Goal: Task Accomplishment & Management: Complete application form

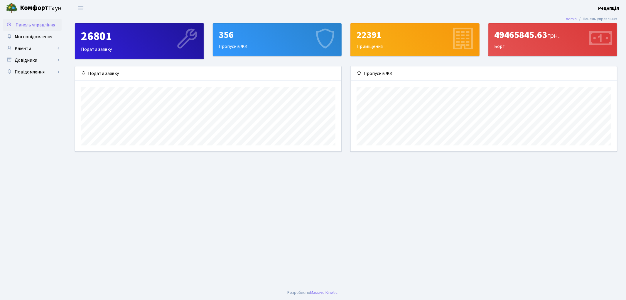
scroll to position [85, 266]
click at [37, 47] on link "Клієнти" at bounding box center [32, 49] width 59 height 12
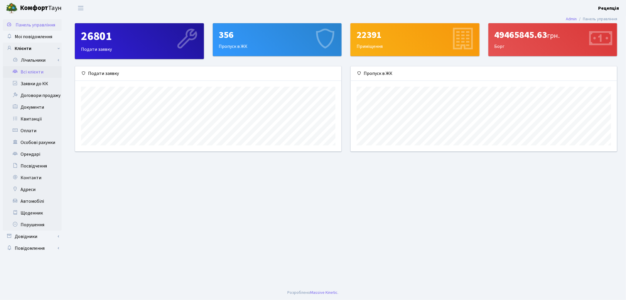
click at [36, 71] on link "Всі клієнти" at bounding box center [32, 72] width 59 height 12
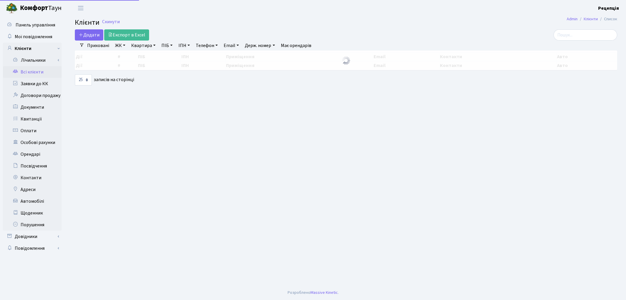
select select "25"
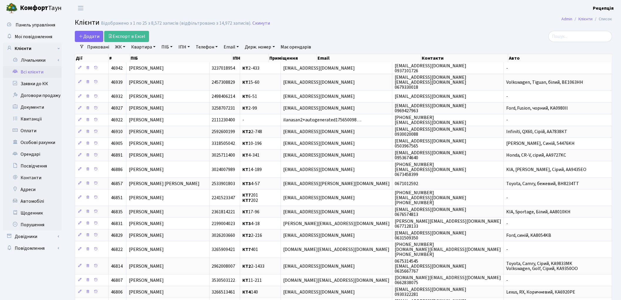
click at [122, 47] on link "ЖК" at bounding box center [120, 47] width 15 height 10
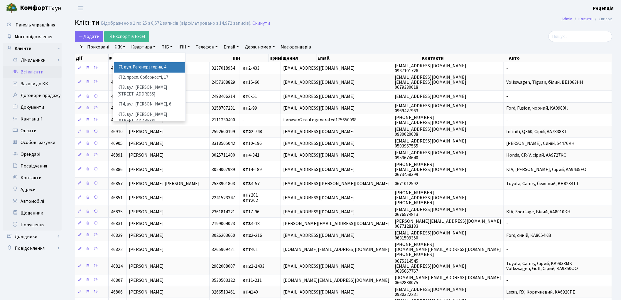
click at [142, 65] on li "КТ, вул. Регенераторна, 4" at bounding box center [149, 67] width 71 height 10
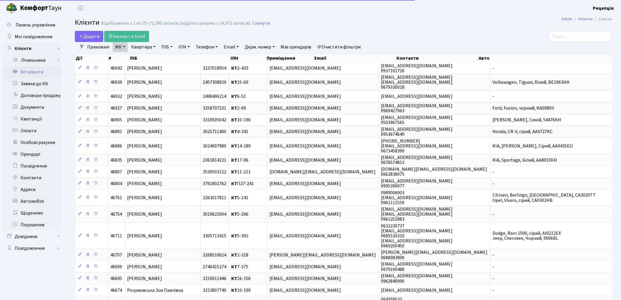
click at [145, 45] on link "Квартира" at bounding box center [143, 47] width 29 height 10
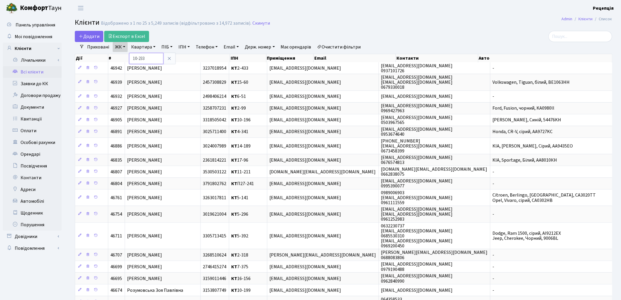
type input "10-233"
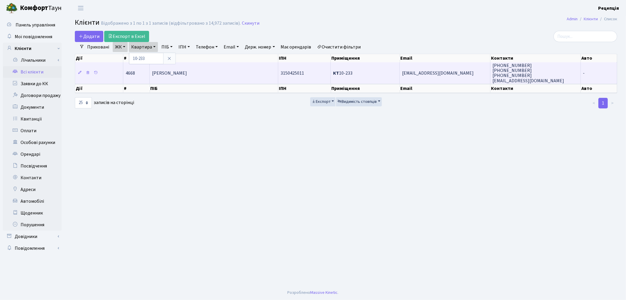
click at [187, 74] on span "[PERSON_NAME]" at bounding box center [169, 73] width 35 height 6
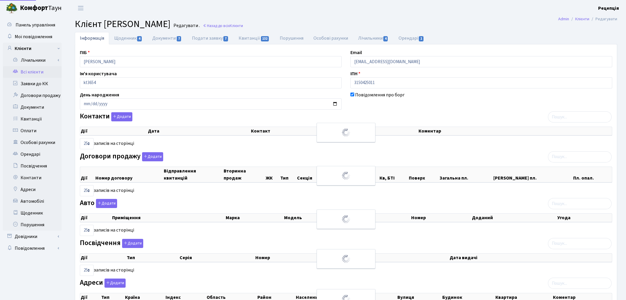
select select "25"
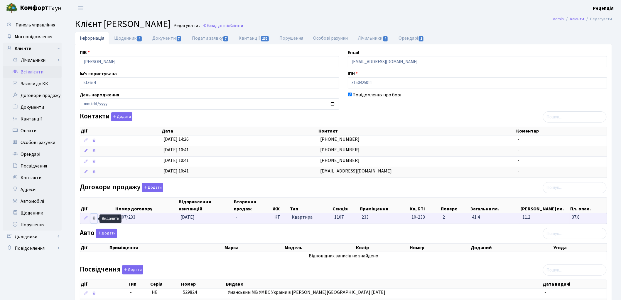
click at [95, 219] on icon at bounding box center [94, 218] width 4 height 4
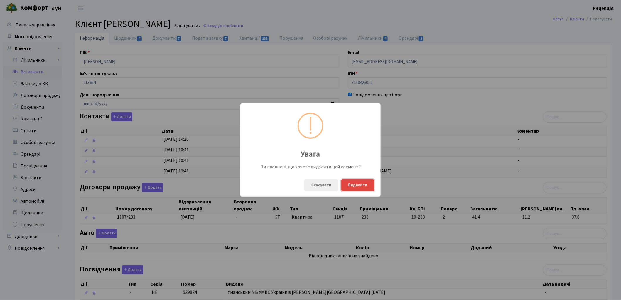
click at [354, 185] on button "Видалити" at bounding box center [358, 185] width 33 height 12
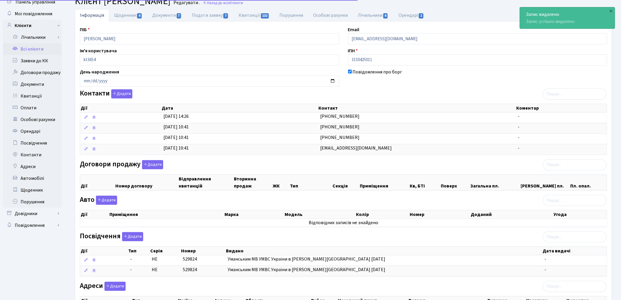
scroll to position [92, 0]
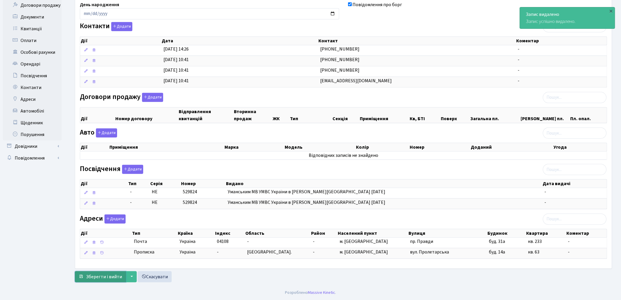
click at [101, 277] on span "Зберегти і вийти" at bounding box center [104, 276] width 36 height 6
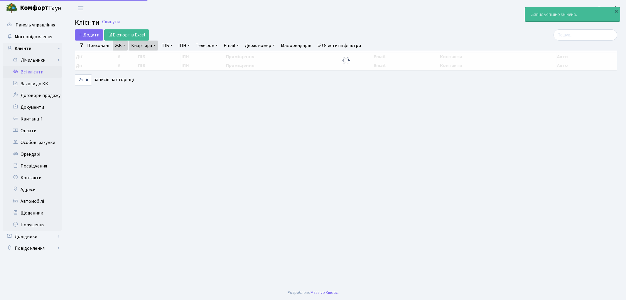
select select "25"
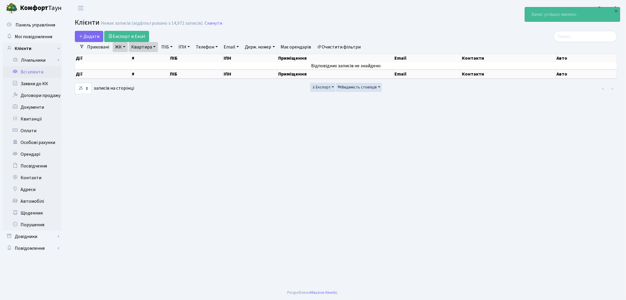
click at [347, 49] on link "Очистити фільтри" at bounding box center [339, 47] width 48 height 10
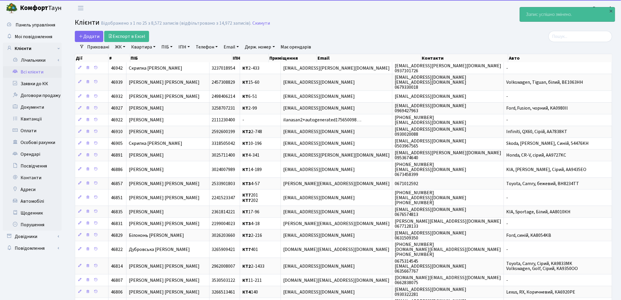
click at [160, 45] on link "ПІБ" at bounding box center [167, 47] width 16 height 10
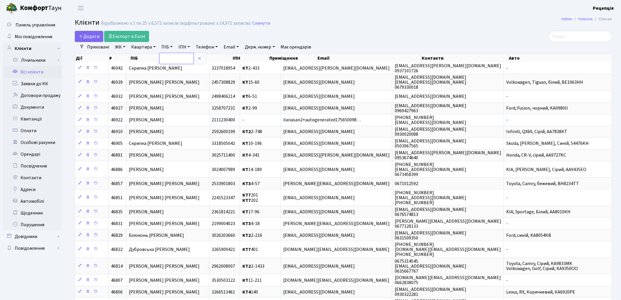
click at [174, 57] on input "text" at bounding box center [176, 58] width 34 height 11
type input "1"
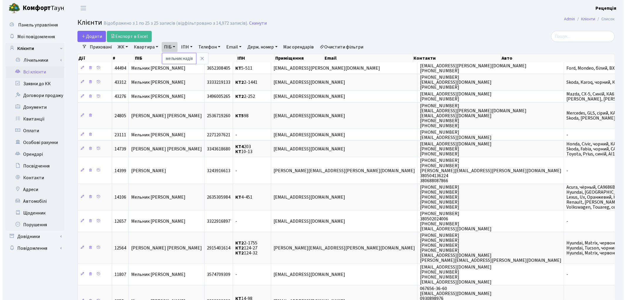
scroll to position [0, 1]
type input "мельник надія"
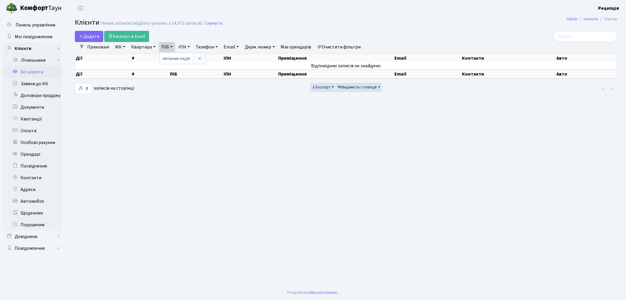
click at [340, 48] on link "Очистити фільтри" at bounding box center [339, 47] width 48 height 10
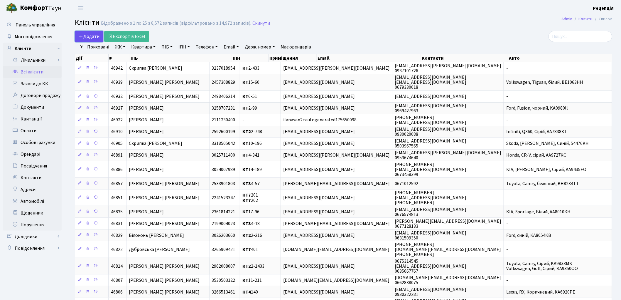
click at [91, 34] on span "Додати" at bounding box center [89, 36] width 21 height 6
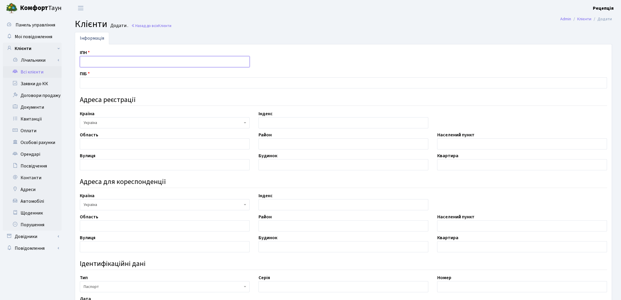
click at [107, 60] on input "text" at bounding box center [165, 61] width 170 height 11
type input "2446907569"
click at [107, 78] on input "text" at bounding box center [344, 82] width 528 height 11
type input "[PERSON_NAME]"
click at [105, 142] on input "text" at bounding box center [165, 143] width 170 height 11
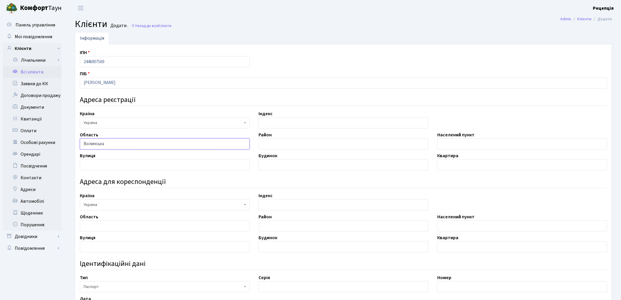
type input "Волинська"
click at [270, 145] on input "text" at bounding box center [344, 143] width 170 height 11
type input "Ковельський"
click at [450, 145] on input "text" at bounding box center [523, 143] width 170 height 11
type input "село Датинь"
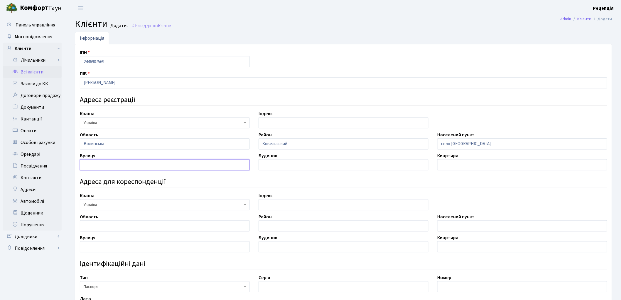
click at [133, 163] on input "text" at bounding box center [165, 164] width 170 height 11
type input "Партизанська"
click at [289, 167] on input "text" at bounding box center [344, 164] width 170 height 11
type input "26"
click at [517, 169] on input "text" at bounding box center [523, 164] width 170 height 11
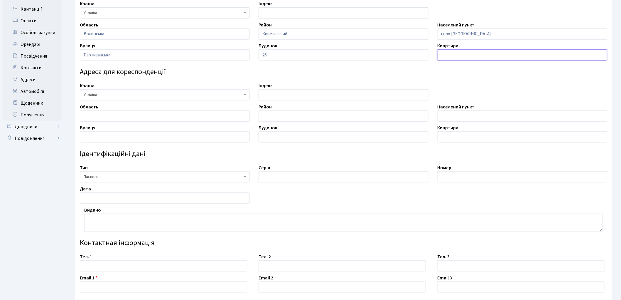
scroll to position [142, 0]
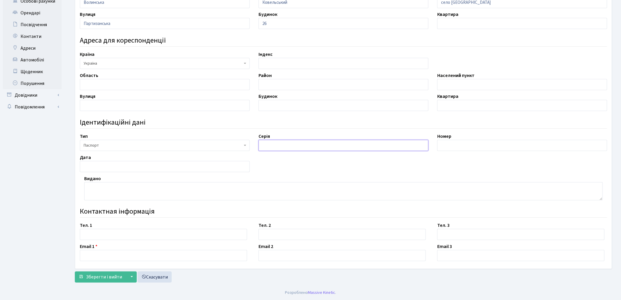
click at [274, 146] on input "text" at bounding box center [344, 145] width 170 height 11
type input "АС"
click at [460, 148] on input "text" at bounding box center [523, 145] width 170 height 11
type input "352797"
click at [88, 166] on input "text" at bounding box center [165, 166] width 170 height 11
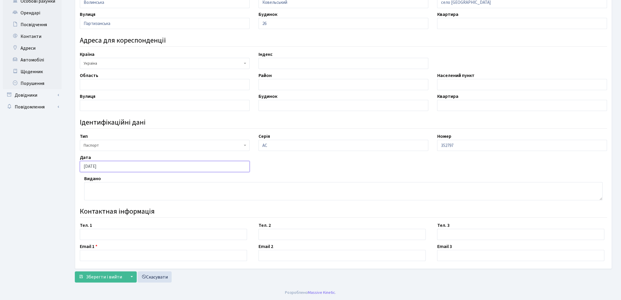
type input "[DATE]"
click at [114, 193] on textarea at bounding box center [343, 191] width 519 height 18
type textarea "Ратнівським РВ УМВС України в Волинській області"
click at [96, 229] on input "text" at bounding box center [163, 234] width 167 height 11
type input "0674954030"
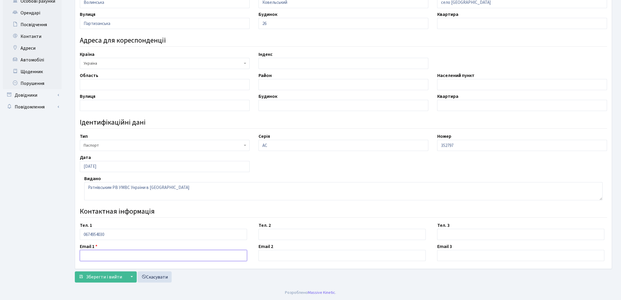
click at [103, 257] on input "text" at bounding box center [163, 255] width 167 height 11
type input "melnik.budpostach@gmail.com"
click at [102, 277] on span "Зберегти і вийти" at bounding box center [104, 277] width 36 height 6
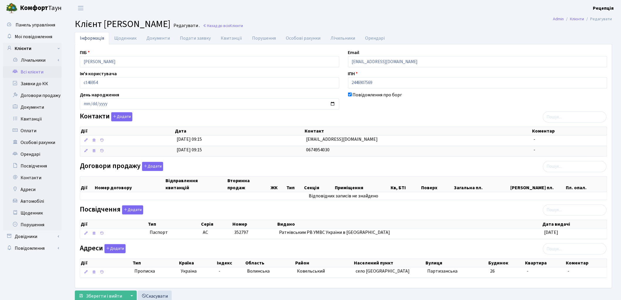
click at [41, 72] on link "Всі клієнти" at bounding box center [32, 72] width 59 height 12
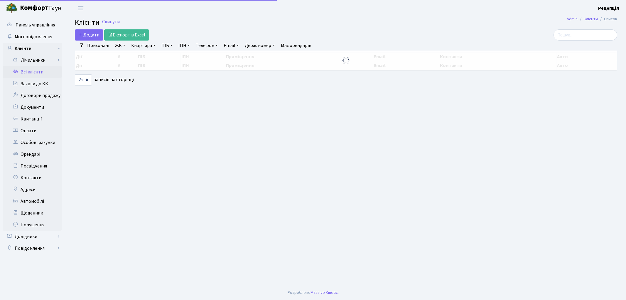
select select "25"
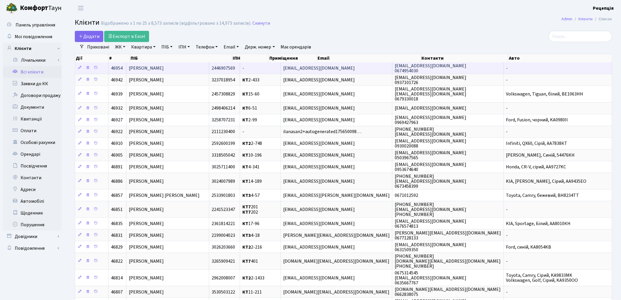
click at [188, 67] on td "[PERSON_NAME]" at bounding box center [168, 67] width 83 height 11
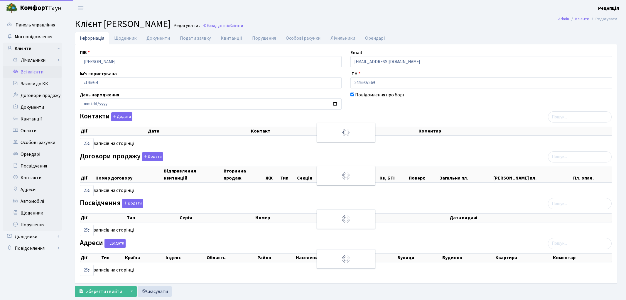
select select "25"
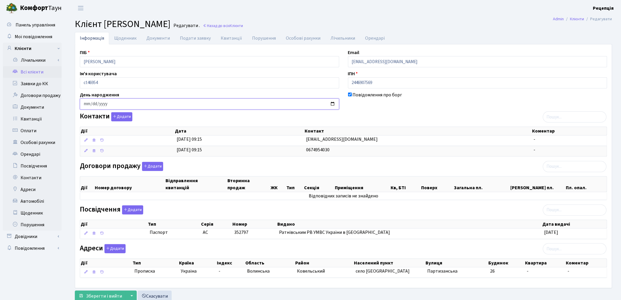
click at [84, 105] on input "date" at bounding box center [210, 103] width 260 height 11
type input "[DATE]"
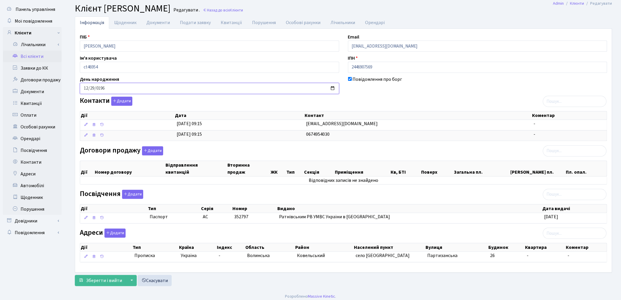
scroll to position [20, 0]
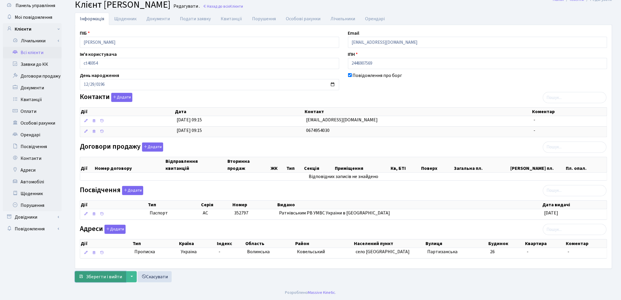
click at [114, 273] on button "Зберегти і вийти" at bounding box center [100, 276] width 51 height 11
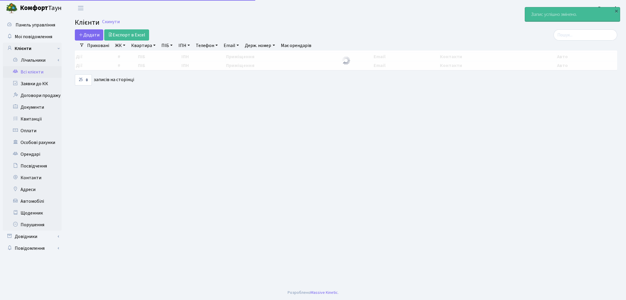
select select "25"
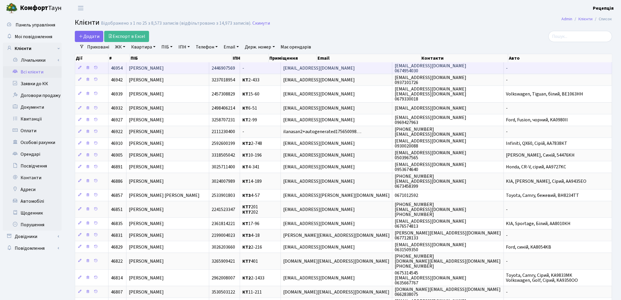
click at [178, 64] on td "[PERSON_NAME]" at bounding box center [168, 67] width 83 height 11
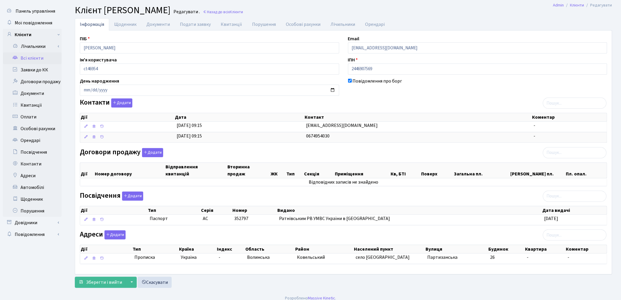
scroll to position [20, 0]
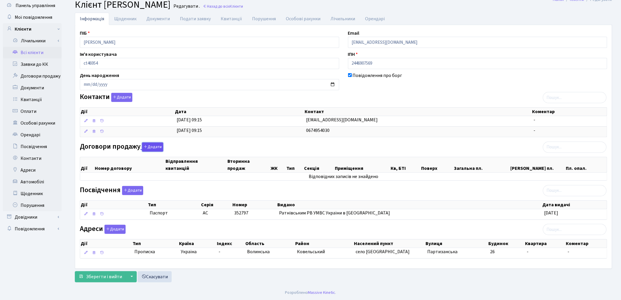
click at [151, 145] on button "Додати" at bounding box center [152, 146] width 21 height 9
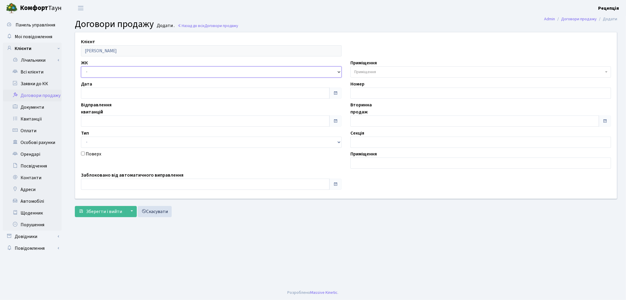
click at [96, 71] on select "- КТ, вул. Регенераторна, 4 КТ2, просп. Соборності, 17 КТ3, вул. Березнева, 16 …" at bounding box center [211, 71] width 261 height 11
select select "271"
click at [81, 66] on select "- КТ, вул. Регенераторна, 4 КТ2, просп. Соборності, 17 КТ3, вул. Березнева, 16 …" at bounding box center [211, 71] width 261 height 11
select select
click at [364, 66] on span "Приміщення" at bounding box center [481, 71] width 261 height 11
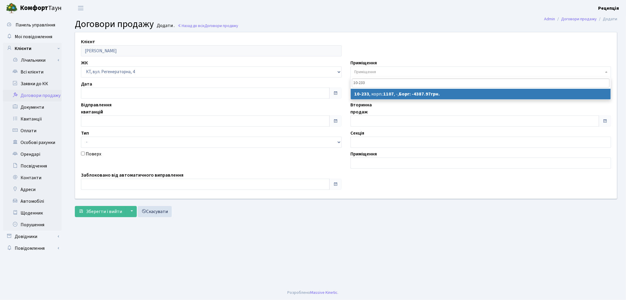
type input "10-233"
select select "6802"
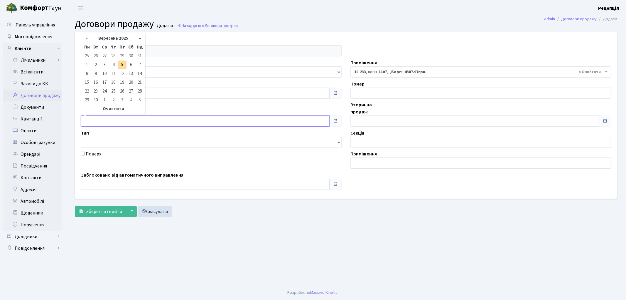
click at [95, 119] on input "text" at bounding box center [205, 120] width 249 height 11
click at [86, 64] on td "1" at bounding box center [87, 65] width 9 height 9
type input "01.09.2025"
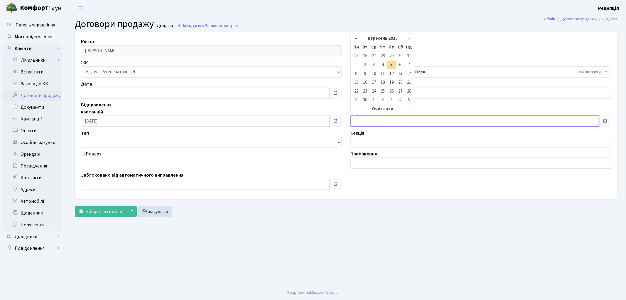
click at [357, 122] on input "text" at bounding box center [475, 120] width 249 height 11
click at [357, 62] on td "1" at bounding box center [356, 65] width 9 height 9
type input "01.09.2025"
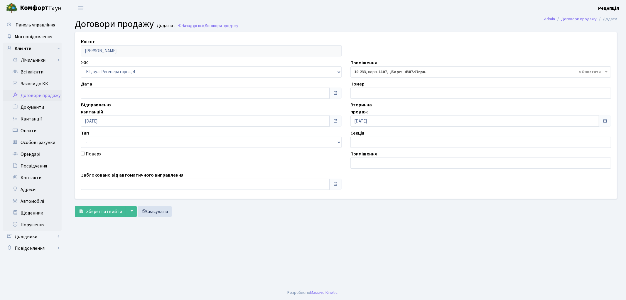
click at [111, 217] on div "Клієнт Мельник Надія Василівна ЖК - КТ, вул. Регенераторна, 4 КТ2, просп. Собор…" at bounding box center [346, 126] width 552 height 188
click at [110, 215] on button "Зберегти і вийти" at bounding box center [100, 211] width 51 height 11
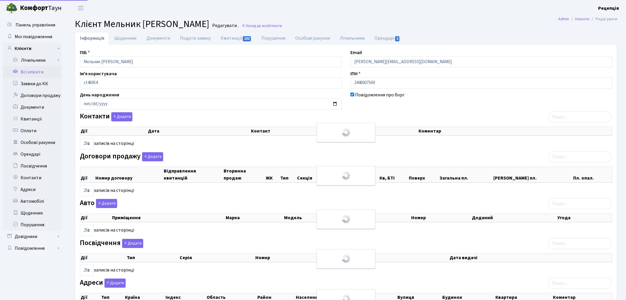
select select "25"
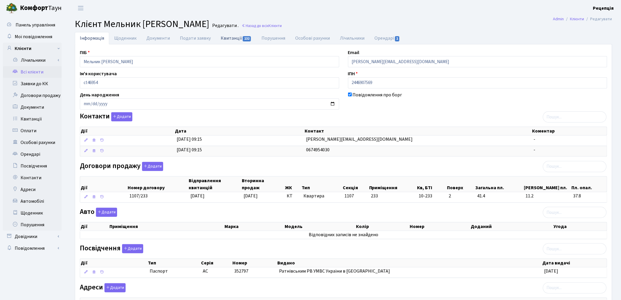
click at [234, 40] on link "Квитанції 132" at bounding box center [236, 38] width 41 height 12
select select "25"
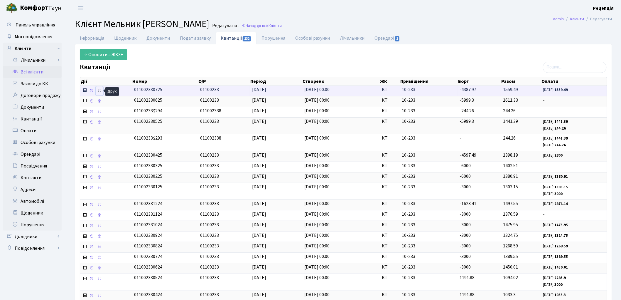
click at [101, 90] on icon at bounding box center [100, 90] width 4 height 4
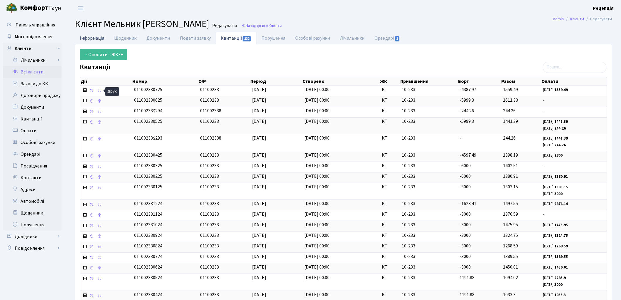
click at [94, 38] on link "Інформація" at bounding box center [92, 38] width 34 height 12
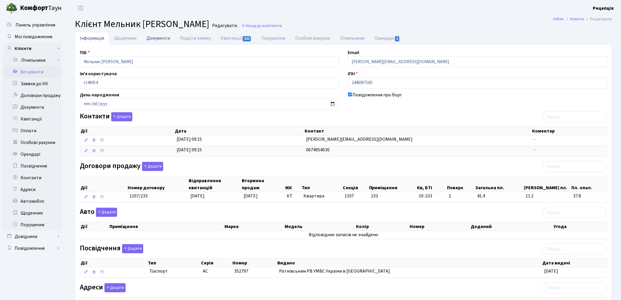
click at [156, 38] on link "Документи" at bounding box center [158, 38] width 33 height 12
select select "25"
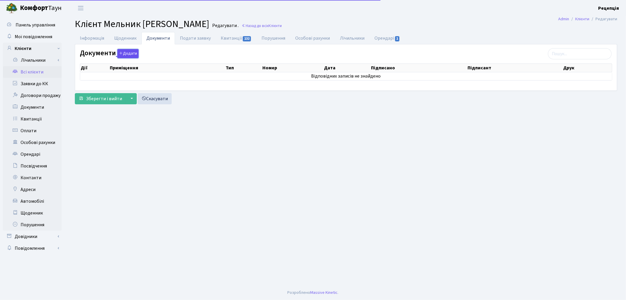
click at [128, 56] on button "Додати" at bounding box center [127, 53] width 21 height 9
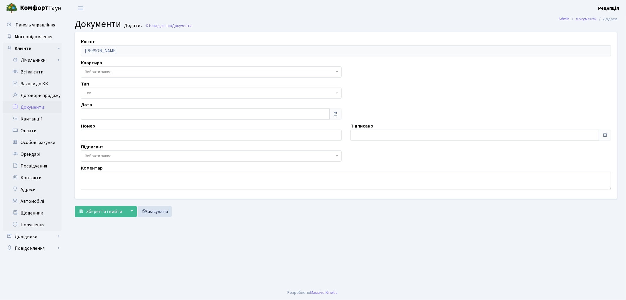
click at [109, 72] on span "Вибрати запис" at bounding box center [98, 72] width 26 height 6
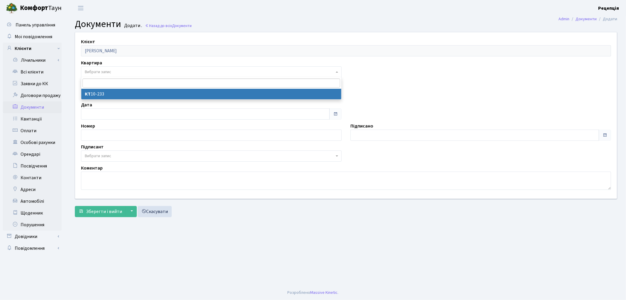
select select "178640"
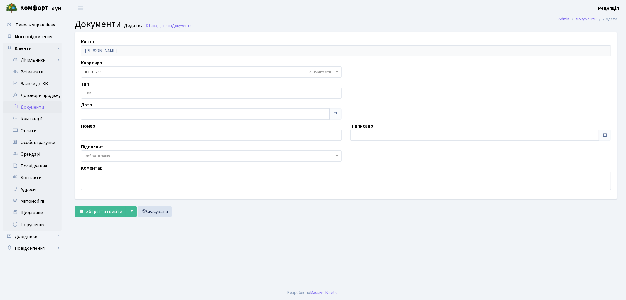
click at [106, 88] on span "Тип" at bounding box center [211, 93] width 261 height 11
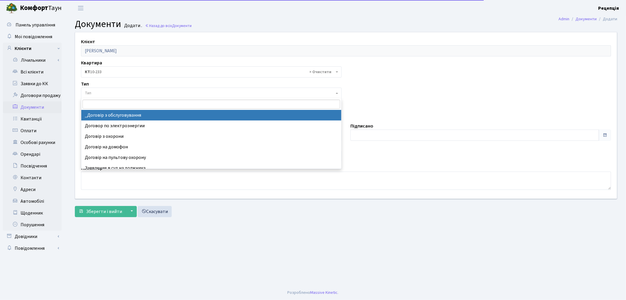
select select "289"
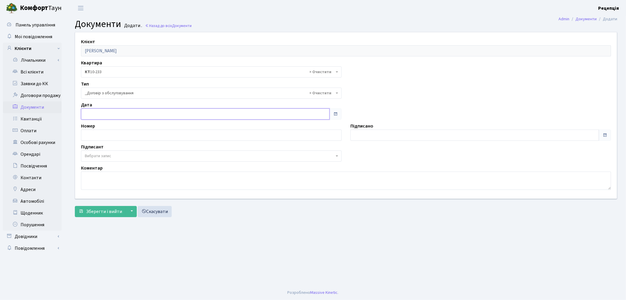
type input "[DATE]"
click at [105, 115] on input "[DATE]" at bounding box center [205, 113] width 249 height 11
type input "[DATE]"
click at [377, 134] on input "[DATE]" at bounding box center [475, 135] width 249 height 11
click at [98, 154] on span "Вибрати запис" at bounding box center [98, 156] width 26 height 6
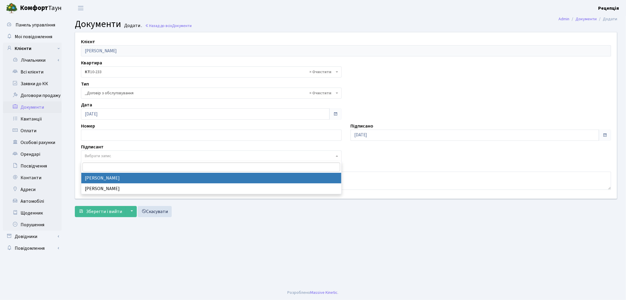
select select "74"
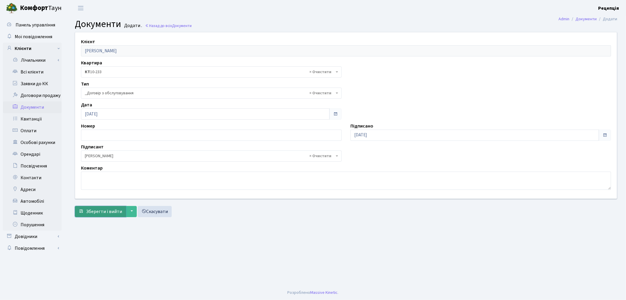
click at [95, 213] on span "Зберегти і вийти" at bounding box center [104, 211] width 36 height 6
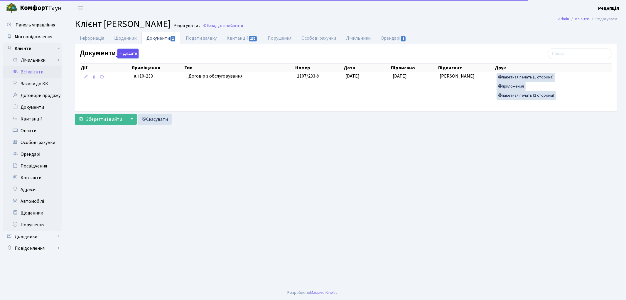
click at [130, 52] on button "Додати" at bounding box center [127, 53] width 21 height 9
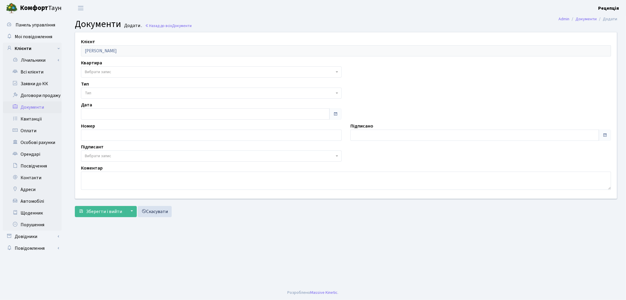
click at [110, 72] on span "Вибрати запис" at bounding box center [98, 72] width 26 height 6
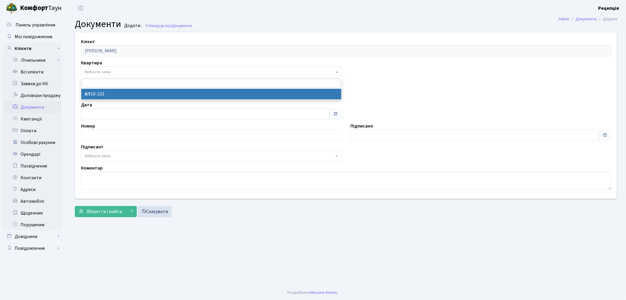
select select "178640"
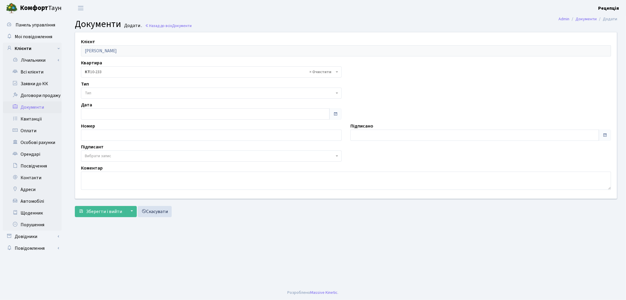
click at [106, 92] on span "Тип" at bounding box center [210, 93] width 250 height 6
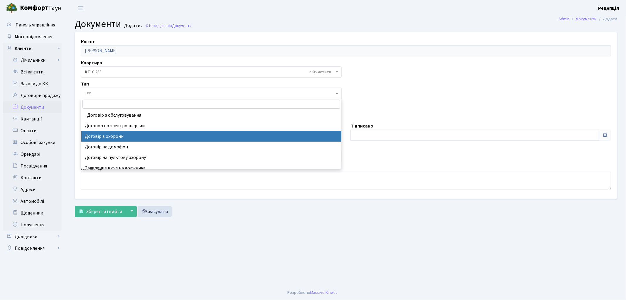
select select "290"
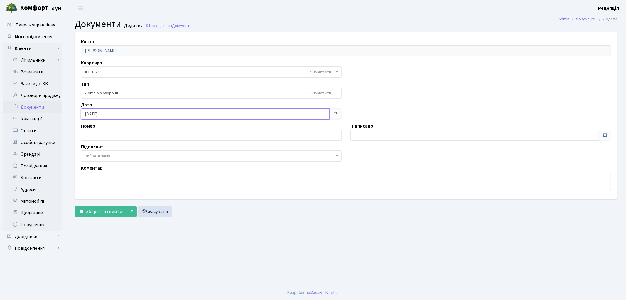
click at [108, 114] on input "[DATE]" at bounding box center [205, 113] width 249 height 11
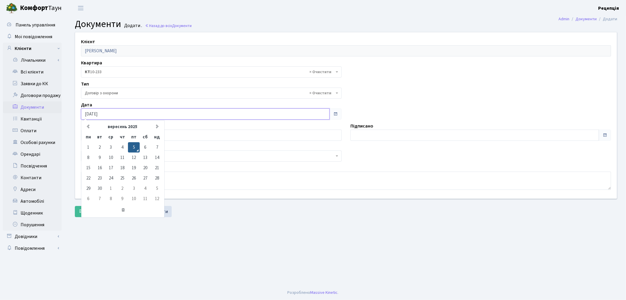
type input "[DATE]"
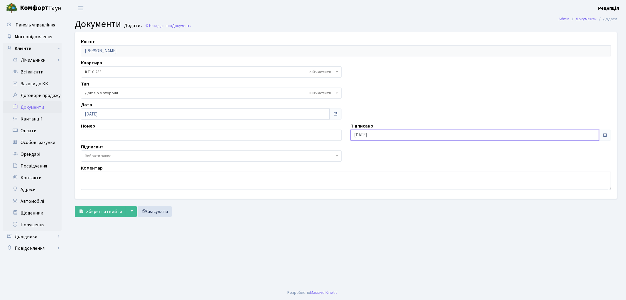
click at [397, 136] on input "[DATE]" at bounding box center [475, 135] width 249 height 11
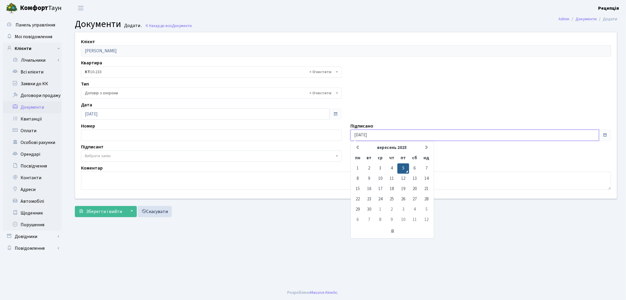
type input "[DATE]"
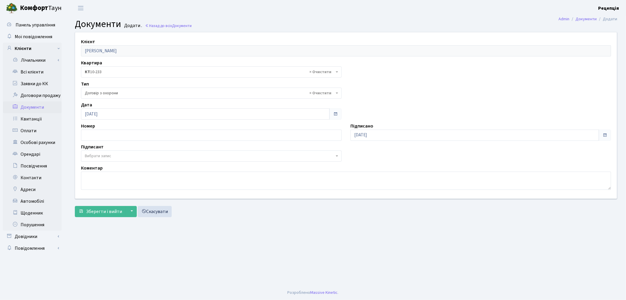
click at [98, 156] on span "Вибрати запис" at bounding box center [98, 156] width 26 height 6
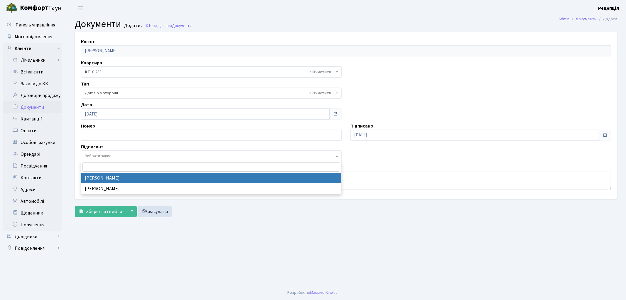
select select "74"
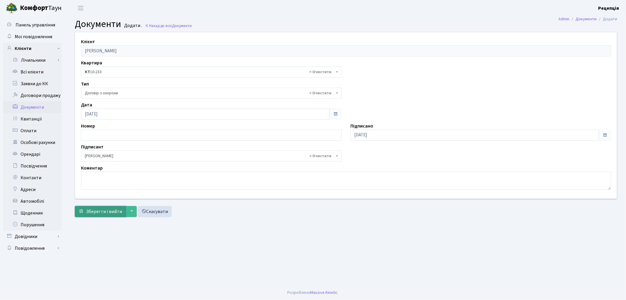
click at [102, 209] on span "Зберегти і вийти" at bounding box center [104, 211] width 36 height 6
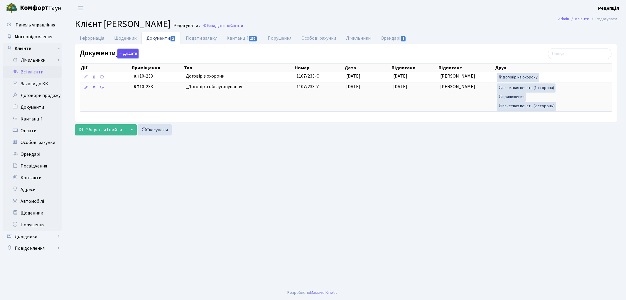
click at [133, 53] on button "Додати" at bounding box center [127, 53] width 21 height 9
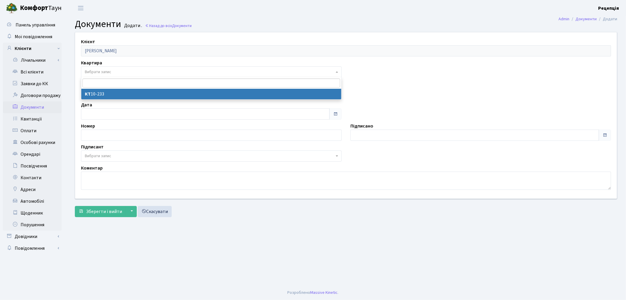
click at [111, 69] on span "Вибрати запис" at bounding box center [98, 72] width 26 height 6
select select "178640"
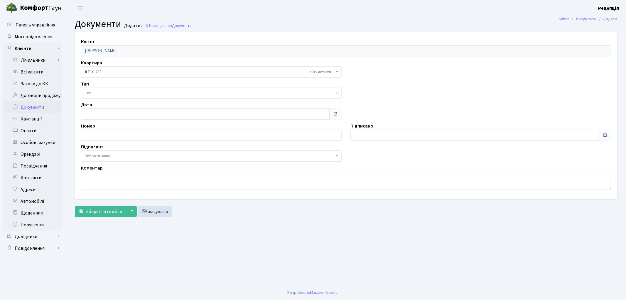
click at [106, 91] on span "Тип" at bounding box center [210, 93] width 250 height 6
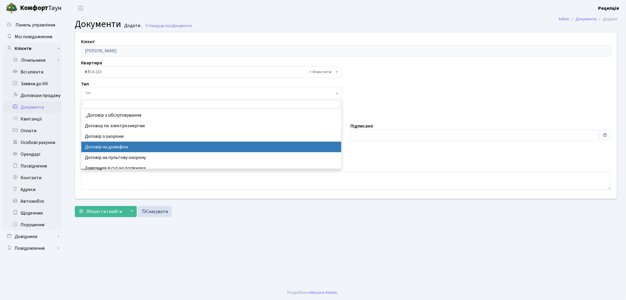
select select "292"
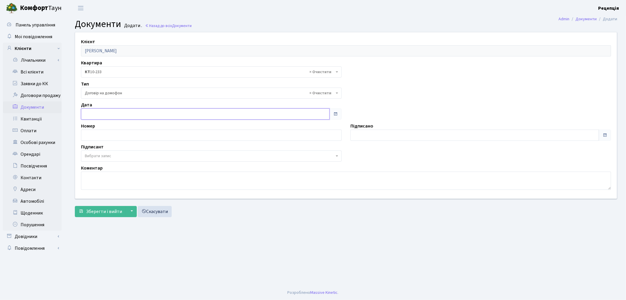
type input "[DATE]"
click at [104, 114] on input "[DATE]" at bounding box center [205, 113] width 249 height 11
type input "[DATE]"
click at [368, 137] on input "[DATE]" at bounding box center [475, 135] width 249 height 11
click at [95, 156] on span "Вибрати запис" at bounding box center [98, 156] width 26 height 6
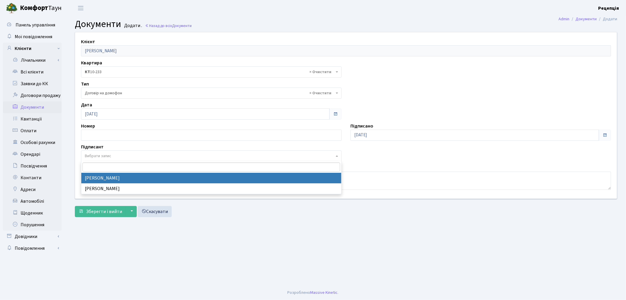
select select "74"
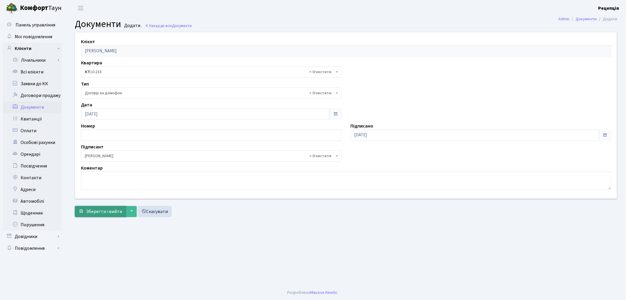
click at [100, 214] on span "Зберегти і вийти" at bounding box center [104, 211] width 36 height 6
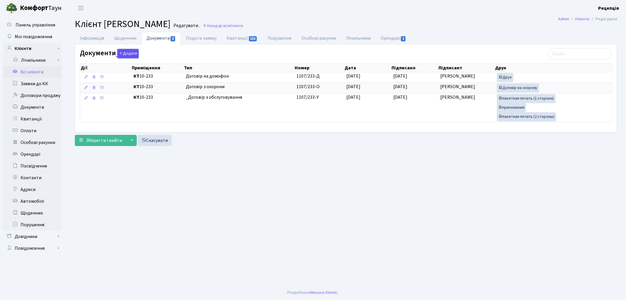
click at [127, 53] on button "Додати" at bounding box center [127, 53] width 21 height 9
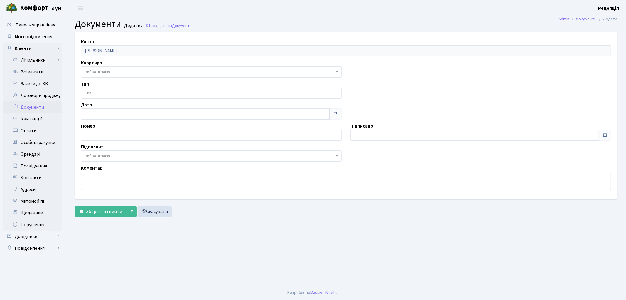
click at [106, 72] on span "Вибрати запис" at bounding box center [98, 72] width 26 height 6
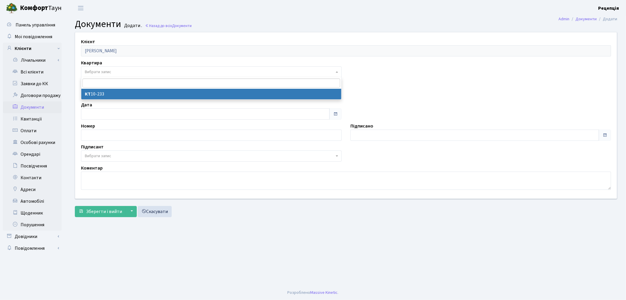
select select "178640"
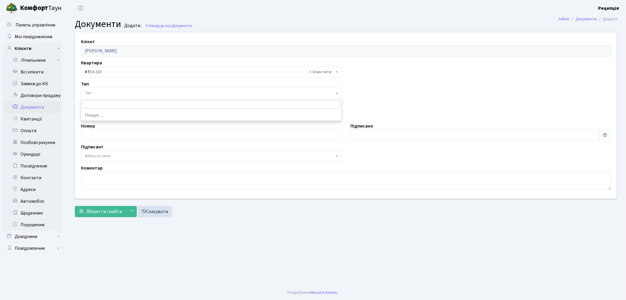
click at [102, 93] on span "Тип" at bounding box center [210, 93] width 250 height 6
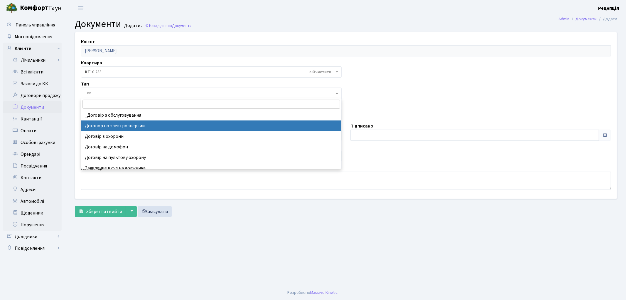
select select "294"
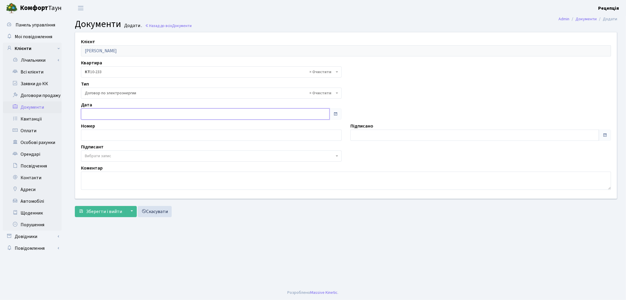
type input "05.09.2025"
click at [114, 115] on input "[DATE]" at bounding box center [205, 113] width 249 height 11
type input "[DATE]"
click at [383, 134] on input "[DATE]" at bounding box center [475, 135] width 249 height 11
click at [88, 158] on span "Вибрати запис" at bounding box center [98, 156] width 26 height 6
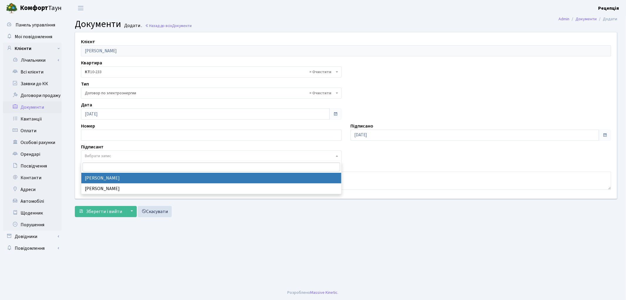
select select "74"
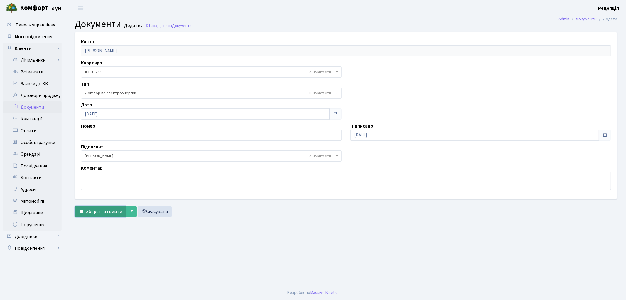
click at [95, 210] on span "Зберегти і вийти" at bounding box center [104, 211] width 36 height 6
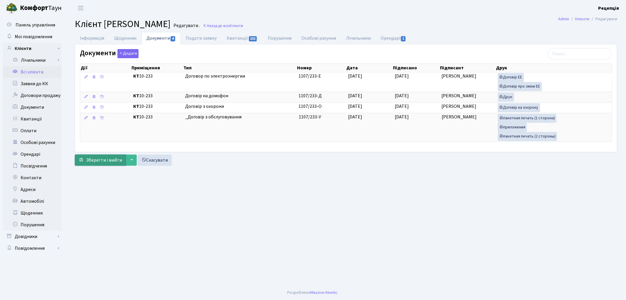
click at [104, 162] on span "Зберегти і вийти" at bounding box center [104, 160] width 36 height 6
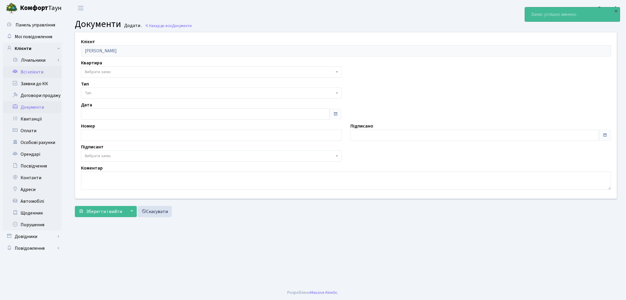
click at [46, 72] on link "Всі клієнти" at bounding box center [32, 72] width 59 height 12
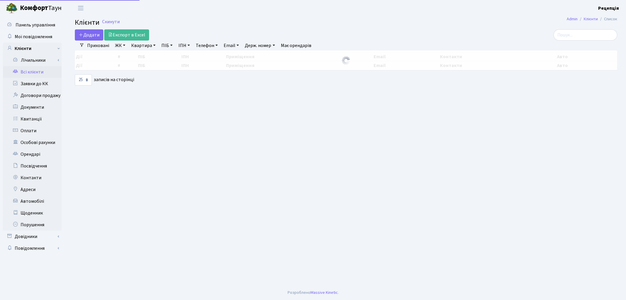
select select
select select "25"
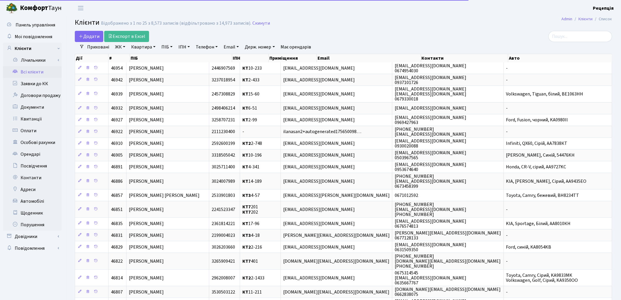
click at [117, 49] on link "ЖК" at bounding box center [120, 47] width 15 height 10
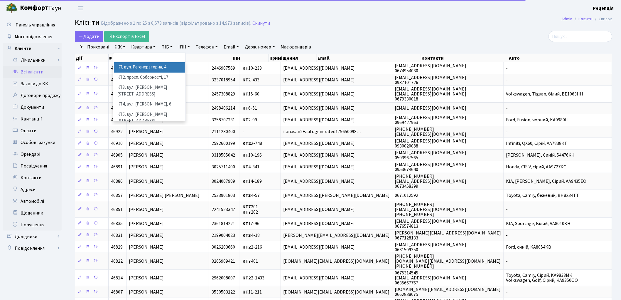
click at [117, 49] on link "ЖК" at bounding box center [120, 47] width 15 height 10
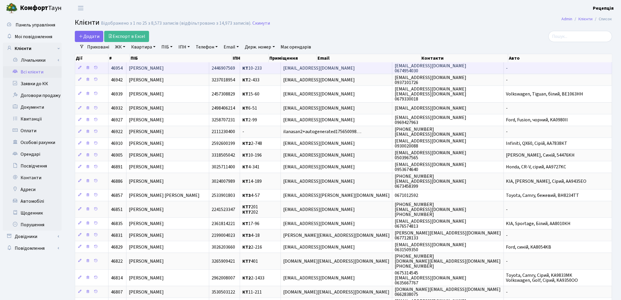
click at [164, 65] on span "[PERSON_NAME]" at bounding box center [146, 68] width 35 height 6
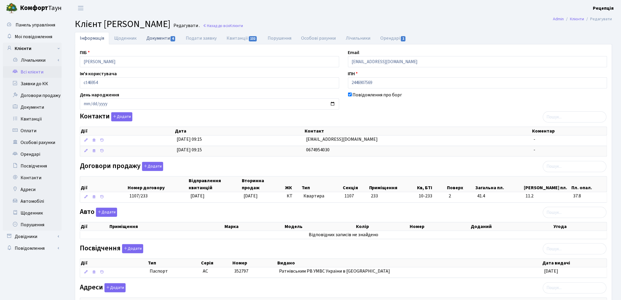
click at [164, 38] on link "Документи 4" at bounding box center [161, 38] width 39 height 12
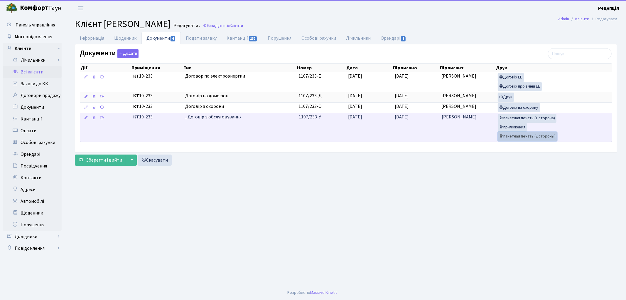
click at [515, 137] on link "пакетная печать (2 стороны)" at bounding box center [527, 136] width 59 height 9
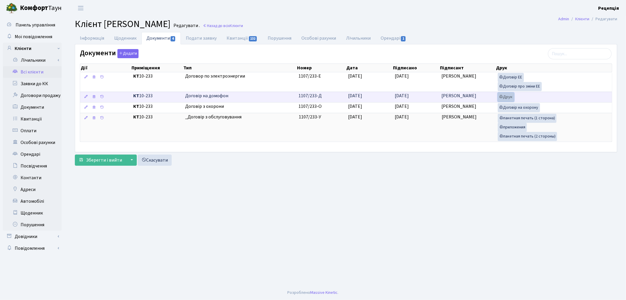
click at [504, 96] on link "Друк" at bounding box center [506, 97] width 16 height 9
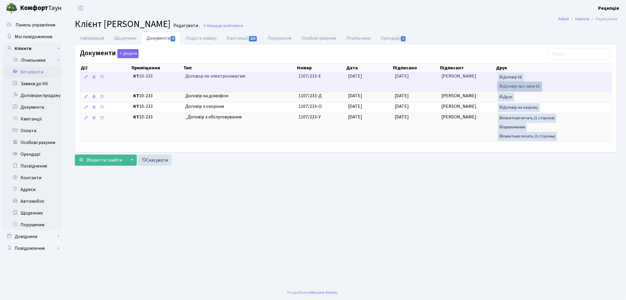
click at [512, 88] on link "Договір про зміни ЕЕ" at bounding box center [520, 86] width 44 height 9
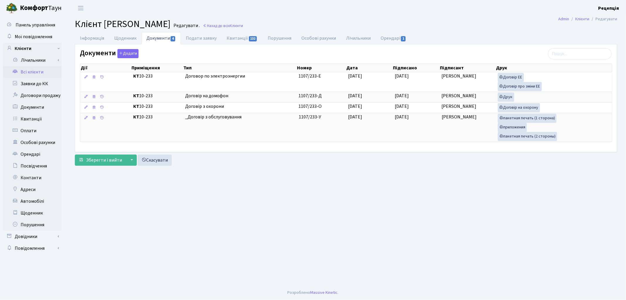
click at [28, 71] on link "Всі клієнти" at bounding box center [32, 72] width 59 height 12
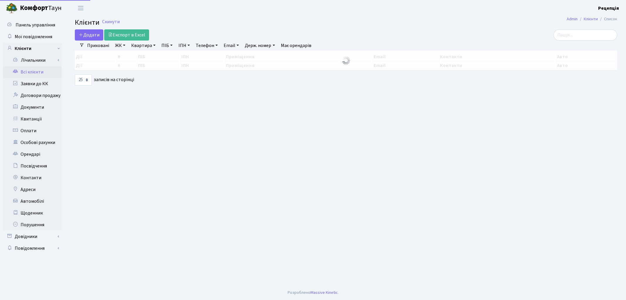
select select "25"
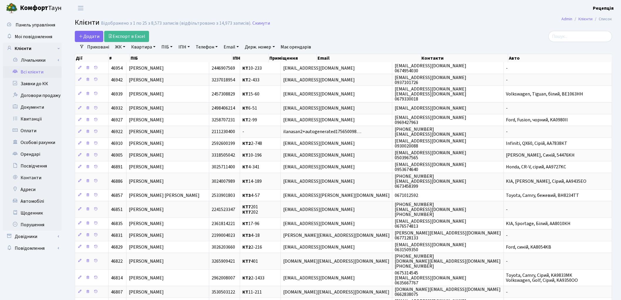
click at [122, 46] on link "ЖК" at bounding box center [120, 47] width 15 height 10
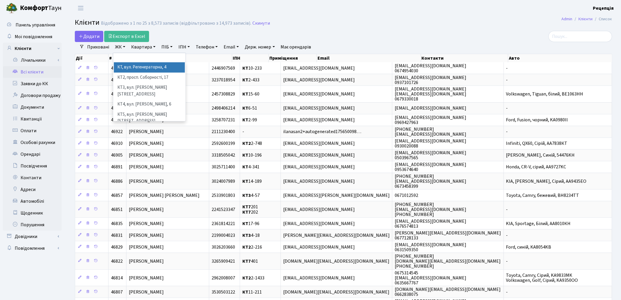
click at [131, 67] on li "КТ, вул. Регенераторна, 4" at bounding box center [149, 67] width 71 height 10
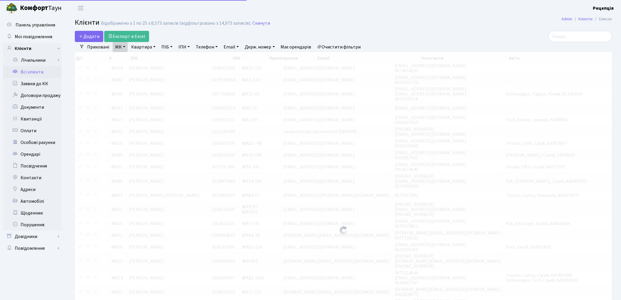
click at [145, 46] on link "Квартира" at bounding box center [143, 47] width 29 height 10
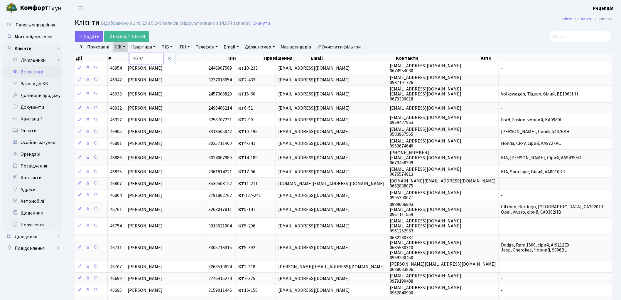
type input "4-342"
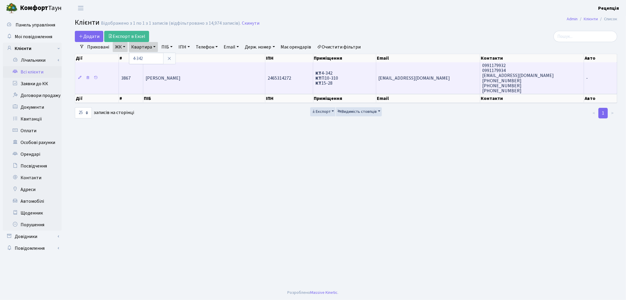
click at [186, 81] on td "[PERSON_NAME]" at bounding box center [204, 77] width 122 height 31
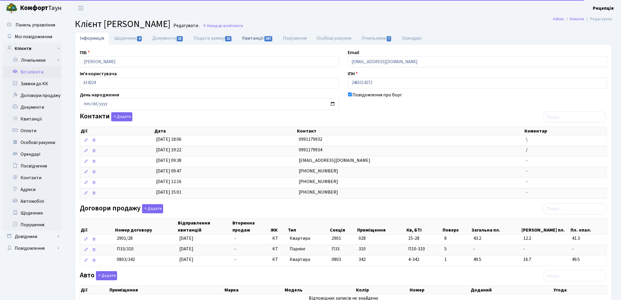
click at [244, 41] on link "Квитанції 387" at bounding box center [257, 38] width 41 height 12
select select "25"
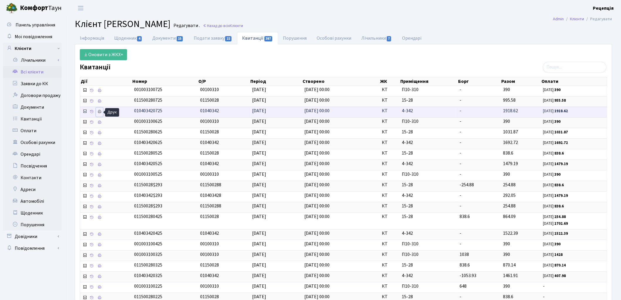
click at [101, 110] on icon at bounding box center [100, 112] width 4 height 4
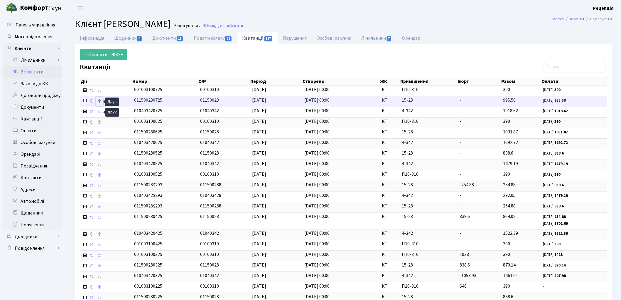
click at [102, 100] on link at bounding box center [99, 101] width 7 height 9
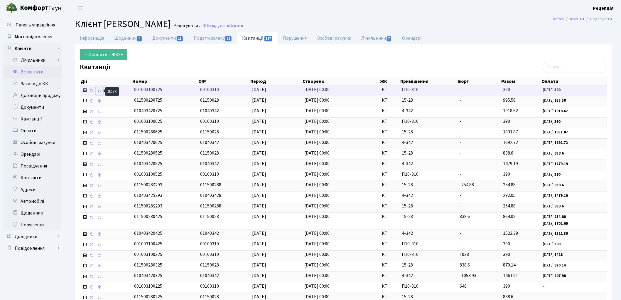
click at [101, 92] on icon at bounding box center [100, 90] width 4 height 4
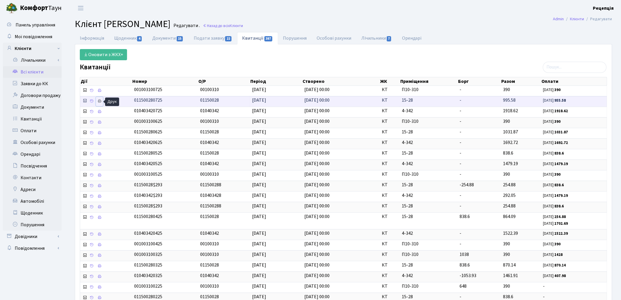
click at [99, 99] on icon at bounding box center [100, 101] width 4 height 4
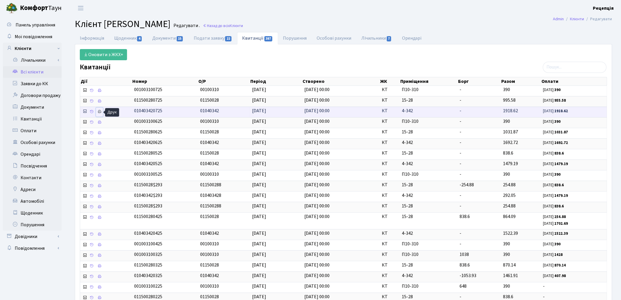
click at [99, 112] on icon at bounding box center [100, 112] width 4 height 4
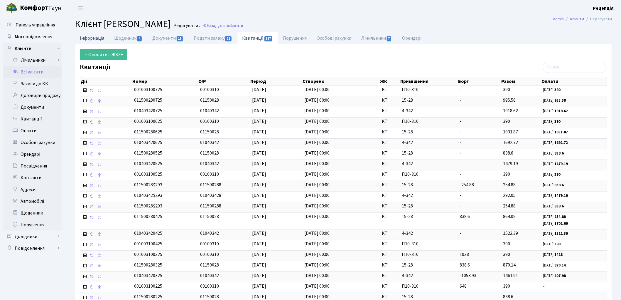
click at [90, 41] on link "Інформація" at bounding box center [92, 38] width 34 height 12
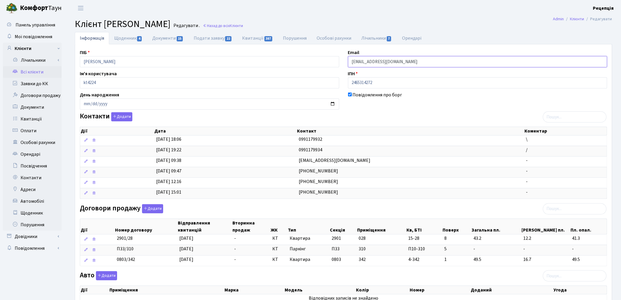
drag, startPoint x: 414, startPoint y: 60, endPoint x: 317, endPoint y: 59, distance: 97.8
click at [318, 60] on div "ПІБ Головань Антон Володимирович Email antongolovan62@gmail.com Ім'я користувач…" at bounding box center [343, 227] width 537 height 357
click at [258, 36] on link "Квитанції 387" at bounding box center [257, 38] width 41 height 12
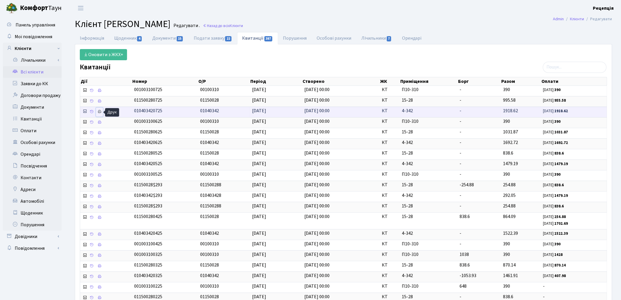
click at [99, 110] on icon at bounding box center [100, 112] width 4 height 4
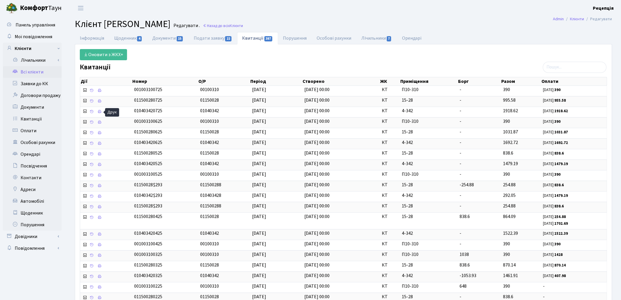
click at [38, 74] on link "Всі клієнти" at bounding box center [32, 72] width 59 height 12
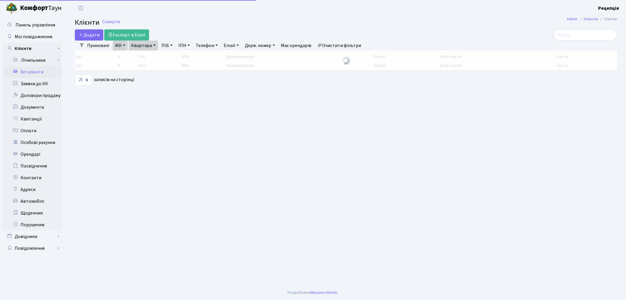
select select "25"
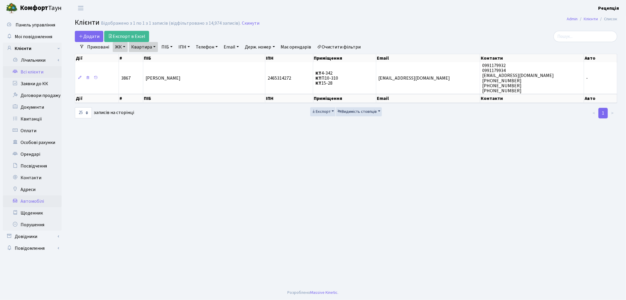
click at [37, 197] on link "Автомобілі" at bounding box center [32, 201] width 59 height 12
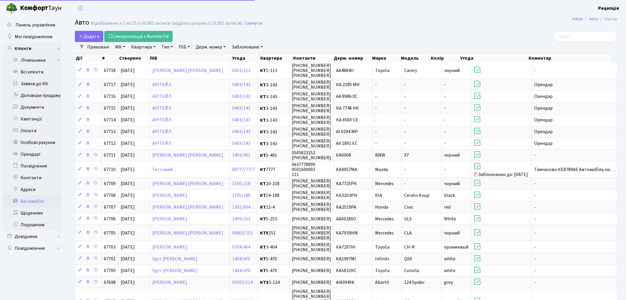
select select "25"
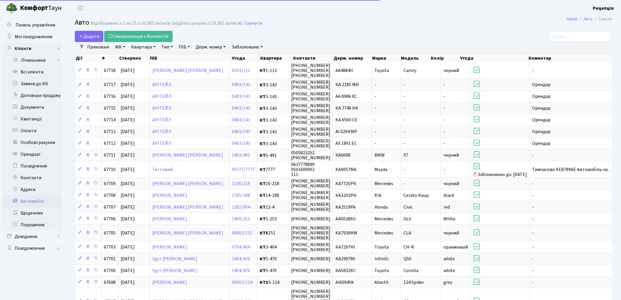
click at [238, 45] on link "Заблоковано" at bounding box center [247, 47] width 36 height 10
click at [245, 47] on link "Заблоковано" at bounding box center [247, 47] width 36 height 10
click at [217, 48] on link "Держ. номер" at bounding box center [211, 47] width 35 height 10
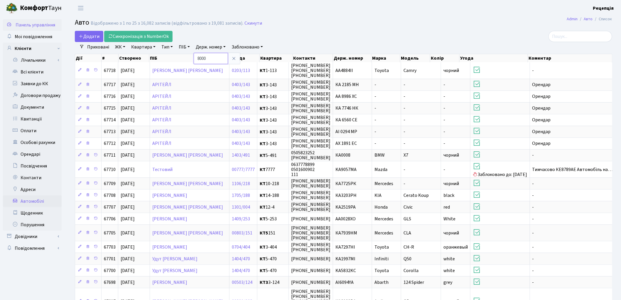
type input "8000"
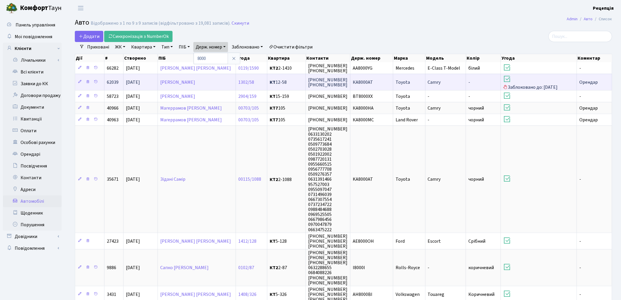
click at [391, 83] on td "КА8000АТ" at bounding box center [372, 82] width 43 height 16
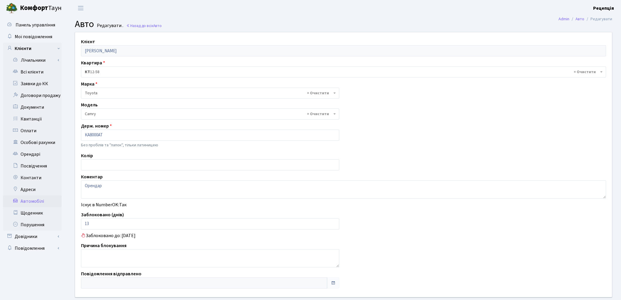
select select "2305"
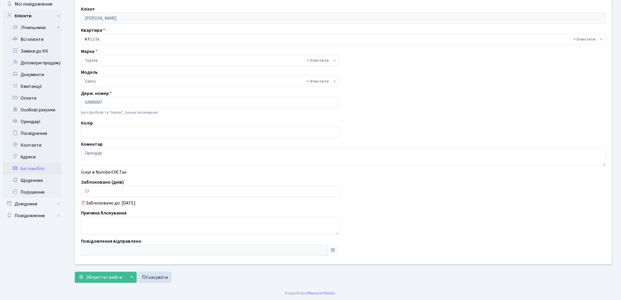
scroll to position [32, 0]
click at [46, 40] on link "Всі клієнти" at bounding box center [32, 40] width 59 height 12
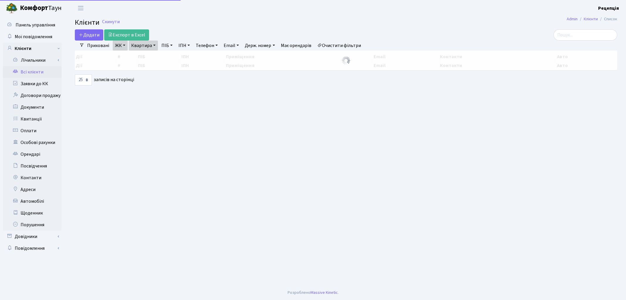
select select "25"
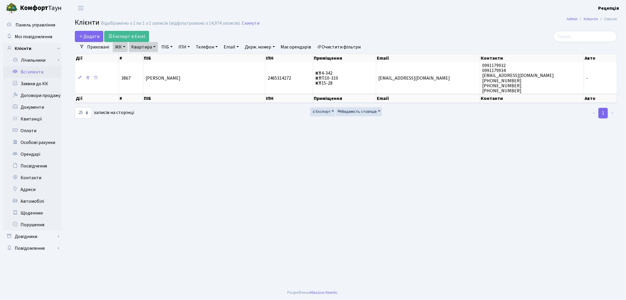
click at [342, 45] on link "Очистити фільтри" at bounding box center [339, 47] width 48 height 10
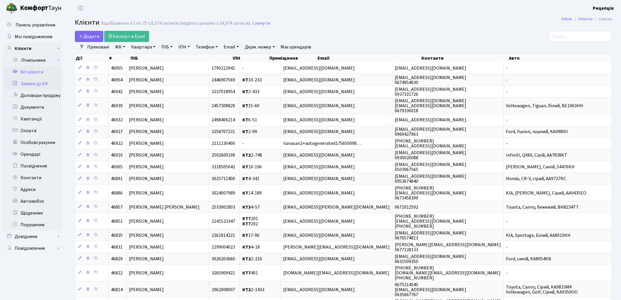
click at [40, 87] on link "Заявки до КК" at bounding box center [32, 84] width 59 height 12
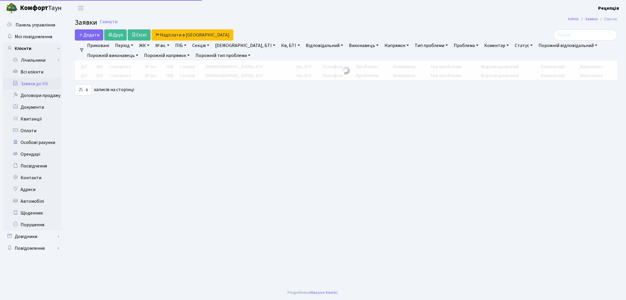
select select
select select "25"
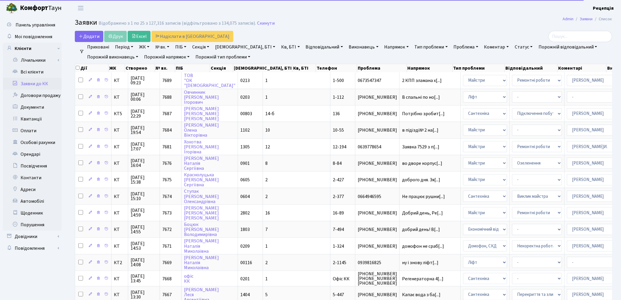
click at [147, 46] on link "ЖК" at bounding box center [144, 47] width 15 height 10
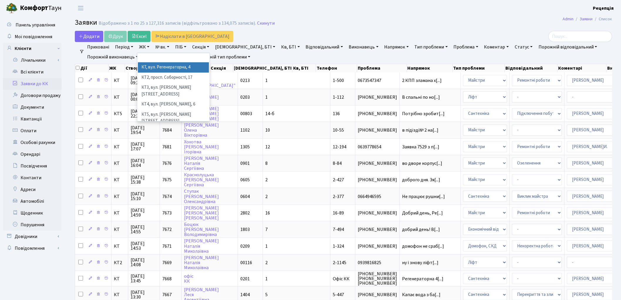
click at [157, 66] on li "КТ, вул. Регенераторна, 4" at bounding box center [173, 67] width 71 height 10
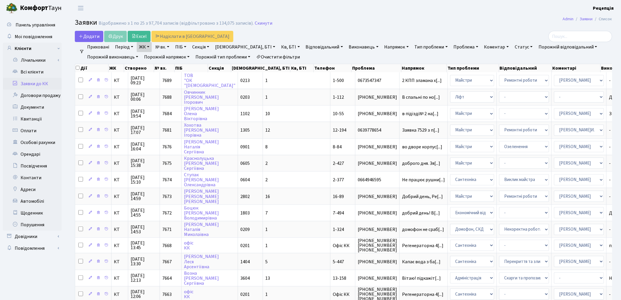
click at [279, 45] on link "Кв, БТІ" at bounding box center [290, 47] width 23 height 10
type input "5-441"
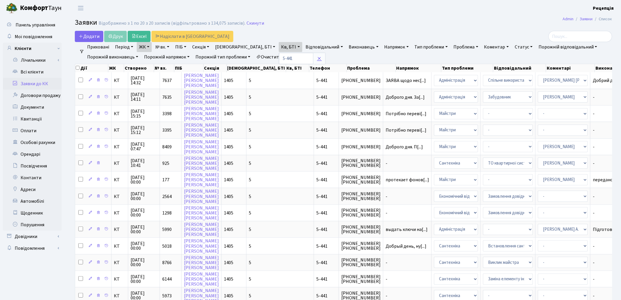
click at [317, 58] on icon at bounding box center [319, 58] width 5 height 5
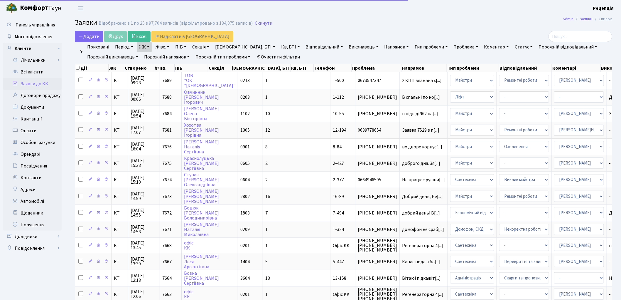
click at [288, 56] on link "Очистити фільтри" at bounding box center [278, 57] width 48 height 10
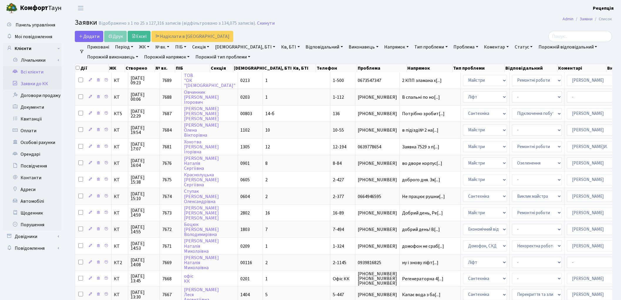
click at [44, 74] on link "Всі клієнти" at bounding box center [32, 72] width 59 height 12
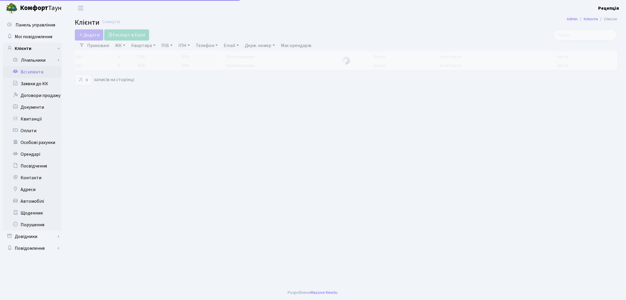
select select "25"
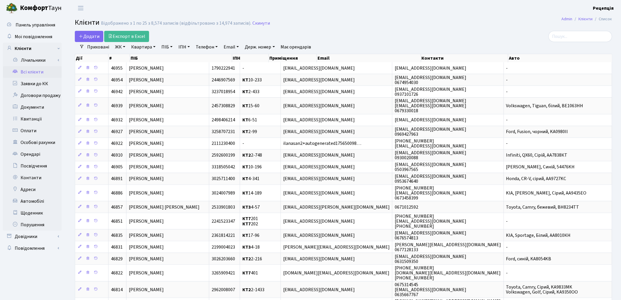
click at [121, 48] on link "ЖК" at bounding box center [120, 47] width 15 height 10
click at [131, 66] on li "КТ, вул. Регенераторна, 4" at bounding box center [149, 67] width 71 height 10
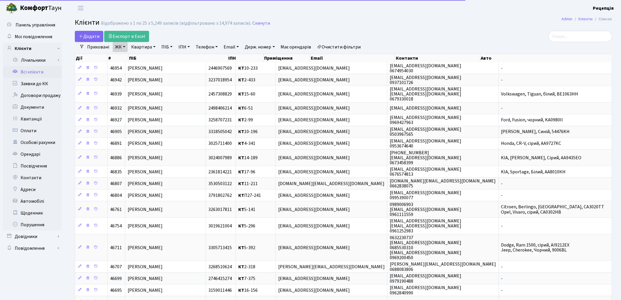
click at [147, 47] on link "Квартира" at bounding box center [143, 47] width 29 height 10
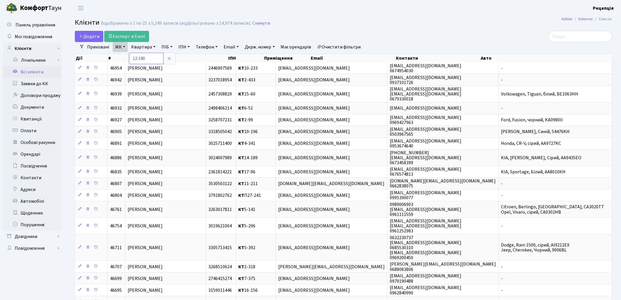
type input "12-190"
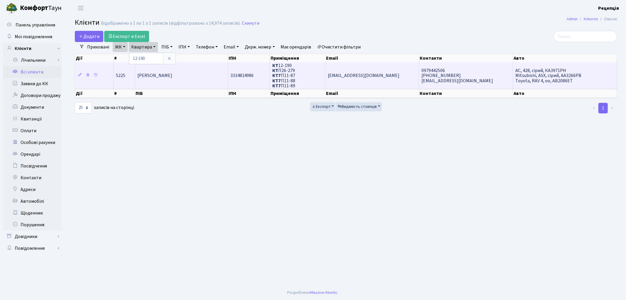
click at [207, 78] on td "[PERSON_NAME]" at bounding box center [181, 75] width 93 height 26
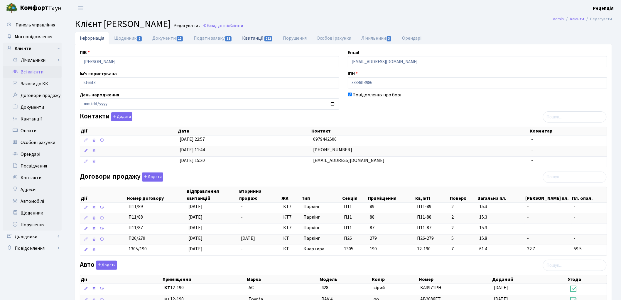
click at [250, 38] on link "Квитанції 222" at bounding box center [257, 38] width 41 height 12
select select "25"
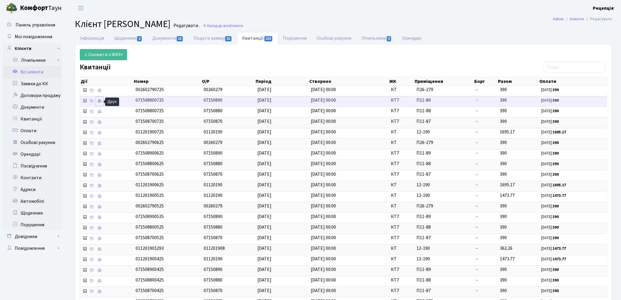
click at [101, 101] on icon at bounding box center [100, 101] width 4 height 4
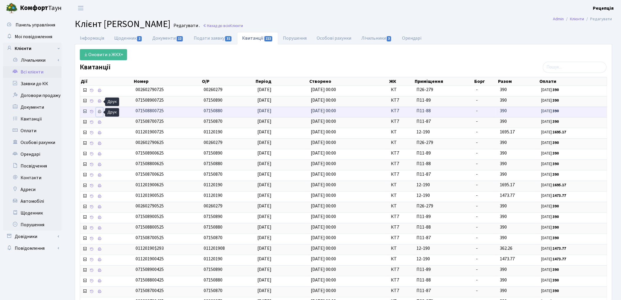
click at [100, 112] on icon at bounding box center [100, 112] width 4 height 4
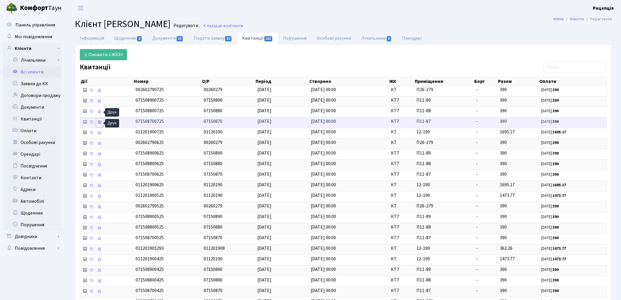
click at [98, 123] on icon at bounding box center [100, 122] width 4 height 4
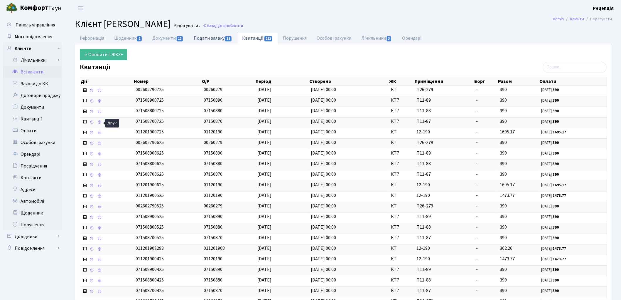
click at [196, 38] on link "Подати заявку 31" at bounding box center [213, 38] width 48 height 12
select select "25"
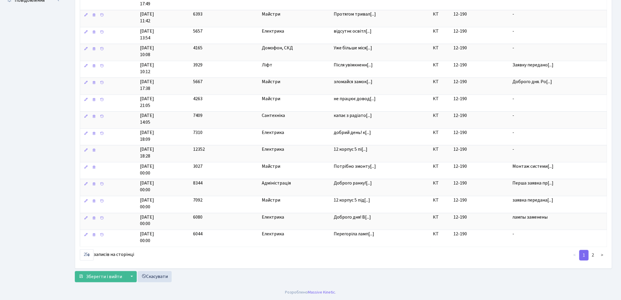
scroll to position [253, 0]
click at [596, 256] on link "2" at bounding box center [593, 255] width 9 height 11
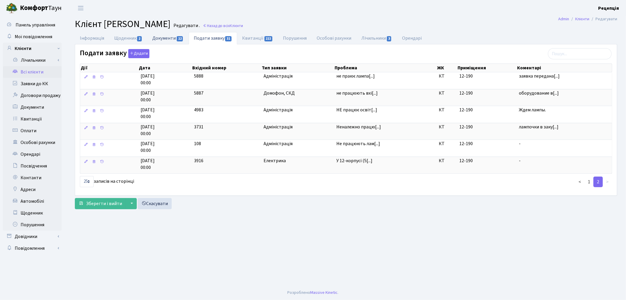
click at [172, 39] on link "Документи 12" at bounding box center [167, 38] width 41 height 12
select select "25"
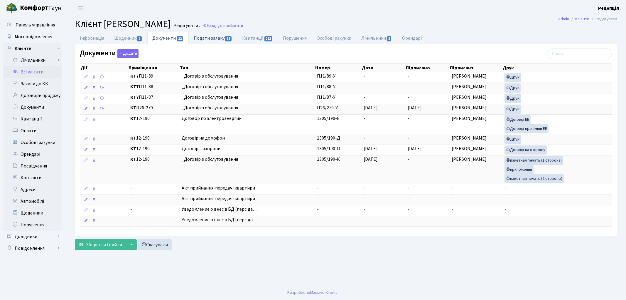
click at [212, 39] on link "Подати заявку 31" at bounding box center [213, 38] width 48 height 12
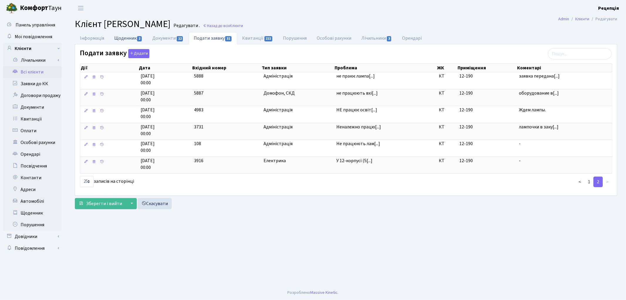
click at [130, 37] on link "Щоденник 2" at bounding box center [128, 38] width 38 height 12
select select "25"
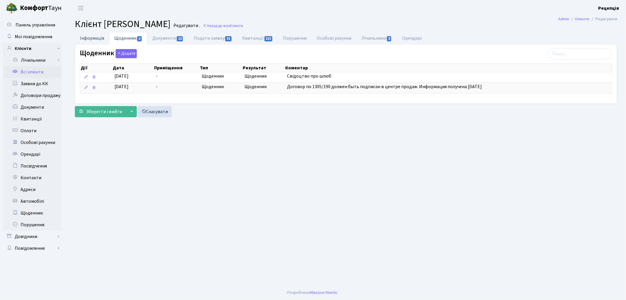
click at [90, 42] on link "Інформація" at bounding box center [92, 38] width 34 height 12
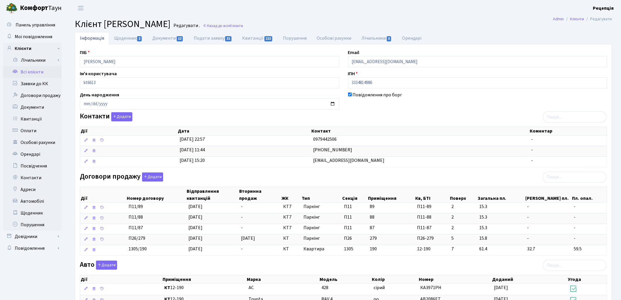
click at [39, 71] on link "Всі клієнти" at bounding box center [32, 72] width 59 height 12
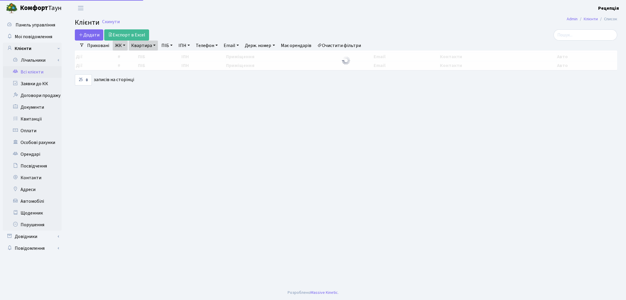
select select "25"
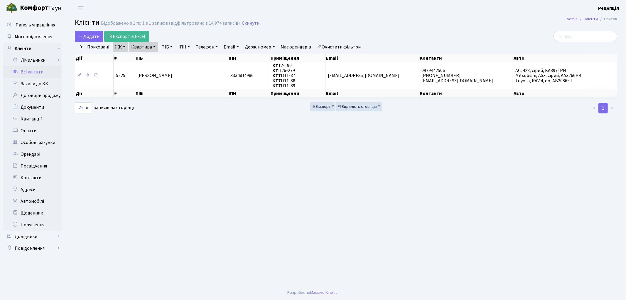
click at [340, 46] on link "Очистити фільтри" at bounding box center [339, 47] width 48 height 10
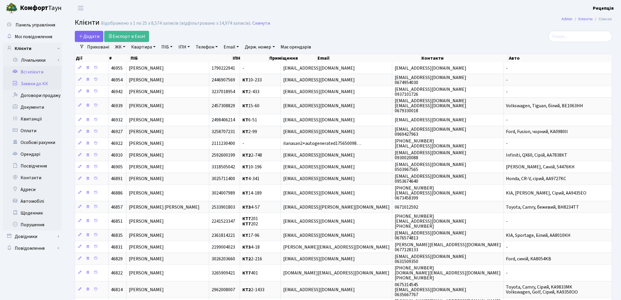
click at [46, 81] on link "Заявки до КК" at bounding box center [32, 84] width 59 height 12
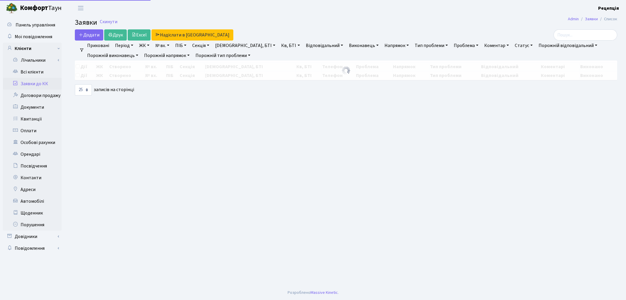
select select "25"
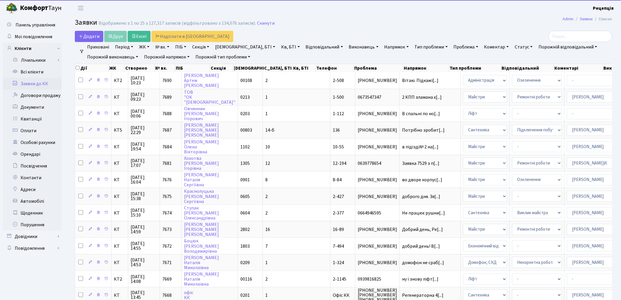
click at [166, 48] on link "№ вх." at bounding box center [162, 47] width 19 height 10
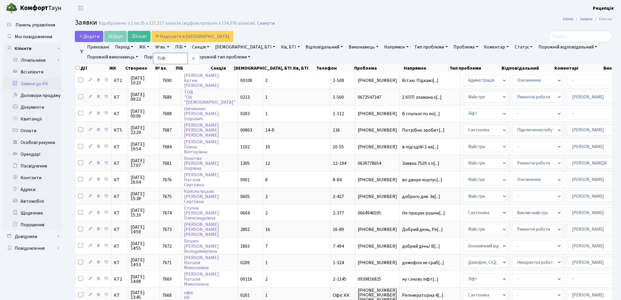
type input "7549"
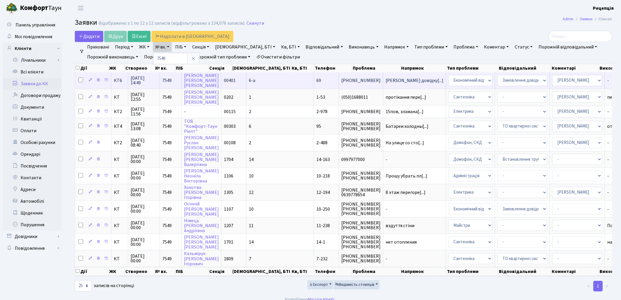
click at [314, 76] on td "69" at bounding box center [326, 80] width 25 height 16
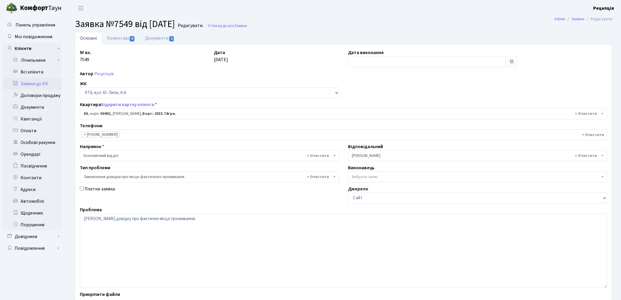
select select "17161"
select select "8"
click at [389, 62] on input "text" at bounding box center [427, 61] width 158 height 11
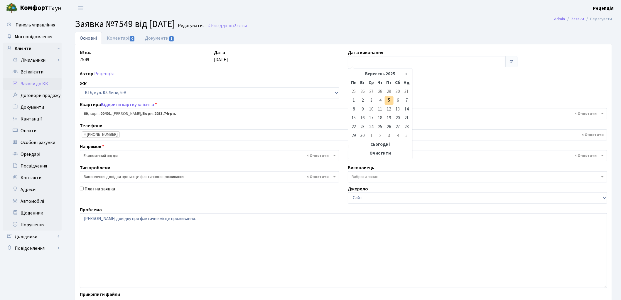
click at [391, 99] on td "5" at bounding box center [389, 100] width 9 height 9
type input "[DATE]"
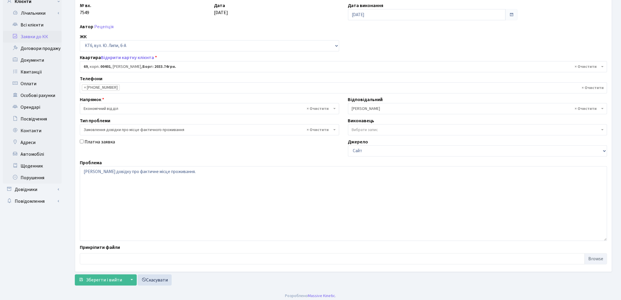
scroll to position [51, 0]
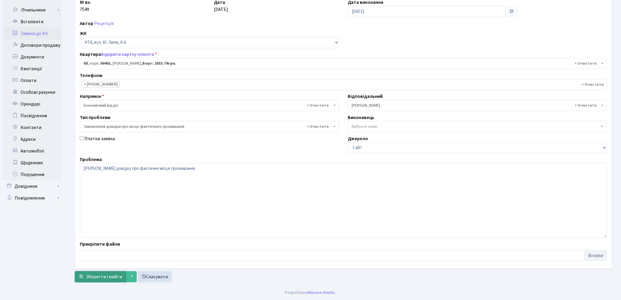
click at [101, 275] on span "Зберегти і вийти" at bounding box center [104, 276] width 36 height 6
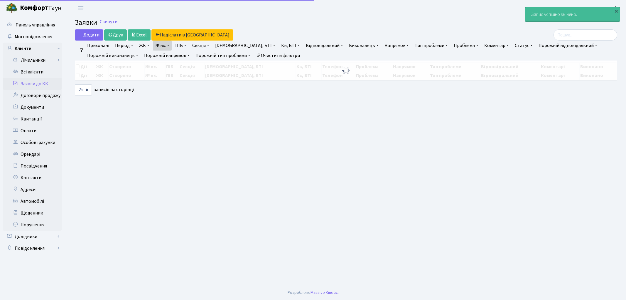
select select "25"
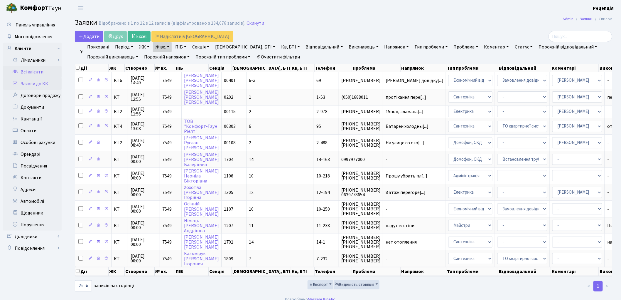
click at [45, 76] on link "Всі клієнти" at bounding box center [32, 72] width 59 height 12
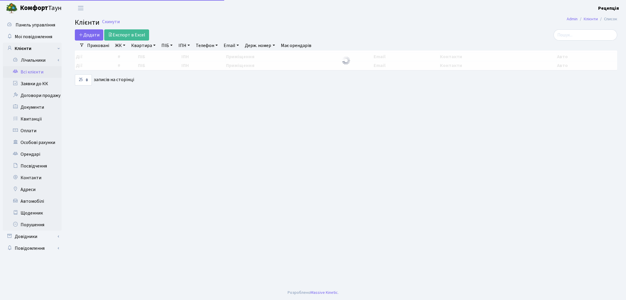
select select "25"
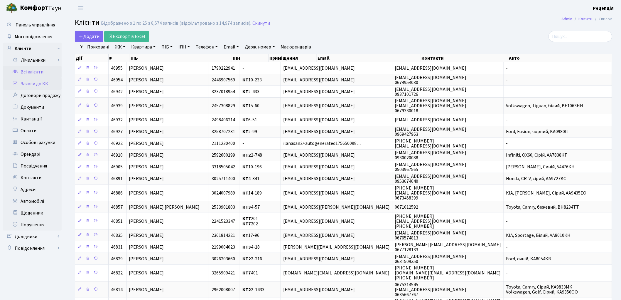
click at [47, 80] on link "Заявки до КК" at bounding box center [32, 84] width 59 height 12
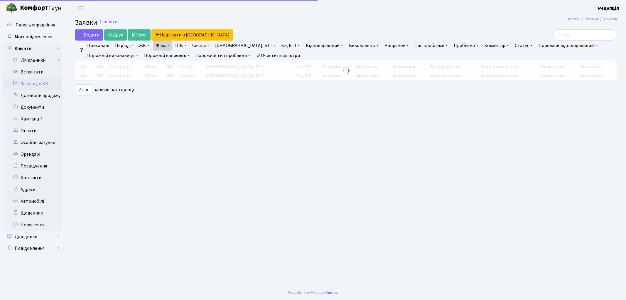
select select "25"
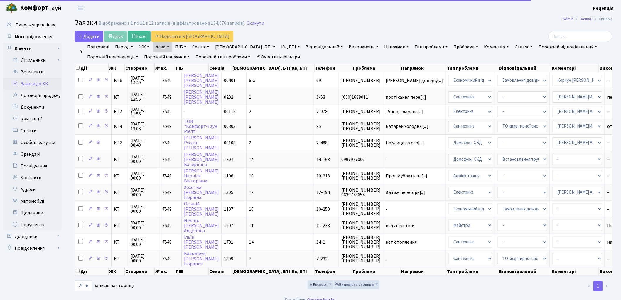
click at [279, 55] on link "Очистити фільтри" at bounding box center [278, 57] width 48 height 10
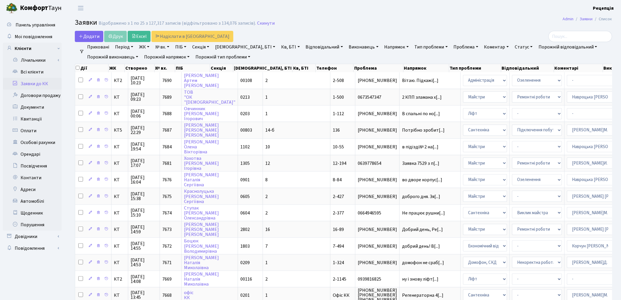
click at [148, 48] on link "ЖК" at bounding box center [144, 47] width 15 height 10
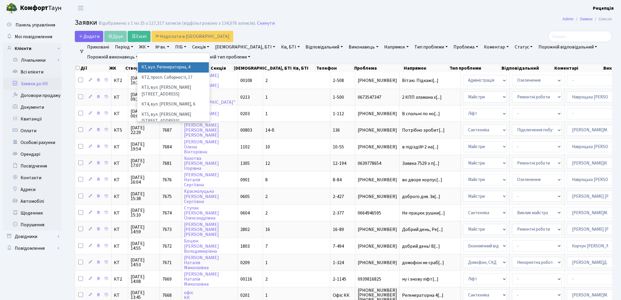
click at [155, 65] on li "КТ, вул. Регенераторна, 4" at bounding box center [173, 67] width 71 height 10
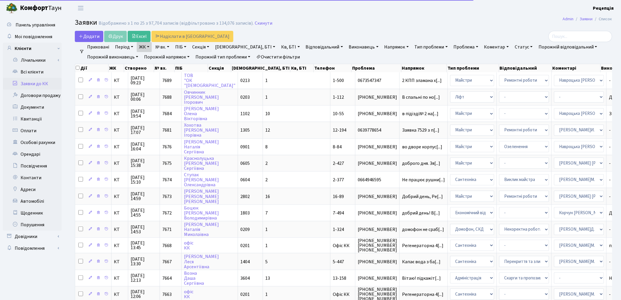
click at [279, 45] on link "Кв, БТІ" at bounding box center [290, 47] width 23 height 10
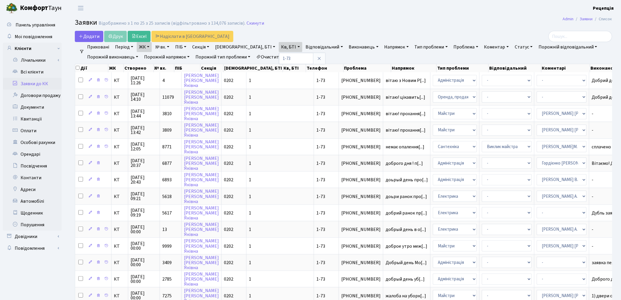
click at [293, 56] on link "Очистити фільтри" at bounding box center [278, 57] width 48 height 10
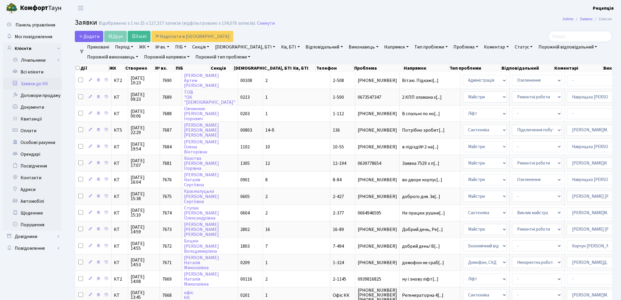
click at [145, 50] on link "ЖК" at bounding box center [144, 47] width 15 height 10
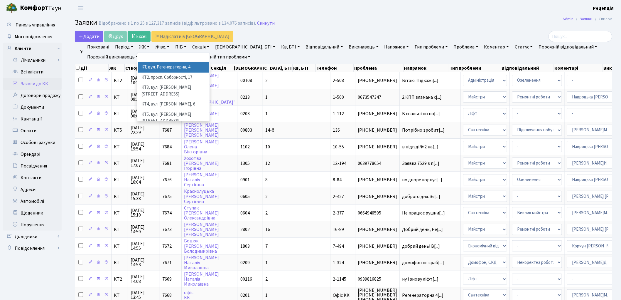
click at [156, 68] on li "КТ, вул. Регенераторна, 4" at bounding box center [173, 67] width 71 height 10
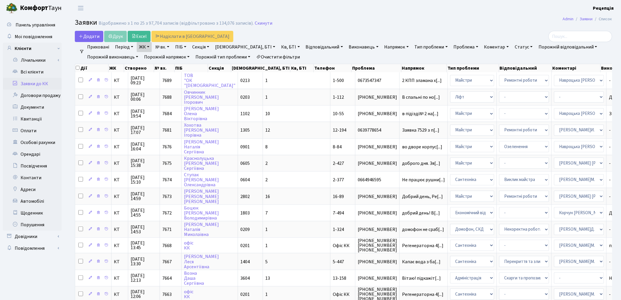
click at [279, 46] on link "Кв, БТІ" at bounding box center [290, 47] width 23 height 10
type input "1-73"
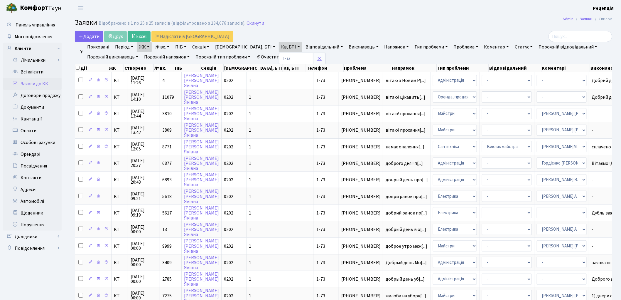
click at [317, 59] on icon at bounding box center [319, 58] width 5 height 5
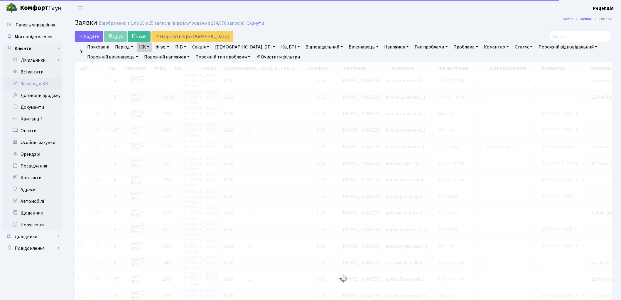
click at [292, 57] on link "Очистити фільтри" at bounding box center [278, 57] width 48 height 10
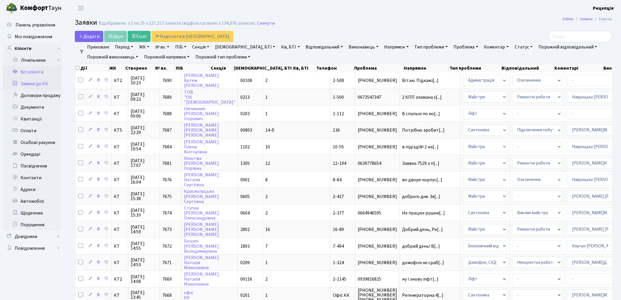
click at [43, 69] on link "Всі клієнти" at bounding box center [32, 72] width 59 height 12
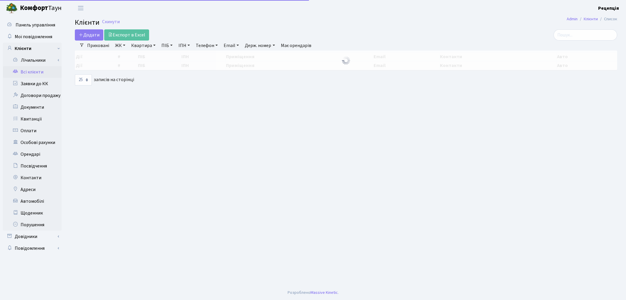
select select "25"
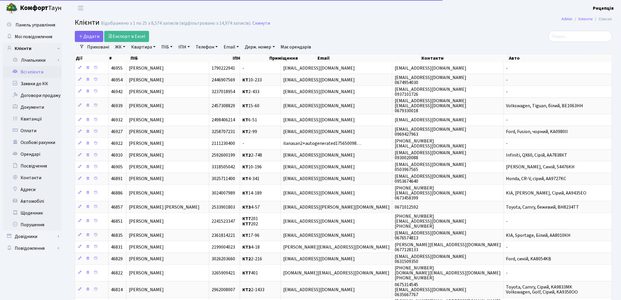
click at [171, 46] on link "ПІБ" at bounding box center [167, 47] width 16 height 10
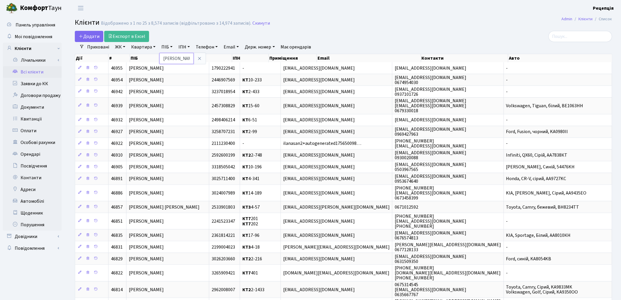
type input "[PERSON_NAME]"
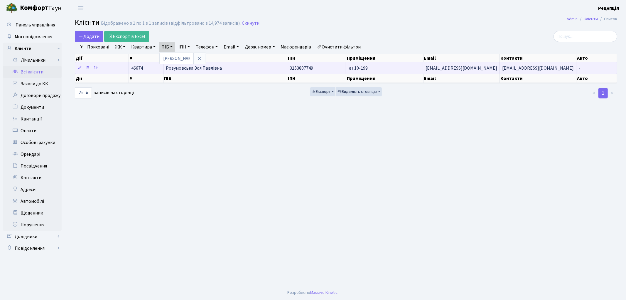
click at [220, 67] on span "Розумовська Зоя Павлівна" at bounding box center [194, 68] width 56 height 6
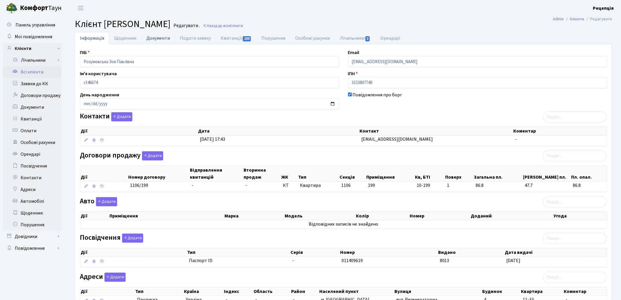
click at [158, 39] on link "Документи" at bounding box center [158, 38] width 33 height 12
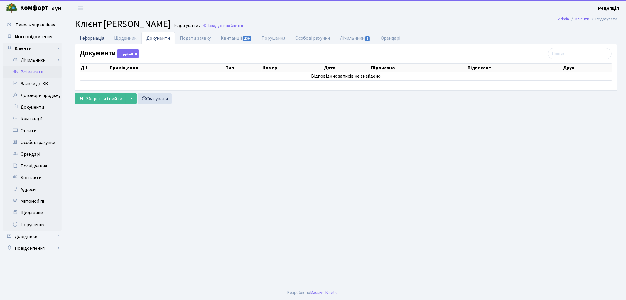
click at [95, 36] on link "Інформація" at bounding box center [92, 38] width 34 height 12
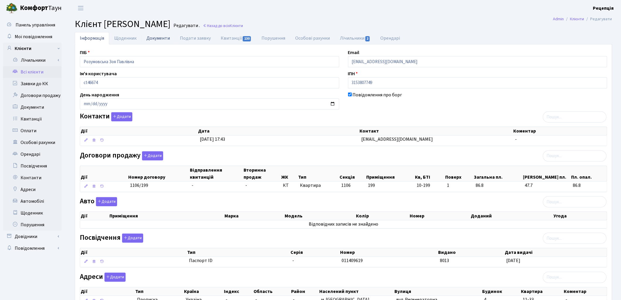
click at [157, 43] on link "Документи" at bounding box center [158, 38] width 33 height 12
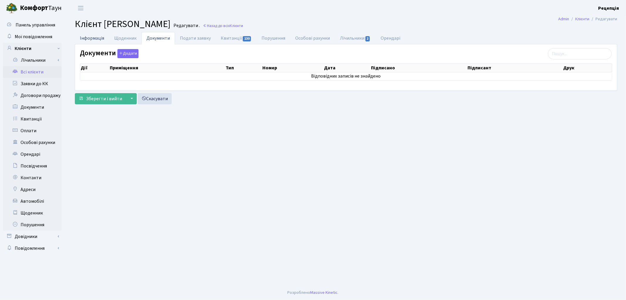
click at [99, 39] on link "Інформація" at bounding box center [92, 38] width 34 height 12
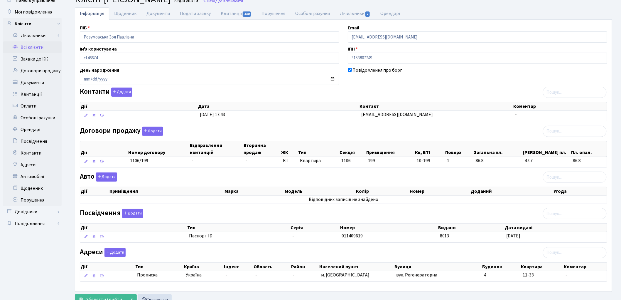
scroll to position [48, 0]
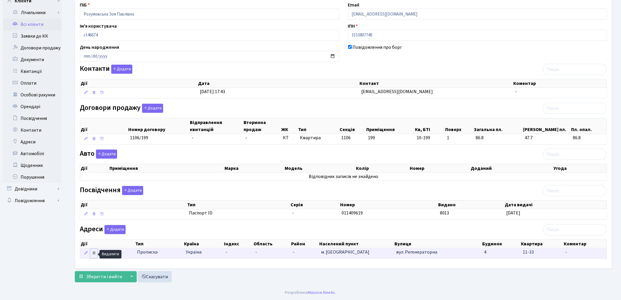
click at [94, 253] on icon at bounding box center [94, 253] width 4 height 4
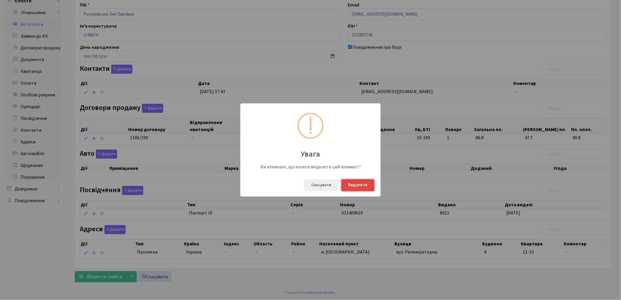
click at [354, 184] on button "Видалити" at bounding box center [358, 185] width 33 height 12
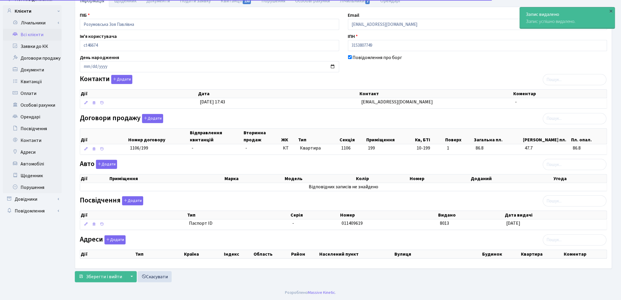
scroll to position [38, 0]
click at [112, 240] on button "Додати" at bounding box center [115, 239] width 21 height 9
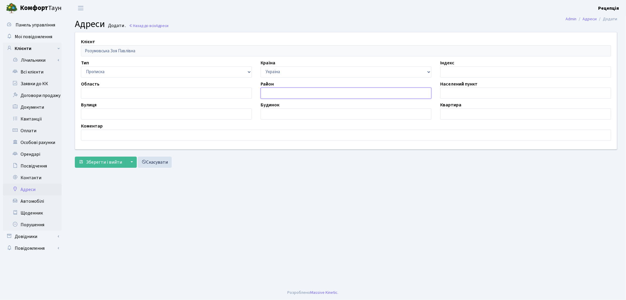
click at [273, 92] on input "text" at bounding box center [346, 93] width 171 height 11
click at [446, 93] on input "text" at bounding box center [526, 93] width 171 height 11
type input "м. [GEOGRAPHIC_DATA]"
click at [125, 117] on input "text" at bounding box center [166, 113] width 171 height 11
type input "Регенераторна"
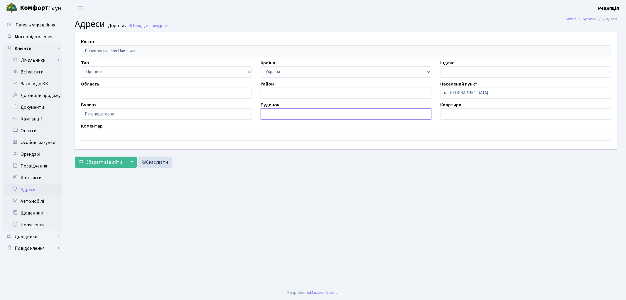
click at [272, 111] on input "text" at bounding box center [346, 113] width 171 height 11
type input "4"
click at [454, 110] on input "text" at bounding box center [526, 113] width 171 height 11
type input "10-199"
click at [96, 164] on span "Зберегти і вийти" at bounding box center [104, 162] width 36 height 6
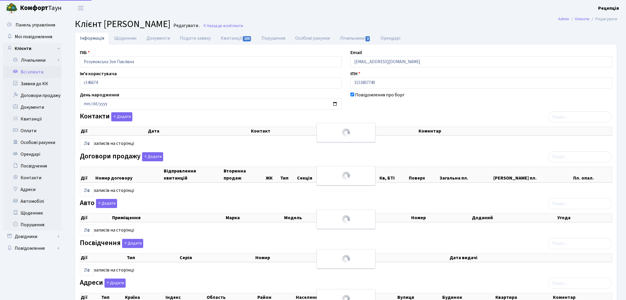
select select "25"
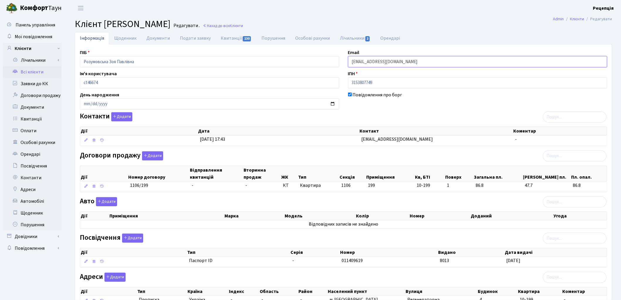
click at [365, 62] on input "[EMAIL_ADDRESS][DOMAIN_NAME]" at bounding box center [478, 61] width 260 height 11
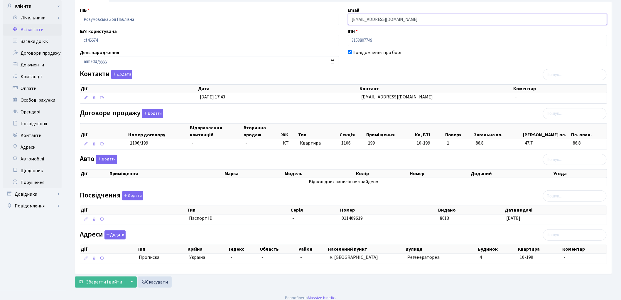
scroll to position [48, 0]
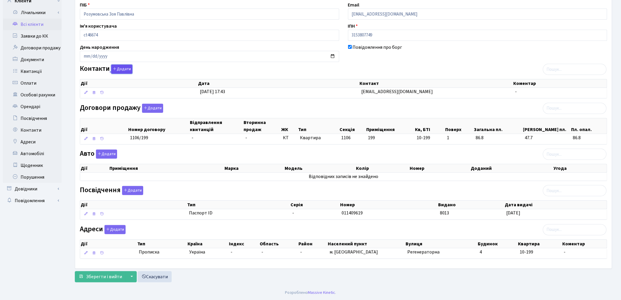
click at [120, 70] on button "Додати" at bounding box center [121, 69] width 21 height 9
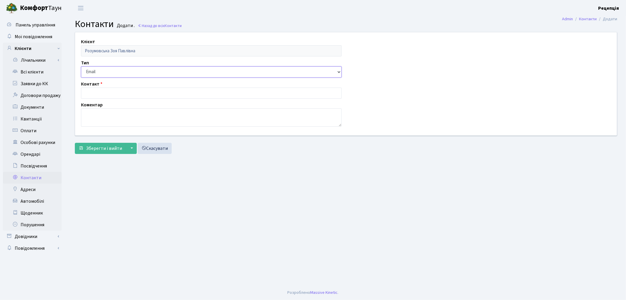
drag, startPoint x: 105, startPoint y: 70, endPoint x: 105, endPoint y: 75, distance: 5.0
click at [105, 71] on select "Email Телефон" at bounding box center [211, 71] width 261 height 11
select select "1"
click at [81, 66] on select "Email Телефон" at bounding box center [211, 71] width 261 height 11
click at [104, 92] on input "text" at bounding box center [211, 93] width 261 height 11
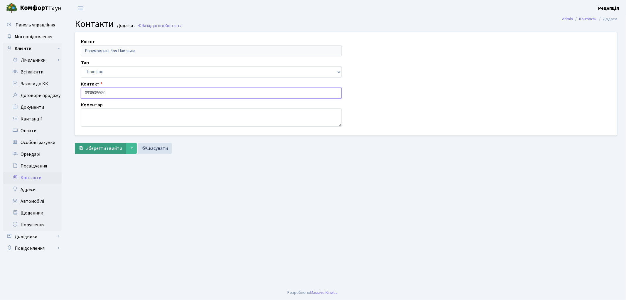
type input "0938085580"
click at [102, 147] on span "Зберегти і вийти" at bounding box center [104, 148] width 36 height 6
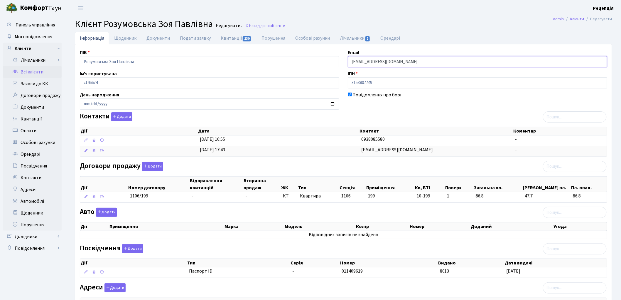
click at [366, 62] on input "333333@ukr.net" at bounding box center [478, 61] width 260 height 11
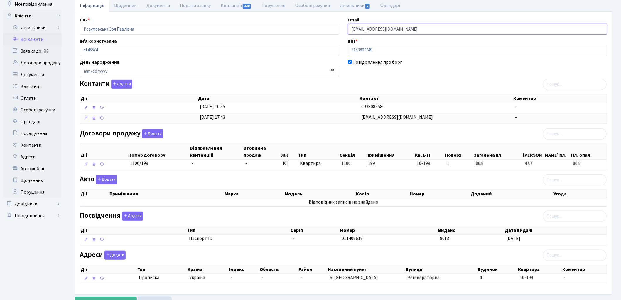
scroll to position [59, 0]
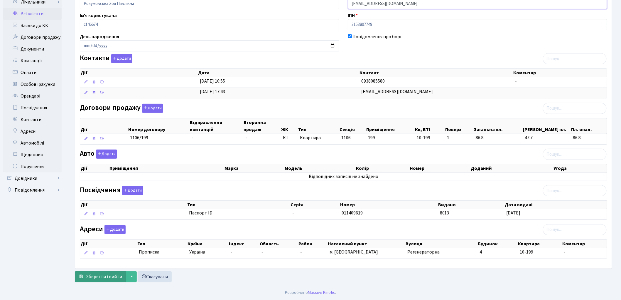
type input "[EMAIL_ADDRESS][DOMAIN_NAME]"
click at [107, 279] on span "Зберегти і вийти" at bounding box center [104, 276] width 36 height 6
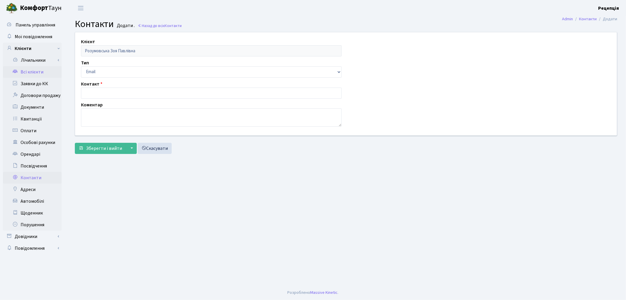
click at [36, 70] on link "Всі клієнти" at bounding box center [32, 72] width 59 height 12
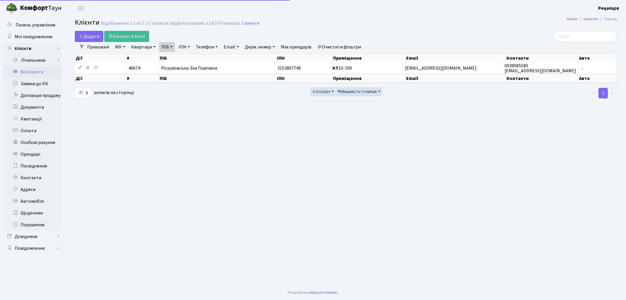
select select "25"
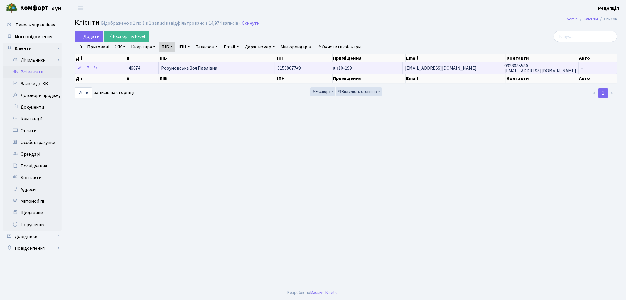
click at [227, 67] on td "Розумовська Зоя Павлівна" at bounding box center [217, 67] width 116 height 11
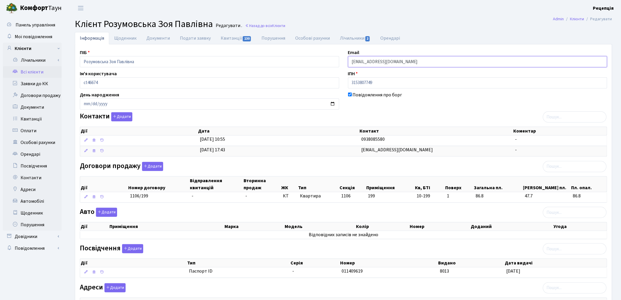
drag, startPoint x: 408, startPoint y: 65, endPoint x: 342, endPoint y: 62, distance: 66.1
click at [342, 62] on div "ПІБ Розумовська Зоя Павлівна Email rozymovskaya@ukr.net Ім'я користувача ct4667…" at bounding box center [343, 185] width 537 height 273
click at [122, 118] on button "Додати" at bounding box center [121, 116] width 21 height 9
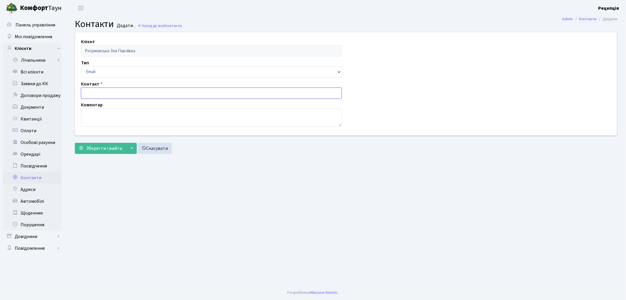
click at [98, 92] on input "text" at bounding box center [211, 93] width 261 height 11
paste input "[EMAIL_ADDRESS][DOMAIN_NAME]"
type input "[EMAIL_ADDRESS][DOMAIN_NAME]"
click at [104, 149] on span "Зберегти і вийти" at bounding box center [104, 148] width 36 height 6
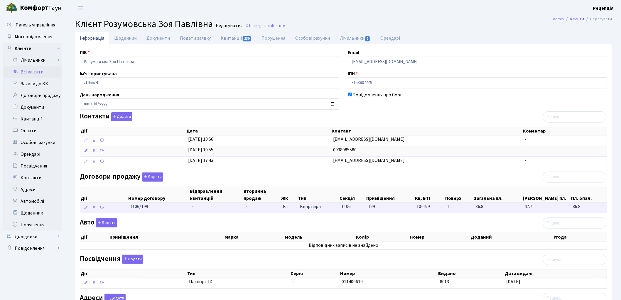
click at [196, 209] on td "-" at bounding box center [216, 208] width 54 height 10
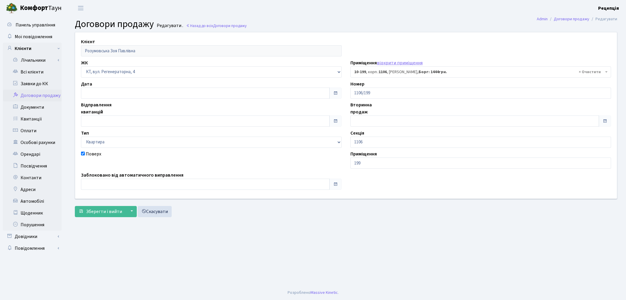
select select "6768"
click at [98, 120] on input "text" at bounding box center [205, 120] width 249 height 11
click at [90, 62] on td "1" at bounding box center [87, 65] width 9 height 9
type input "[DATE]"
click at [84, 154] on input "Поверх" at bounding box center [83, 154] width 4 height 4
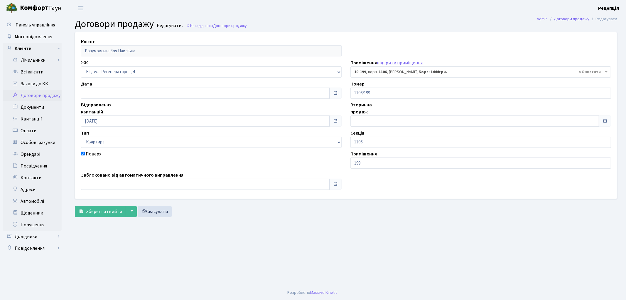
checkbox input "false"
click at [366, 121] on input "text" at bounding box center [475, 120] width 249 height 11
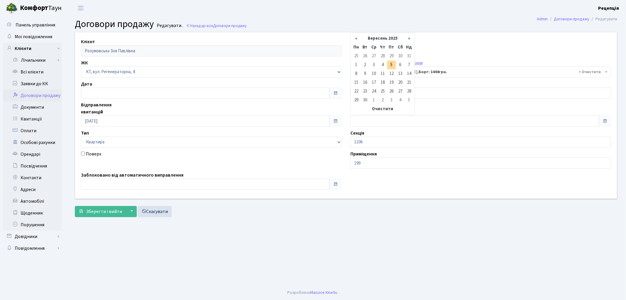
click at [357, 64] on td "1" at bounding box center [356, 65] width 9 height 9
type input "01.09.2025"
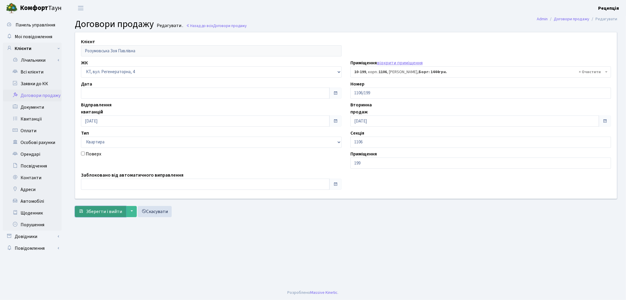
click at [99, 211] on span "Зберегти і вийти" at bounding box center [104, 211] width 36 height 6
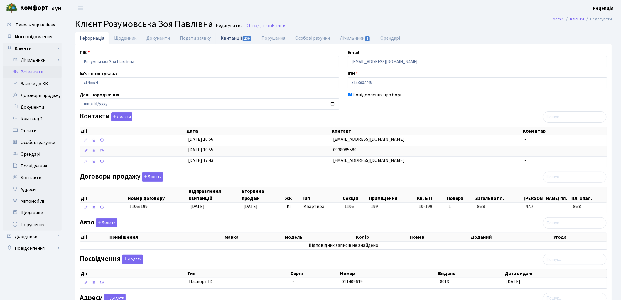
click at [224, 39] on link "Квитанції 130" at bounding box center [236, 38] width 41 height 12
select select "25"
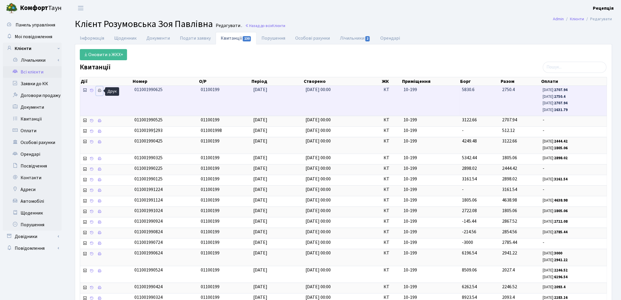
click at [99, 89] on icon at bounding box center [100, 90] width 4 height 4
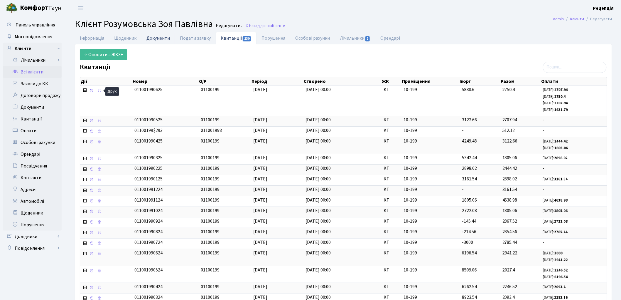
click at [154, 38] on link "Документи" at bounding box center [158, 38] width 33 height 12
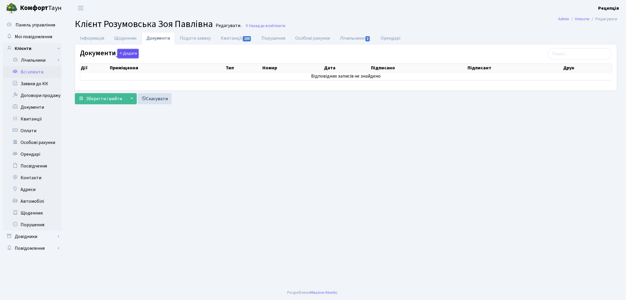
click at [129, 53] on button "Додати" at bounding box center [127, 53] width 21 height 9
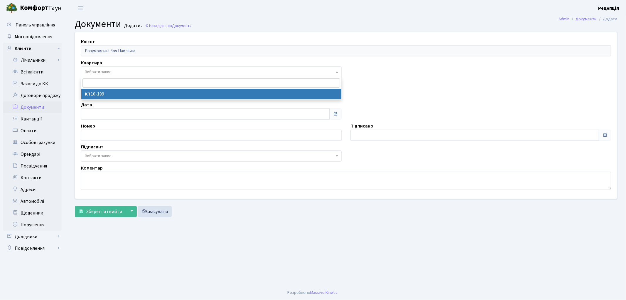
click at [99, 75] on span "Вибрати запис" at bounding box center [98, 72] width 26 height 6
select select "177896"
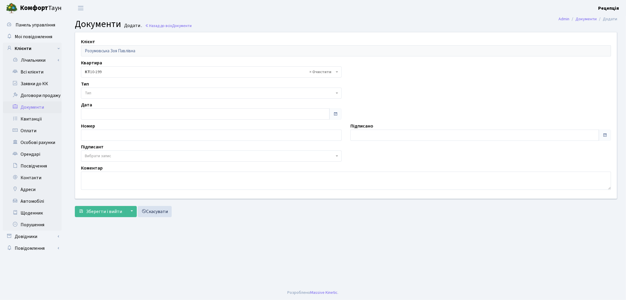
click at [97, 90] on span "Тип" at bounding box center [210, 93] width 250 height 6
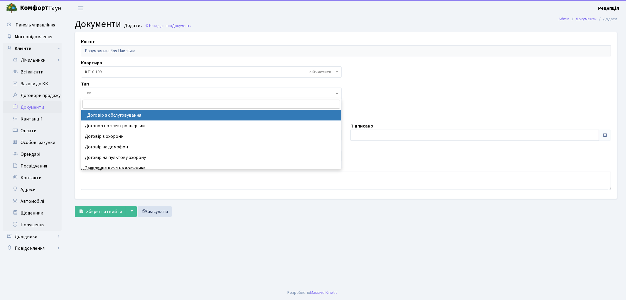
select select "289"
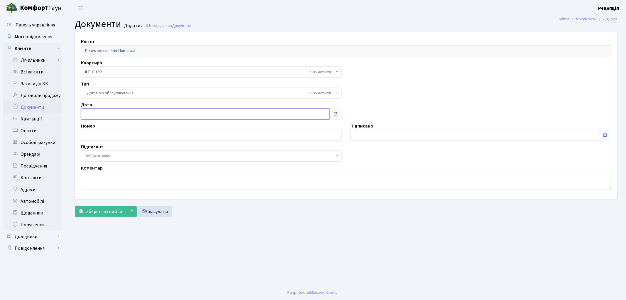
type input "[DATE]"
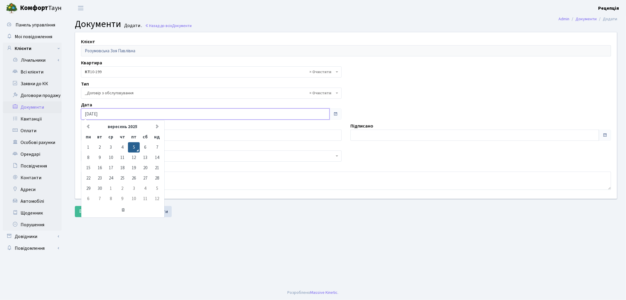
click at [101, 113] on input "[DATE]" at bounding box center [205, 113] width 249 height 11
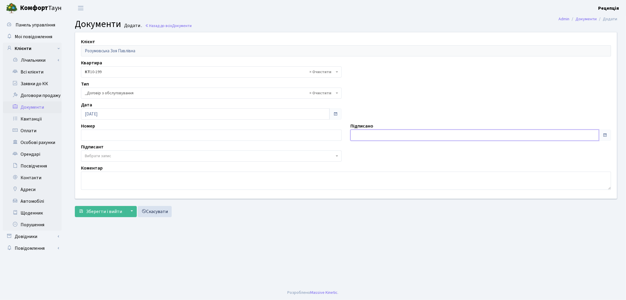
type input "[DATE]"
click at [389, 136] on input "[DATE]" at bounding box center [475, 135] width 249 height 11
click at [106, 157] on span "Вибрати запис" at bounding box center [98, 156] width 26 height 6
select select "74"
click at [101, 210] on span "Зберегти і вийти" at bounding box center [104, 211] width 36 height 6
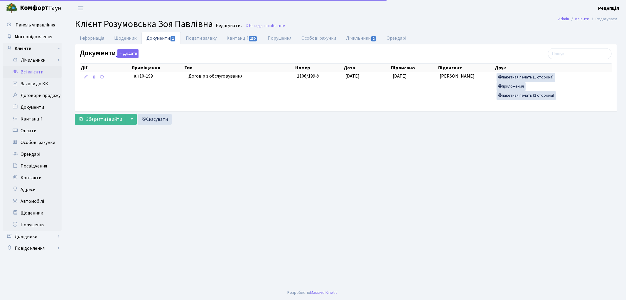
click at [128, 48] on link "Додати" at bounding box center [127, 53] width 23 height 10
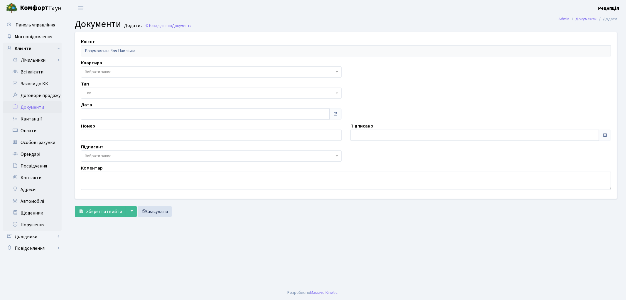
click at [104, 72] on span "Вибрати запис" at bounding box center [98, 72] width 26 height 6
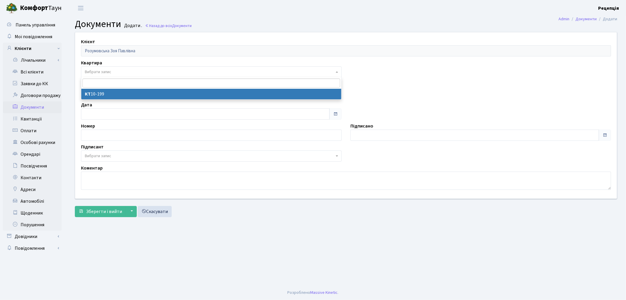
select select "177896"
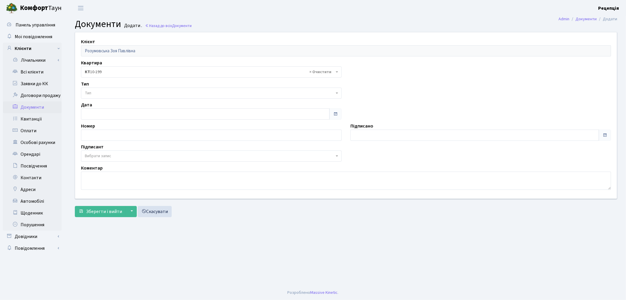
click at [103, 90] on span "Тип" at bounding box center [211, 93] width 261 height 11
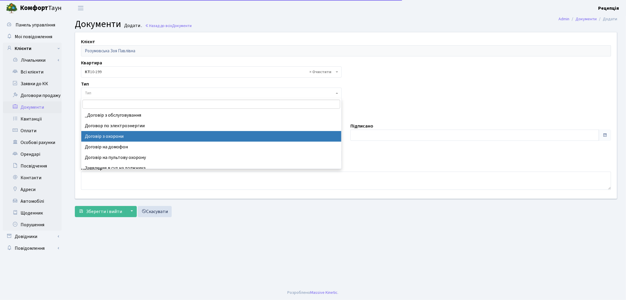
select select "290"
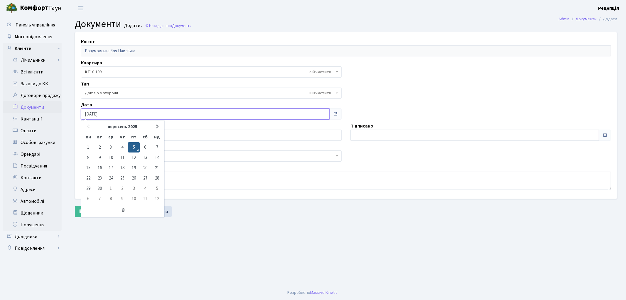
click at [101, 114] on input "05.09.2025" at bounding box center [205, 113] width 249 height 11
click at [110, 115] on input "05.09.2025" at bounding box center [205, 113] width 249 height 11
type input "05.09.2020"
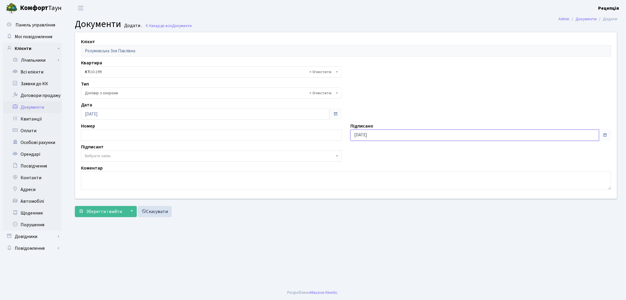
click at [382, 134] on input "05.09.2025" at bounding box center [475, 135] width 249 height 11
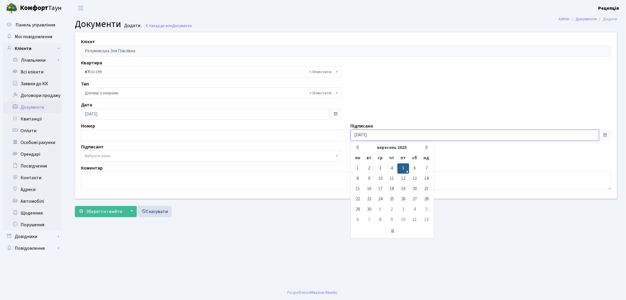
type input "05.09.2020"
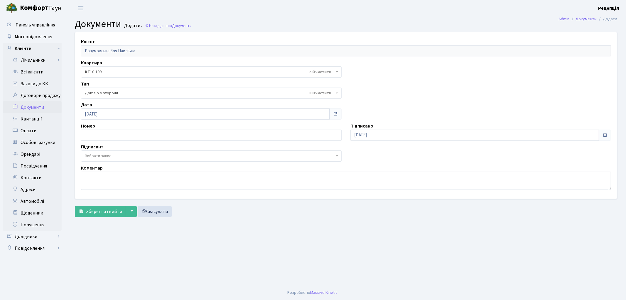
click at [89, 156] on span "Вибрати запис" at bounding box center [98, 156] width 26 height 6
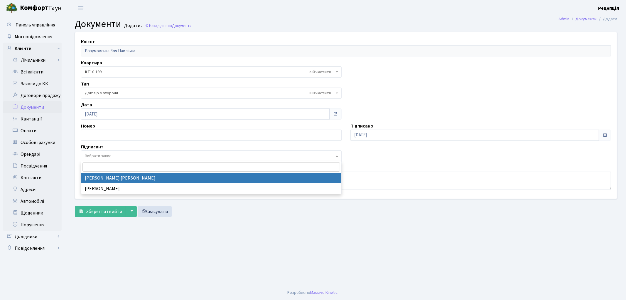
select select "74"
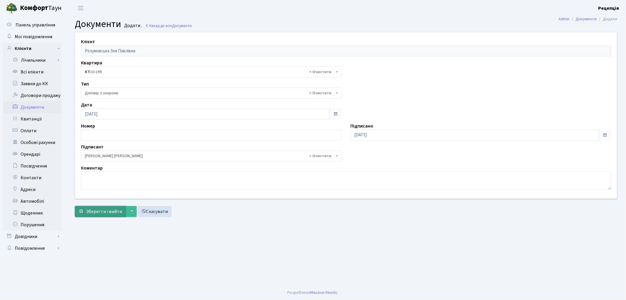
click at [101, 209] on span "Зберегти і вийти" at bounding box center [104, 211] width 36 height 6
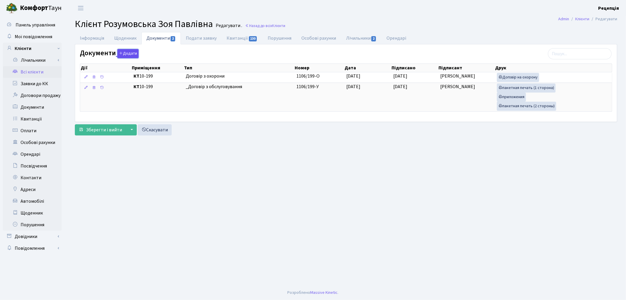
click at [130, 54] on button "Додати" at bounding box center [127, 53] width 21 height 9
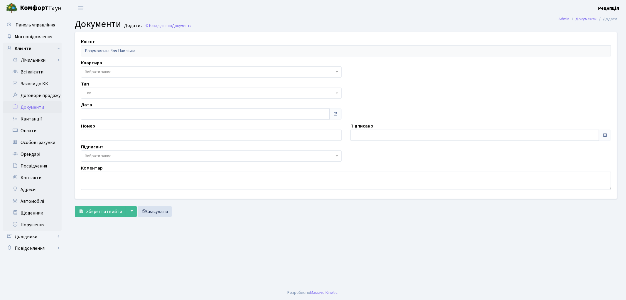
click at [104, 73] on span "Вибрати запис" at bounding box center [98, 72] width 26 height 6
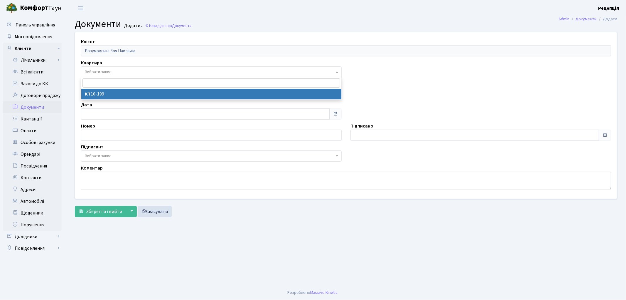
select select "177896"
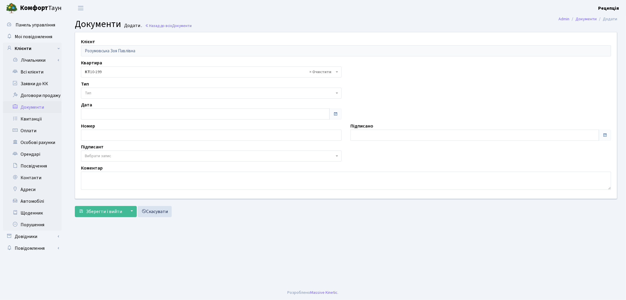
click at [103, 92] on span "Тип" at bounding box center [210, 93] width 250 height 6
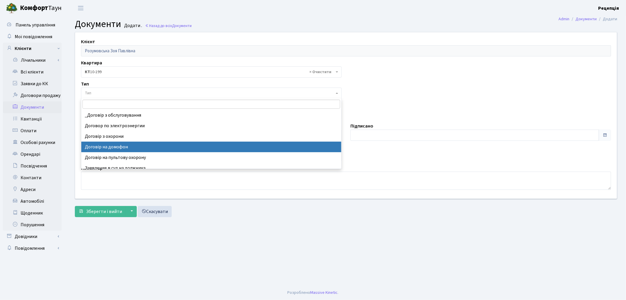
select select "292"
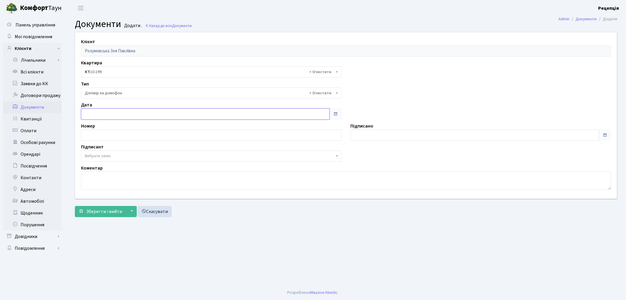
type input "[DATE]"
click at [109, 111] on input "[DATE]" at bounding box center [205, 113] width 249 height 11
type input "[DATE]"
click at [372, 133] on input "[DATE]" at bounding box center [475, 135] width 249 height 11
click at [90, 156] on span "Вибрати запис" at bounding box center [98, 156] width 26 height 6
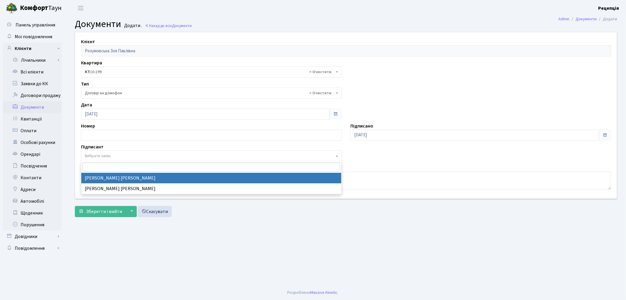
select select "74"
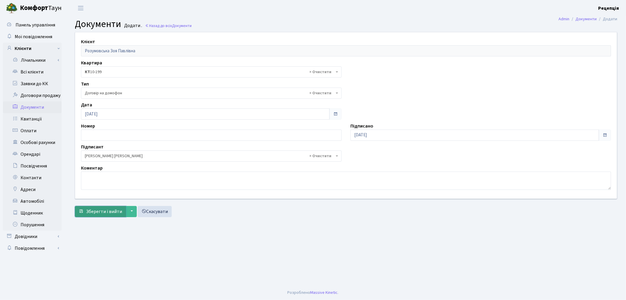
click at [100, 212] on span "Зберегти і вийти" at bounding box center [104, 211] width 36 height 6
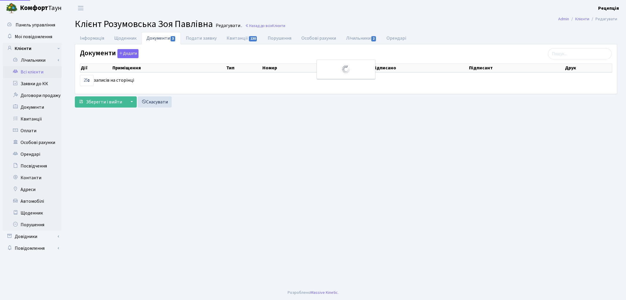
select select "25"
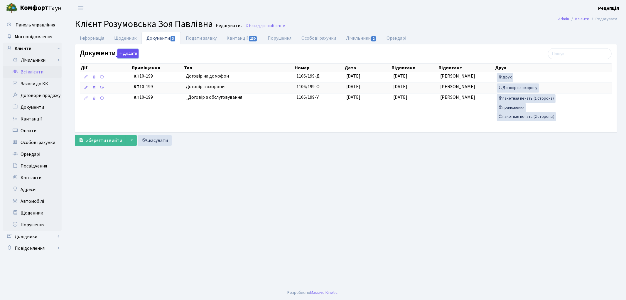
click at [127, 54] on button "Додати" at bounding box center [127, 53] width 21 height 9
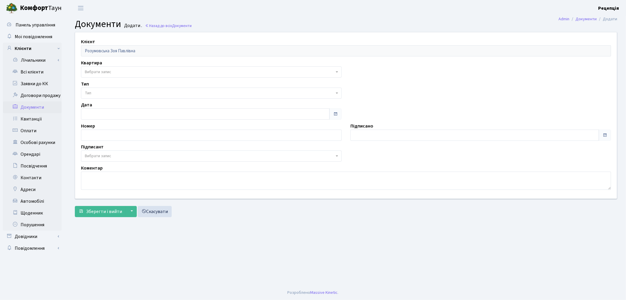
click at [115, 69] on span "Вибрати запис" at bounding box center [210, 72] width 250 height 6
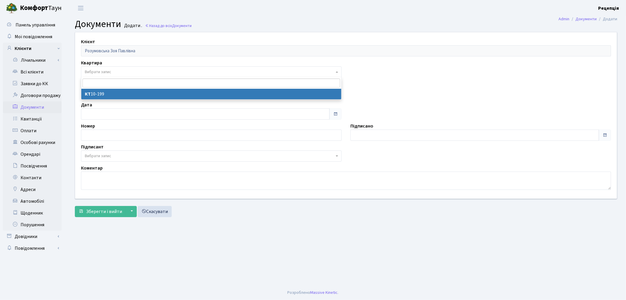
select select "177896"
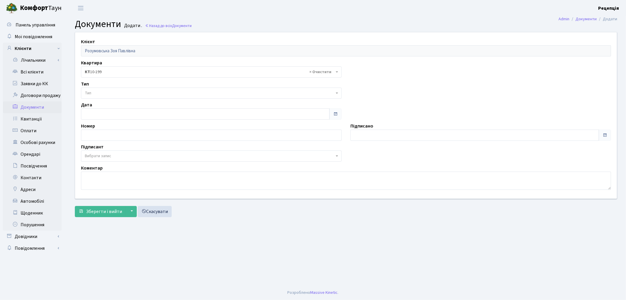
click at [103, 88] on span "Тип" at bounding box center [211, 93] width 261 height 11
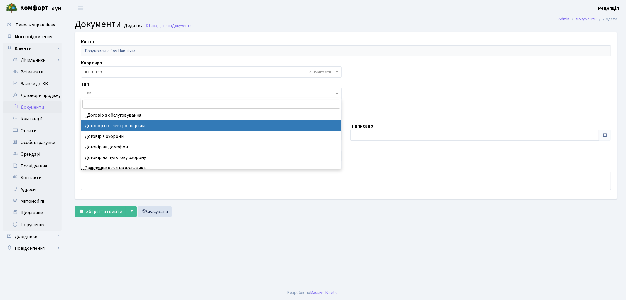
select select "294"
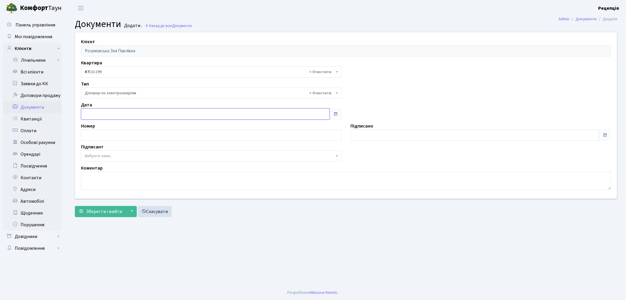
type input "[DATE]"
click at [128, 116] on input "[DATE]" at bounding box center [205, 113] width 249 height 11
type input "[DATE]"
click at [384, 132] on input "[DATE]" at bounding box center [475, 135] width 249 height 11
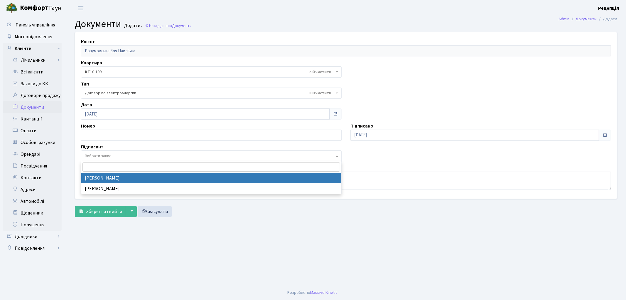
click at [97, 157] on span "Вибрати запис" at bounding box center [98, 156] width 26 height 6
select select "74"
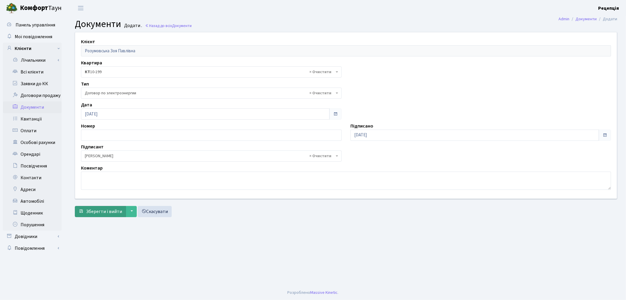
click at [105, 206] on form "Клієнт Розумовська Зоя Павлівна Квартира - <b>КТ</b>&nbsp;&nbsp;&nbsp;&nbsp;10-…" at bounding box center [346, 124] width 543 height 185
click at [107, 210] on span "Зберегти і вийти" at bounding box center [104, 211] width 36 height 6
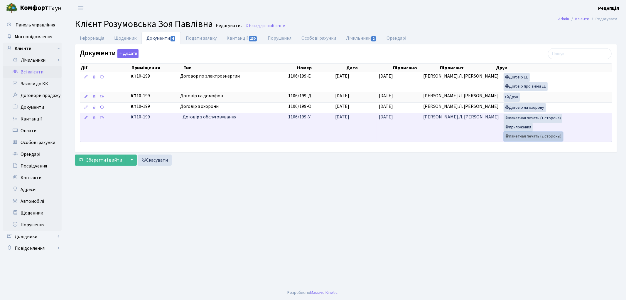
click at [515, 134] on link "пакетная печать (2 стороны)" at bounding box center [533, 136] width 59 height 9
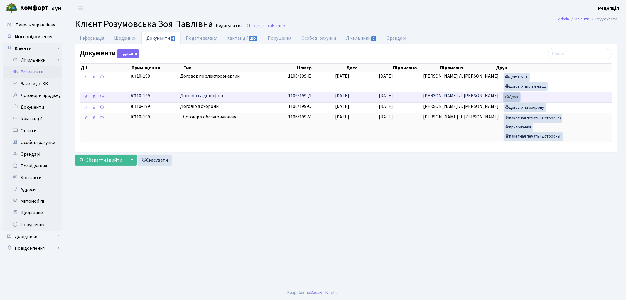
click at [514, 97] on link "Друк" at bounding box center [512, 97] width 16 height 9
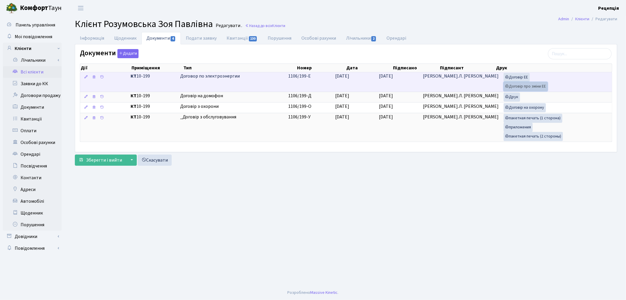
click at [509, 85] on link "Договір про зміни ЕЕ" at bounding box center [526, 86] width 44 height 9
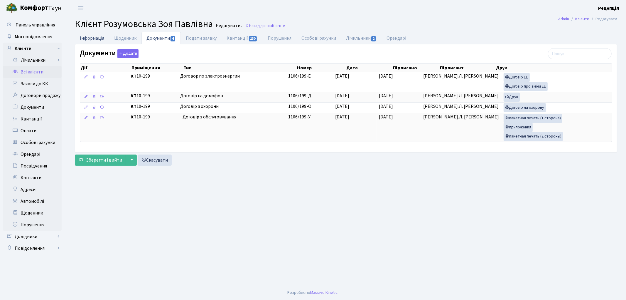
click at [90, 37] on link "Інформація" at bounding box center [92, 38] width 34 height 12
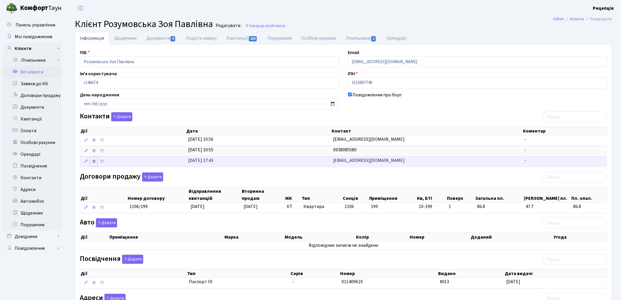
click at [92, 164] on link at bounding box center [93, 161] width 7 height 9
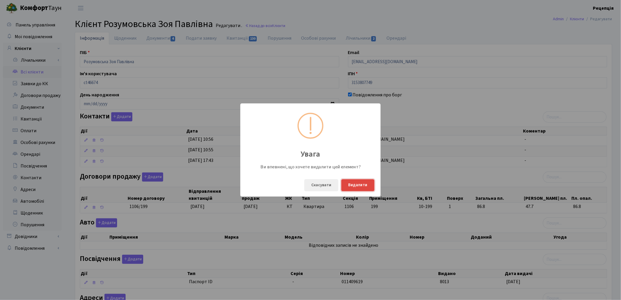
click at [355, 184] on button "Видалити" at bounding box center [358, 185] width 33 height 12
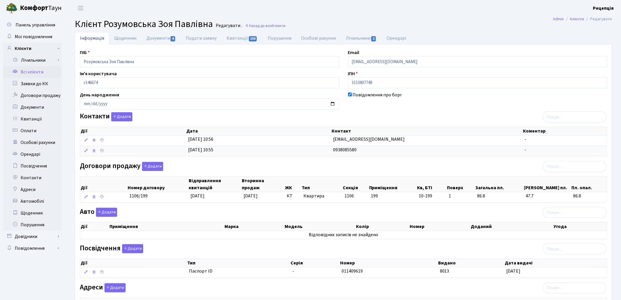
click at [50, 72] on link "Всі клієнти" at bounding box center [32, 72] width 59 height 12
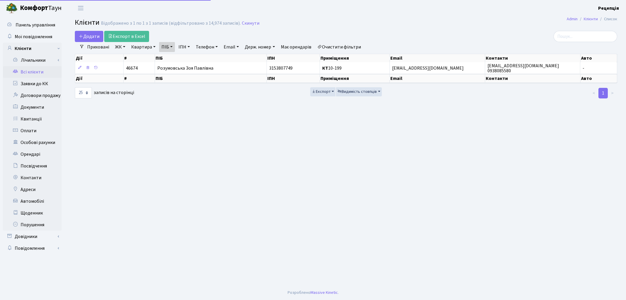
select select "25"
click at [331, 46] on link "Очистити фільтри" at bounding box center [339, 47] width 48 height 10
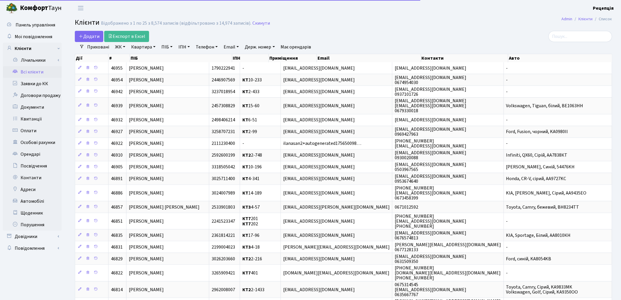
click at [126, 46] on link "ЖК" at bounding box center [120, 47] width 15 height 10
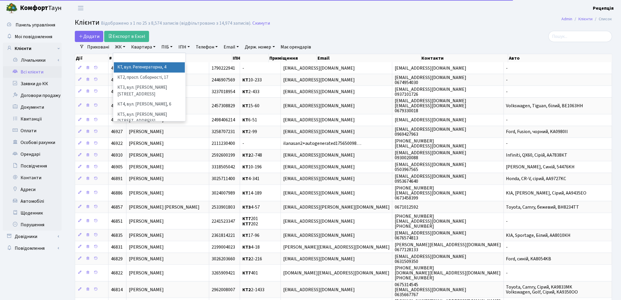
click at [137, 66] on li "КТ, вул. Регенераторна, 4" at bounding box center [149, 67] width 71 height 10
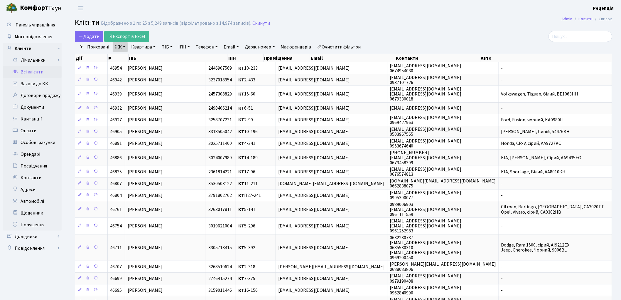
click at [138, 48] on link "Квартира" at bounding box center [143, 47] width 29 height 10
type input "11-33"
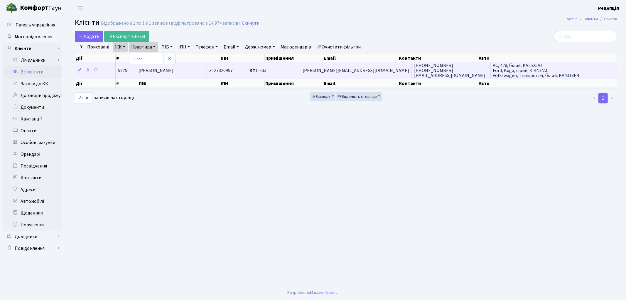
click at [203, 69] on td "Когут Максим Ігорович" at bounding box center [171, 70] width 71 height 16
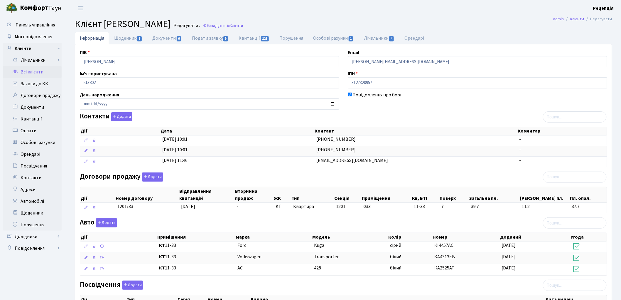
click at [41, 71] on link "Всі клієнти" at bounding box center [32, 72] width 59 height 12
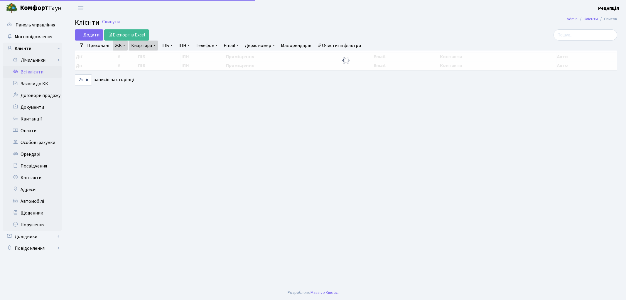
select select "25"
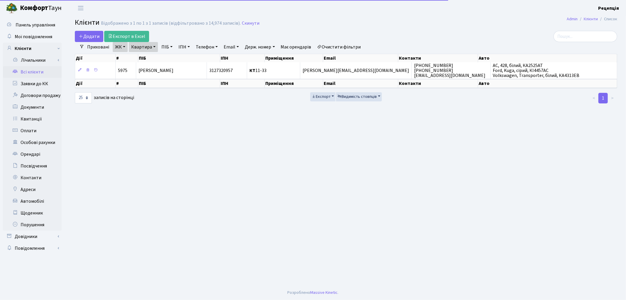
click at [357, 46] on link "Очистити фільтри" at bounding box center [339, 47] width 48 height 10
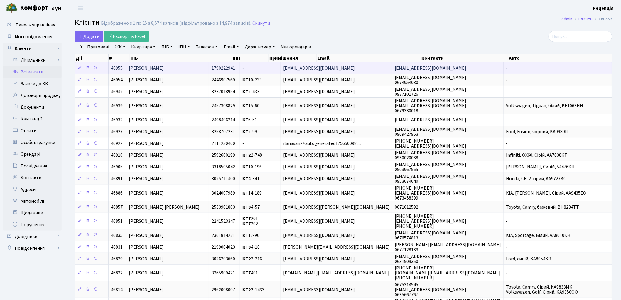
click at [204, 66] on td "[PERSON_NAME]" at bounding box center [168, 67] width 83 height 11
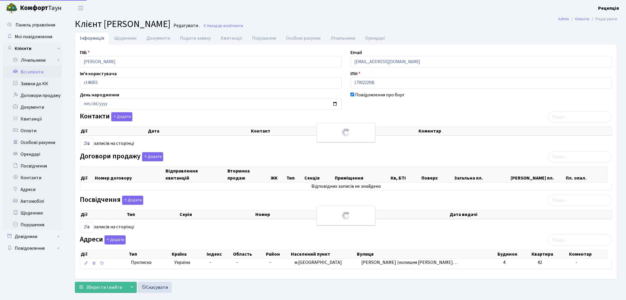
select select "25"
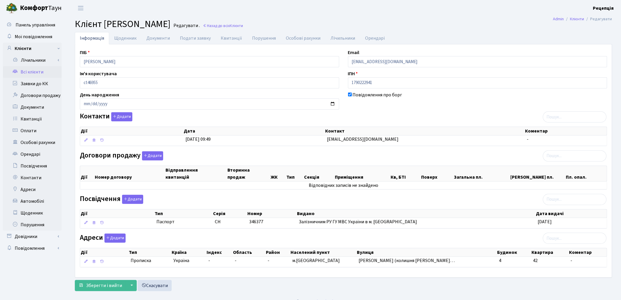
click at [43, 70] on link "Всі клієнти" at bounding box center [32, 72] width 59 height 12
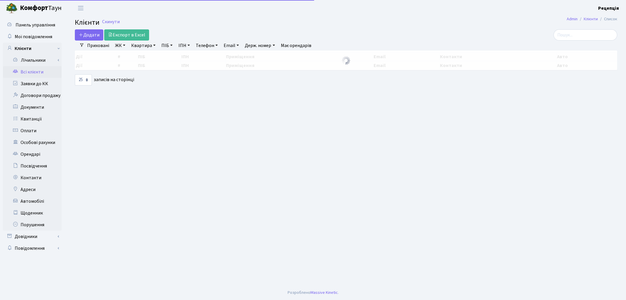
select select "25"
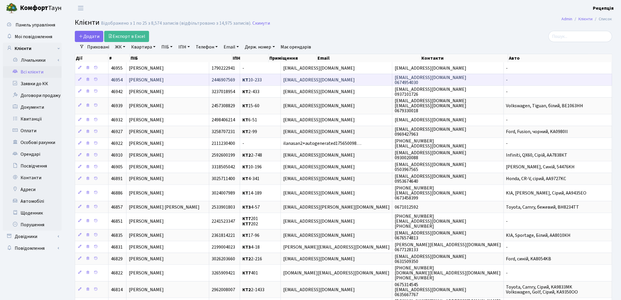
click at [270, 78] on td "КТ 10-233" at bounding box center [260, 80] width 41 height 12
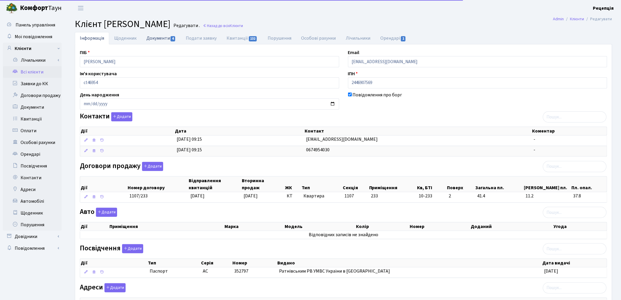
click at [157, 35] on link "Документи 4" at bounding box center [161, 38] width 39 height 12
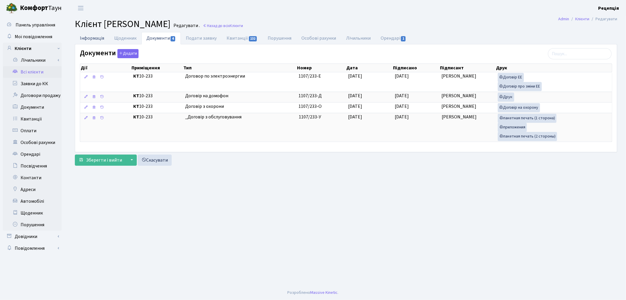
click at [99, 37] on link "Інформація" at bounding box center [92, 38] width 34 height 12
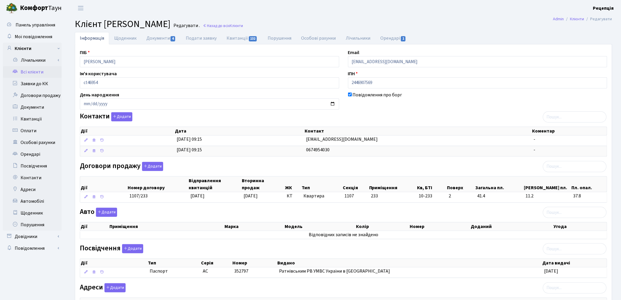
click at [29, 71] on link "Всі клієнти" at bounding box center [32, 72] width 59 height 12
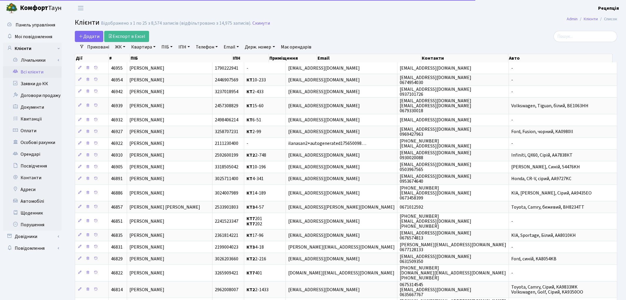
select select "25"
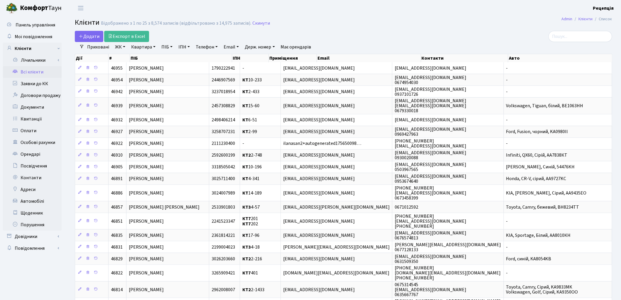
click at [123, 48] on link "ЖК" at bounding box center [120, 47] width 15 height 10
click at [131, 68] on li "КТ, вул. Регенераторна, 4" at bounding box center [149, 67] width 71 height 10
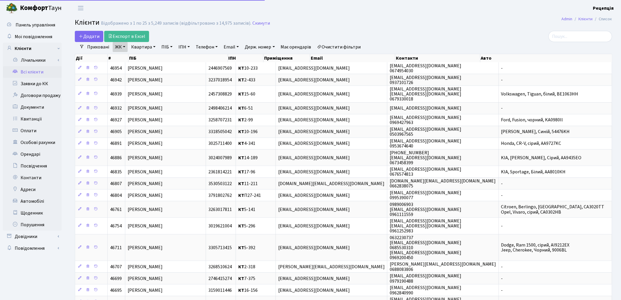
click at [141, 48] on link "Квартира" at bounding box center [143, 47] width 29 height 10
type input "1-73"
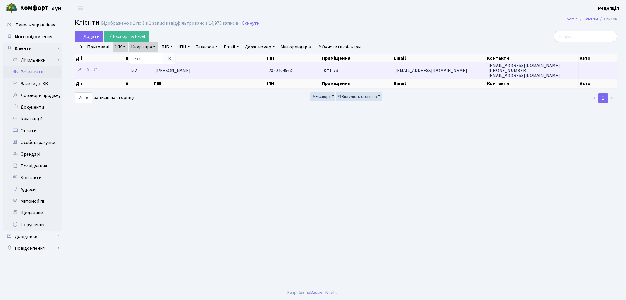
click at [191, 71] on span "[PERSON_NAME]" at bounding box center [173, 70] width 35 height 6
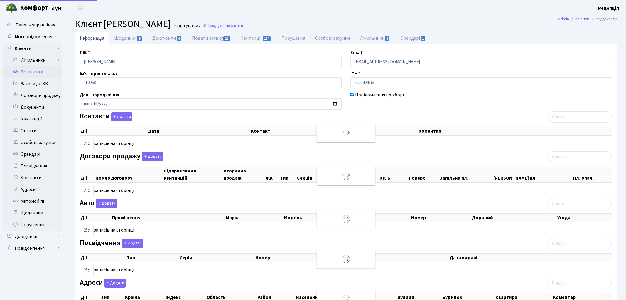
select select "25"
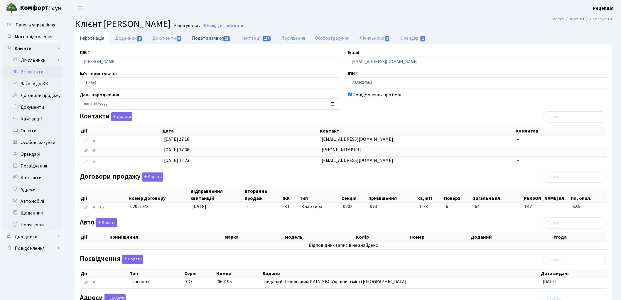
click at [197, 41] on link "Подати заявку 25" at bounding box center [211, 38] width 48 height 12
select select "25"
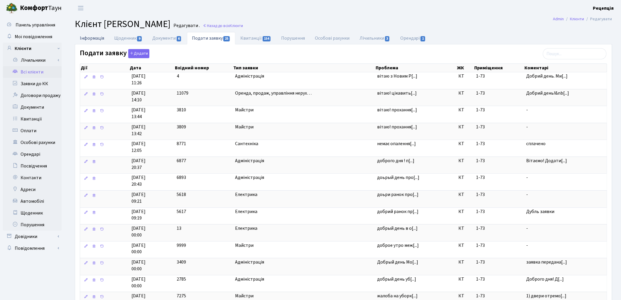
click at [99, 40] on link "Інформація" at bounding box center [92, 38] width 34 height 12
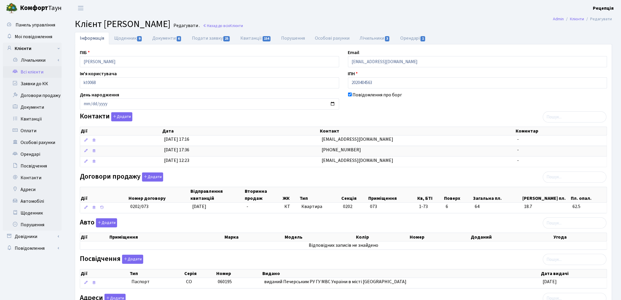
click at [38, 73] on link "Всі клієнти" at bounding box center [32, 72] width 59 height 12
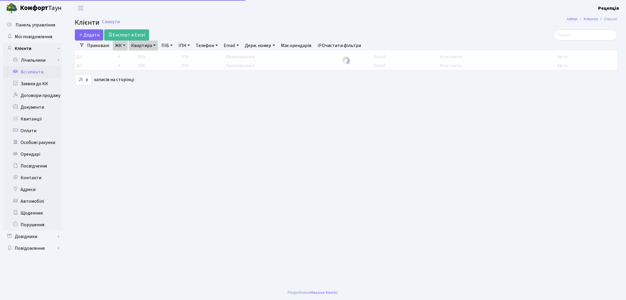
select select "25"
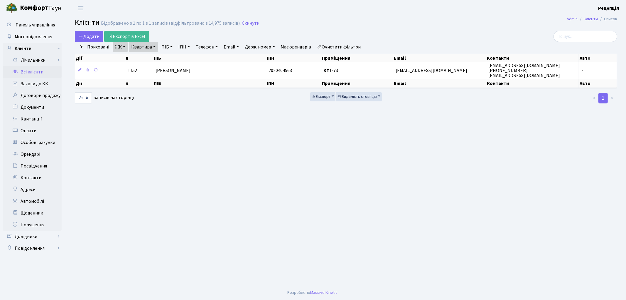
click at [345, 47] on link "Очистити фільтри" at bounding box center [339, 47] width 48 height 10
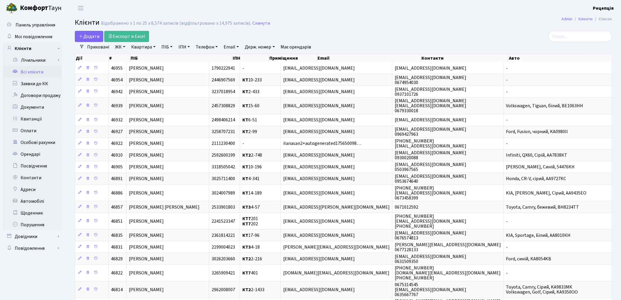
click at [127, 48] on link "ЖК" at bounding box center [120, 47] width 15 height 10
click at [167, 99] on li "КТ4, вул. Юрія Липи, 6" at bounding box center [149, 104] width 71 height 10
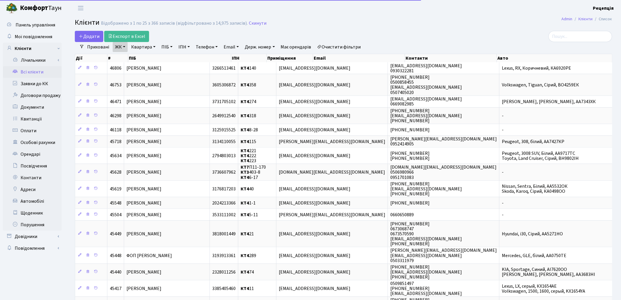
click at [147, 46] on link "Квартира" at bounding box center [143, 47] width 29 height 10
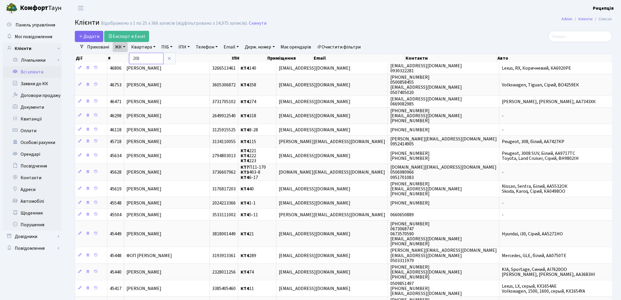
type input "208"
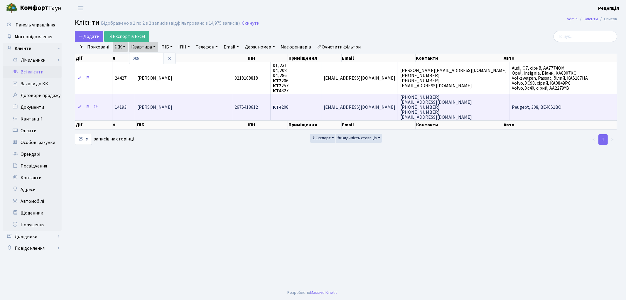
click at [214, 106] on td "[PERSON_NAME]" at bounding box center [183, 107] width 97 height 27
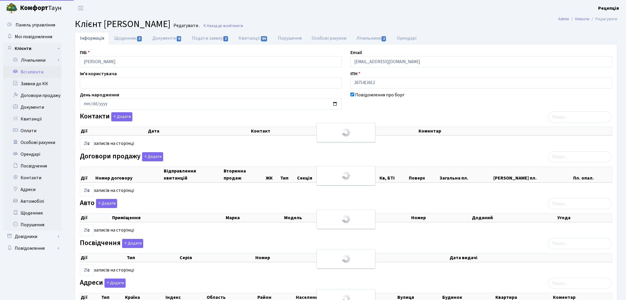
select select "25"
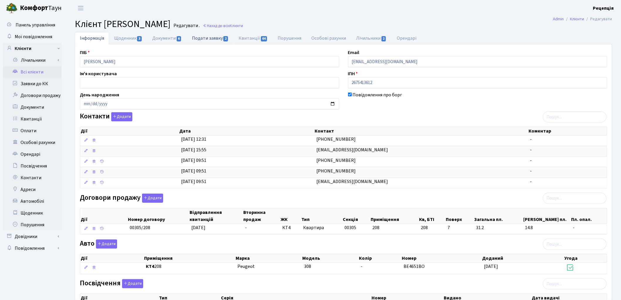
click at [199, 38] on link "Подати заявку 2" at bounding box center [210, 38] width 47 height 12
select select "25"
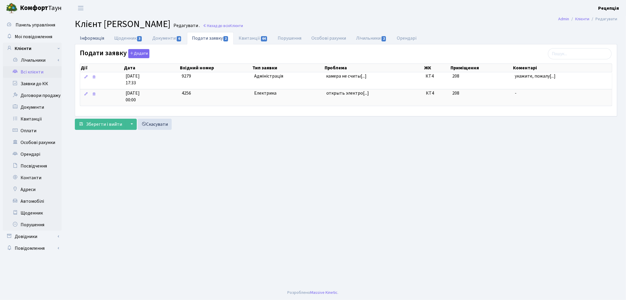
click at [95, 36] on link "Інформація" at bounding box center [92, 38] width 34 height 12
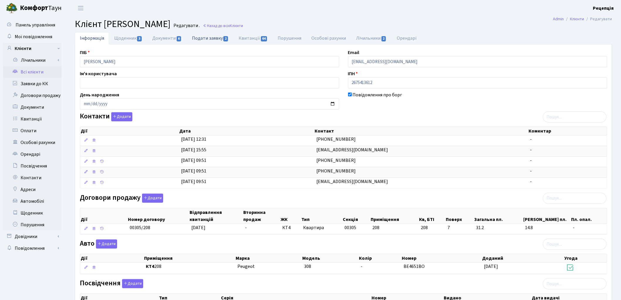
click at [208, 38] on link "Подати заявку 2" at bounding box center [210, 38] width 47 height 12
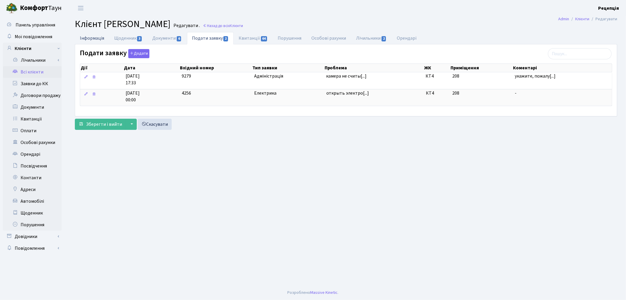
click at [92, 41] on link "Інформація" at bounding box center [92, 38] width 34 height 12
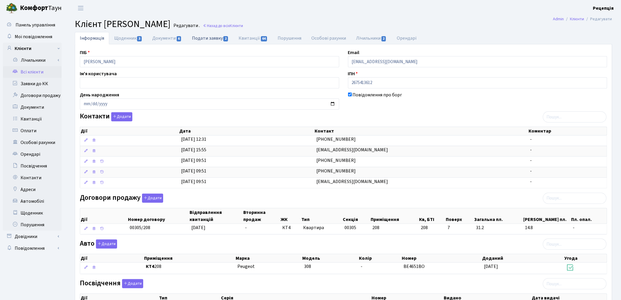
click at [209, 36] on link "Подати заявку 2" at bounding box center [210, 38] width 47 height 12
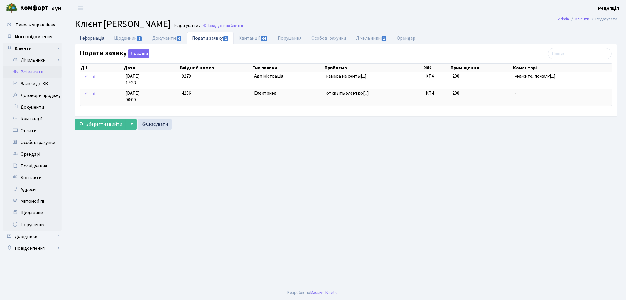
click at [98, 36] on link "Інформація" at bounding box center [92, 38] width 34 height 12
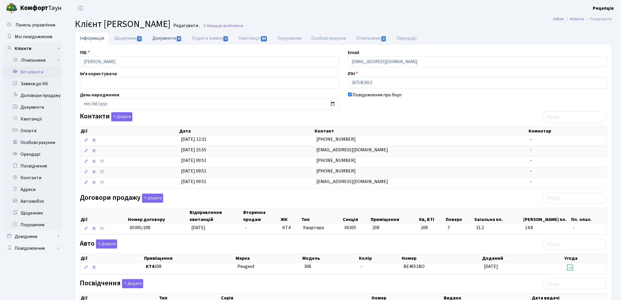
click at [171, 43] on link "Документи 6" at bounding box center [166, 38] width 39 height 12
select select "25"
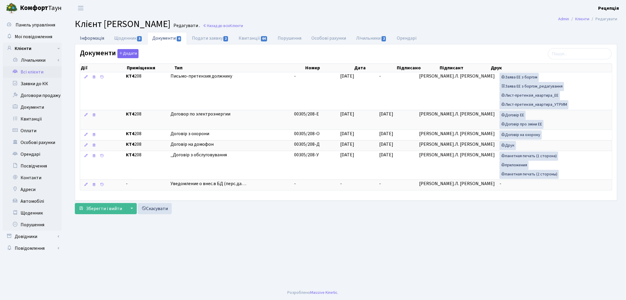
click at [98, 35] on link "Інформація" at bounding box center [92, 38] width 34 height 12
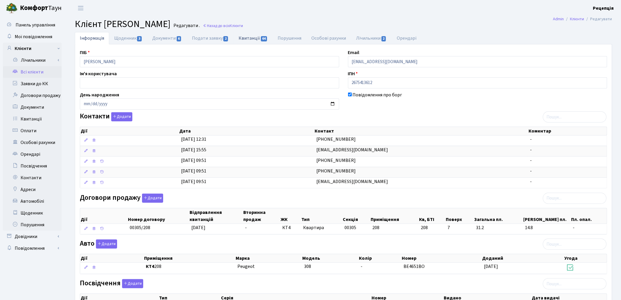
click at [251, 41] on link "Квитанції 64" at bounding box center [253, 38] width 39 height 12
select select "25"
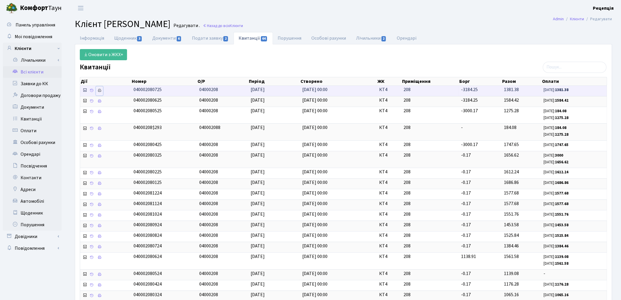
click at [100, 92] on icon at bounding box center [100, 90] width 4 height 4
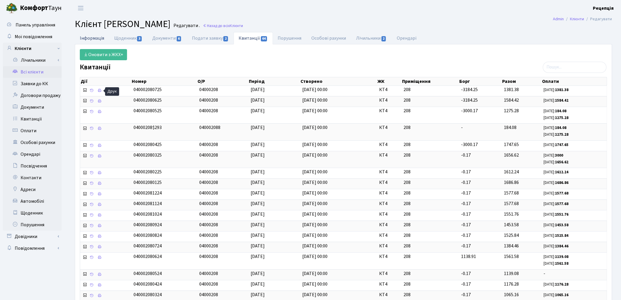
click at [99, 36] on link "Інформація" at bounding box center [92, 38] width 34 height 12
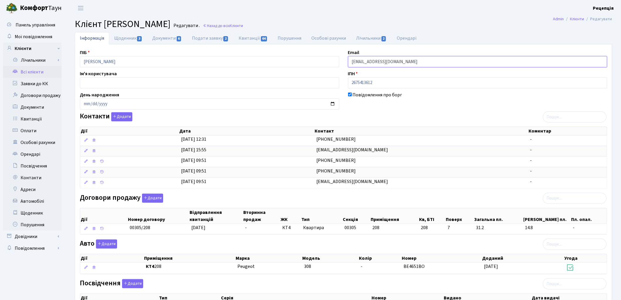
drag, startPoint x: 398, startPoint y: 62, endPoint x: 337, endPoint y: 64, distance: 60.8
click at [337, 64] on div "ПІБ Романчак Михайло Іванович Email venividi81@gmail.com Ім'я користувача ІПН 2…" at bounding box center [343, 208] width 537 height 318
click at [513, 104] on div "Повідомлення про борг" at bounding box center [478, 100] width 268 height 18
drag, startPoint x: 394, startPoint y: 60, endPoint x: 347, endPoint y: 65, distance: 47.8
click at [347, 65] on div "Email venividi81@gmail.com" at bounding box center [478, 58] width 268 height 18
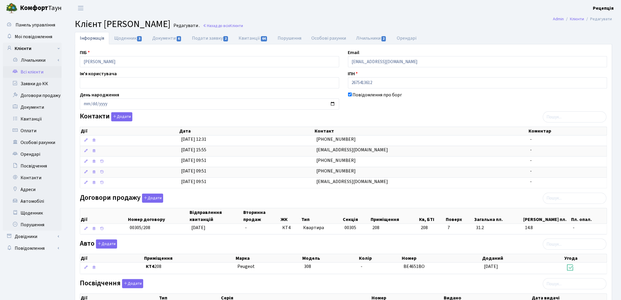
click at [39, 73] on link "Всі клієнти" at bounding box center [32, 72] width 59 height 12
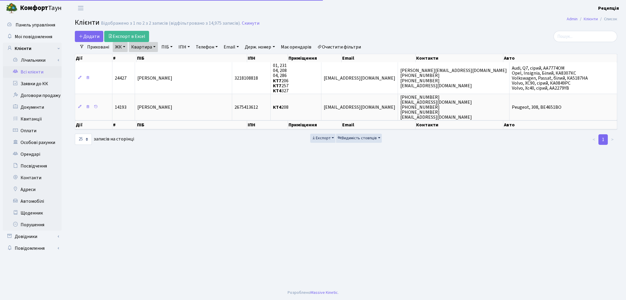
select select "25"
click at [124, 48] on link "ЖК" at bounding box center [120, 47] width 15 height 10
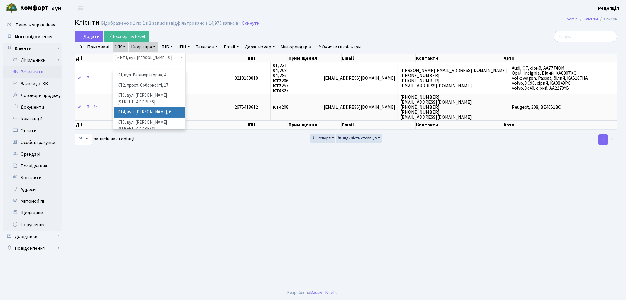
click at [339, 49] on link "Очистити фільтри" at bounding box center [339, 47] width 48 height 10
select select
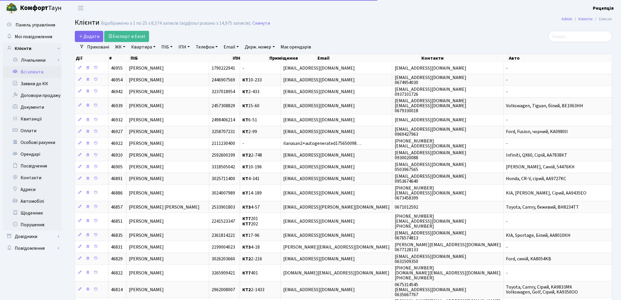
click at [116, 46] on link "ЖК" at bounding box center [120, 47] width 15 height 10
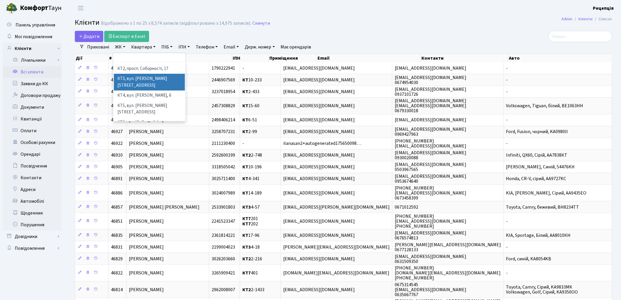
scroll to position [12, 0]
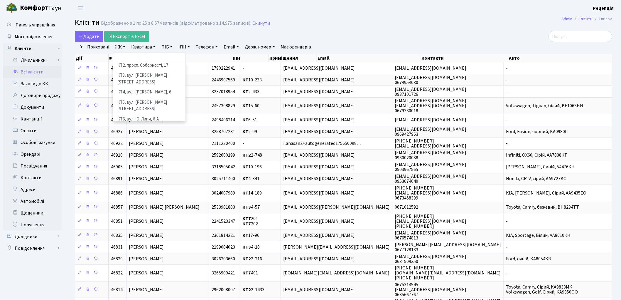
click at [153, 124] on li "КТ7, вул. [PERSON_NAME][STREET_ADDRESS]" at bounding box center [149, 132] width 71 height 17
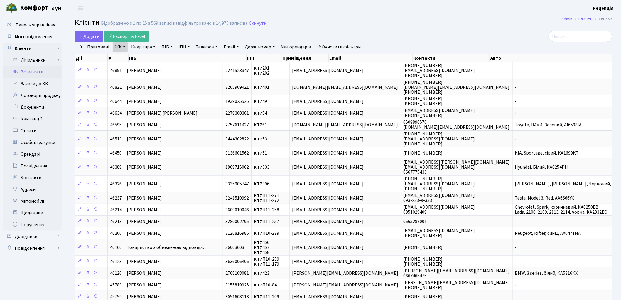
click at [149, 46] on link "Квартира" at bounding box center [143, 47] width 29 height 10
type input "4-65"
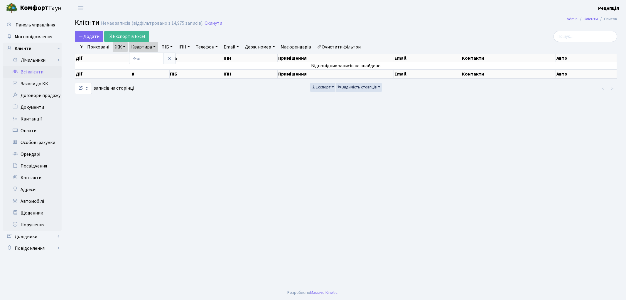
click at [350, 50] on link "Очистити фільтри" at bounding box center [339, 47] width 48 height 10
select select
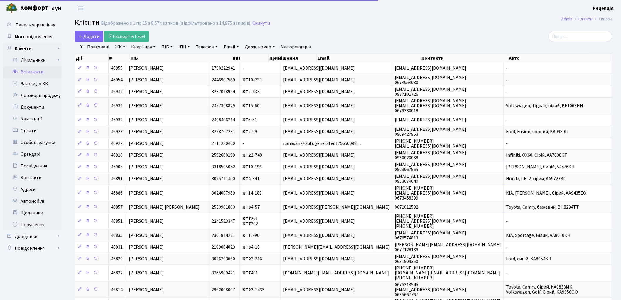
click at [121, 46] on link "ЖК" at bounding box center [120, 47] width 15 height 10
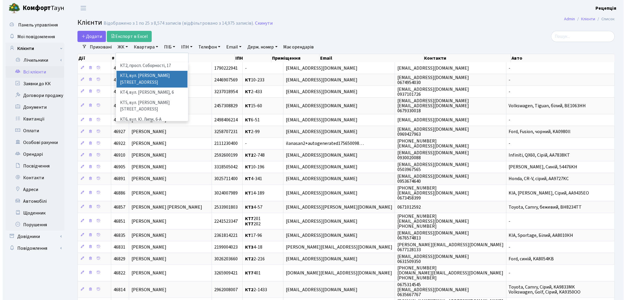
scroll to position [12, 0]
click at [159, 71] on li "КТ3, вул. [PERSON_NAME][STREET_ADDRESS]" at bounding box center [149, 78] width 71 height 17
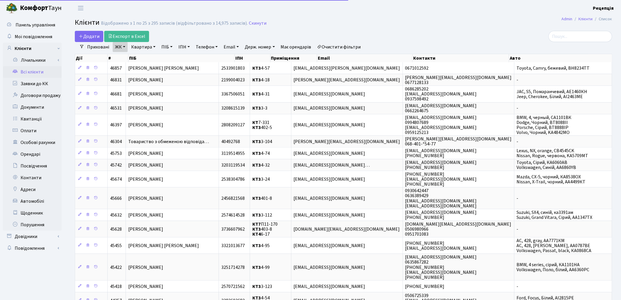
click at [142, 48] on link "Квартира" at bounding box center [143, 47] width 29 height 10
type input "4-65"
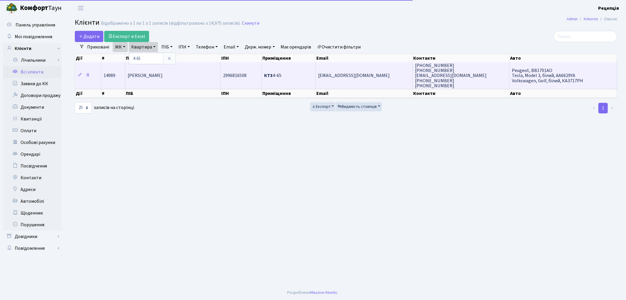
click at [163, 75] on span "Карапетян Марина Рубенівна" at bounding box center [145, 76] width 35 height 6
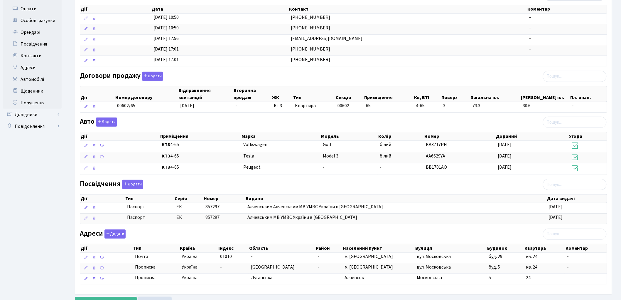
scroll to position [124, 0]
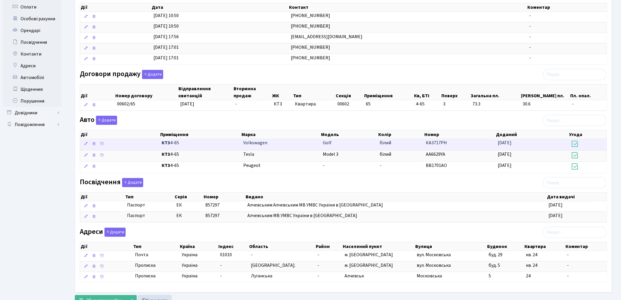
drag, startPoint x: 455, startPoint y: 143, endPoint x: 234, endPoint y: 144, distance: 220.9
click at [234, 144] on \<\/span\>\a "КТ3 4-65 Volkswagen Golf білий КА3717РН 31.05.2025" at bounding box center [343, 144] width 527 height 11
copy \<\/span\>\a "Volkswagen Golf білий КА3717РН"
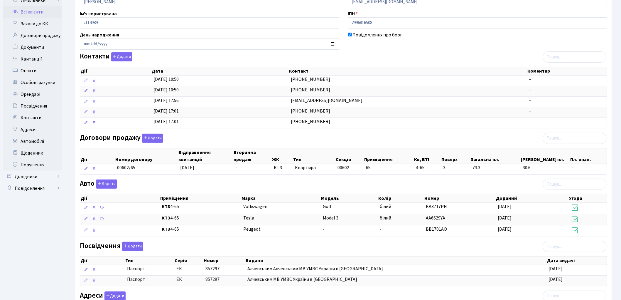
scroll to position [0, 0]
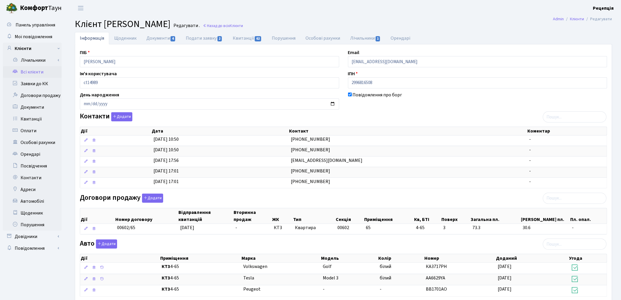
click at [31, 73] on link "Всі клієнти" at bounding box center [32, 72] width 59 height 12
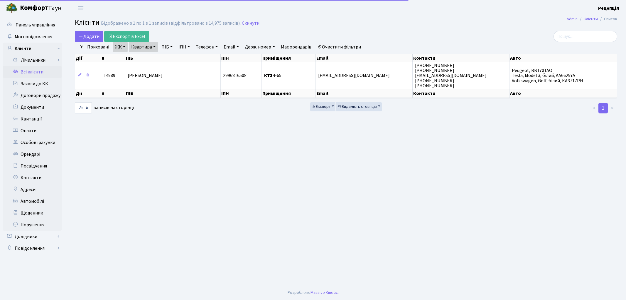
select select "25"
click at [342, 48] on link "Очистити фільтри" at bounding box center [339, 47] width 48 height 10
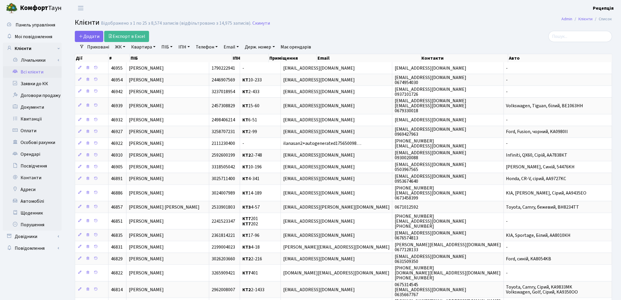
click at [236, 48] on link "Email" at bounding box center [231, 47] width 20 height 10
paste input "[EMAIL_ADDRESS][DOMAIN_NAME]"
type input "[EMAIL_ADDRESS][DOMAIN_NAME]"
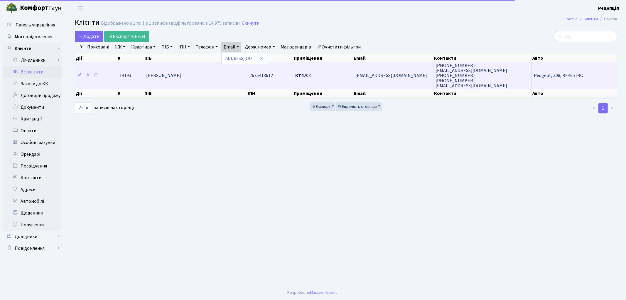
click at [217, 77] on td "[PERSON_NAME]" at bounding box center [195, 75] width 103 height 26
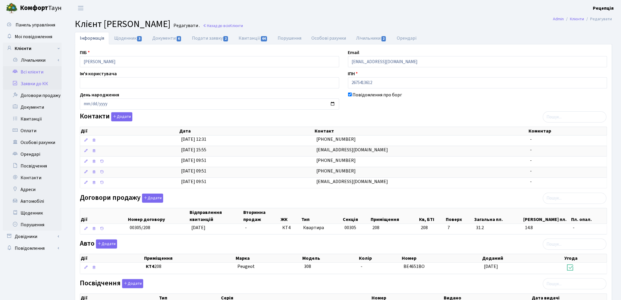
click at [38, 84] on link "Заявки до КК" at bounding box center [32, 84] width 59 height 12
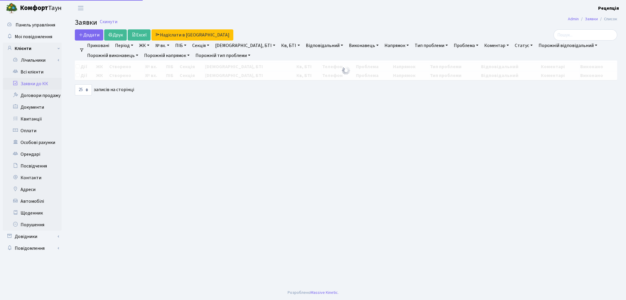
select select "25"
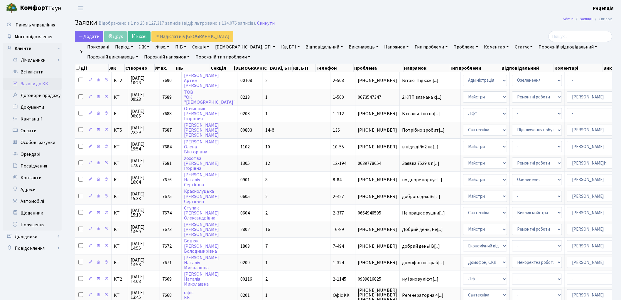
click at [147, 46] on link "ЖК" at bounding box center [144, 47] width 15 height 10
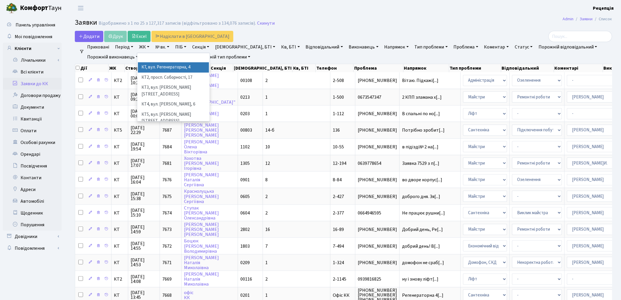
click at [160, 66] on li "КТ, вул. Регенераторна, 4" at bounding box center [173, 67] width 71 height 10
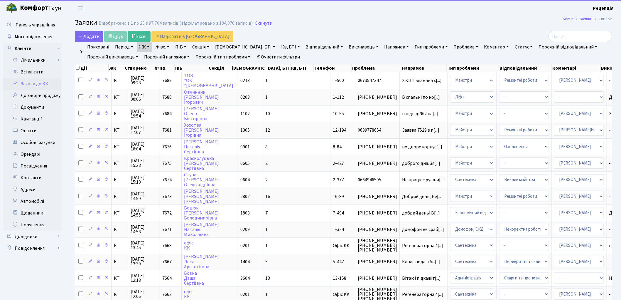
click at [279, 48] on link "Кв, БТІ" at bounding box center [290, 47] width 23 height 10
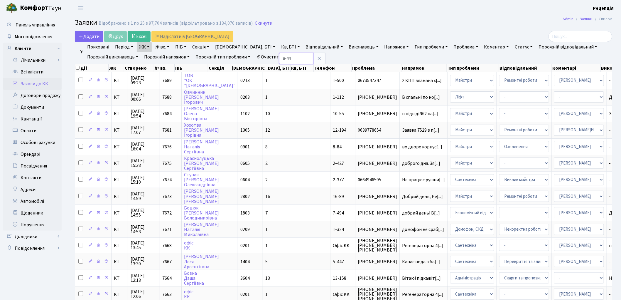
type input "8-44"
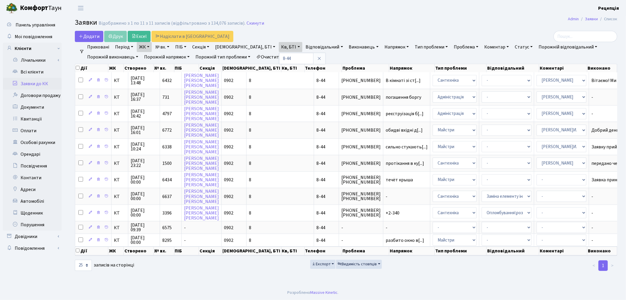
click at [297, 54] on link "Очистити фільтри" at bounding box center [278, 57] width 48 height 10
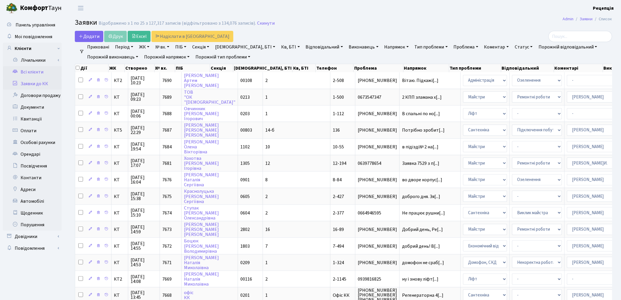
click at [38, 70] on link "Всі клієнти" at bounding box center [32, 72] width 59 height 12
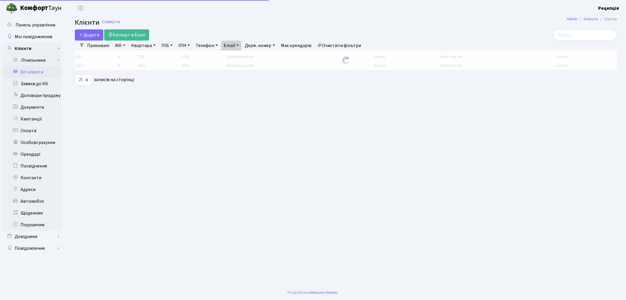
select select "25"
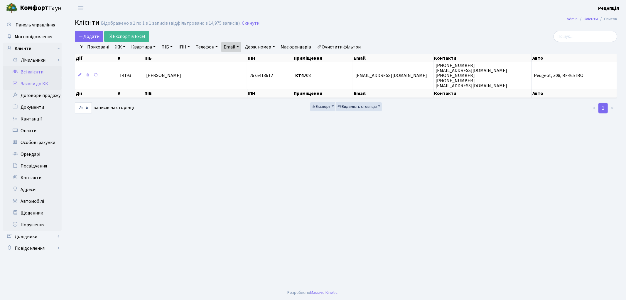
click at [32, 83] on link "Заявки до КК" at bounding box center [32, 84] width 59 height 12
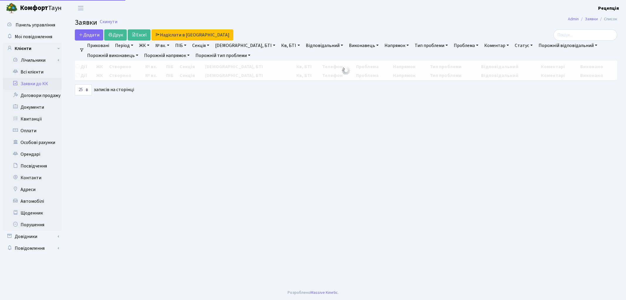
select select "25"
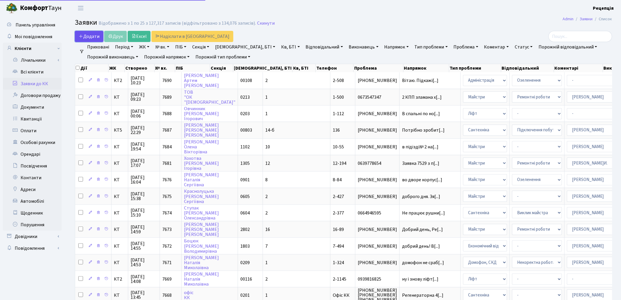
click at [95, 36] on span "Додати" at bounding box center [89, 36] width 21 height 6
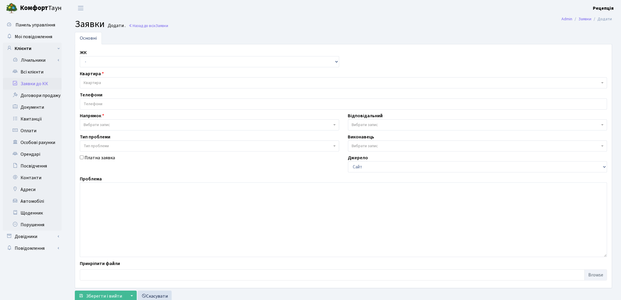
click at [108, 125] on span "Вибрати запис" at bounding box center [97, 125] width 26 height 6
click at [102, 144] on span "Тип проблеми" at bounding box center [96, 146] width 25 height 6
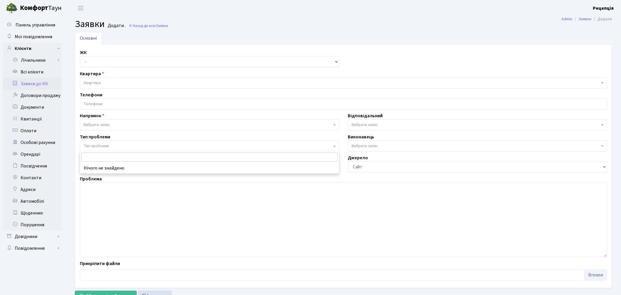
click at [105, 157] on input "search" at bounding box center [209, 156] width 257 height 9
click at [105, 124] on span "Вибрати запис" at bounding box center [97, 125] width 26 height 6
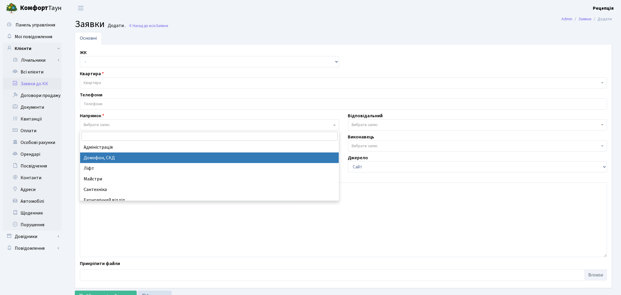
select select "4"
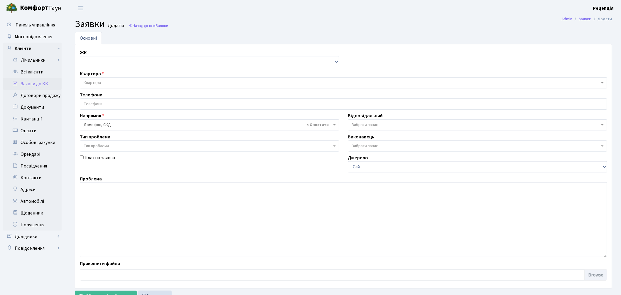
click at [104, 147] on span "Тип проблеми" at bounding box center [96, 146] width 25 height 6
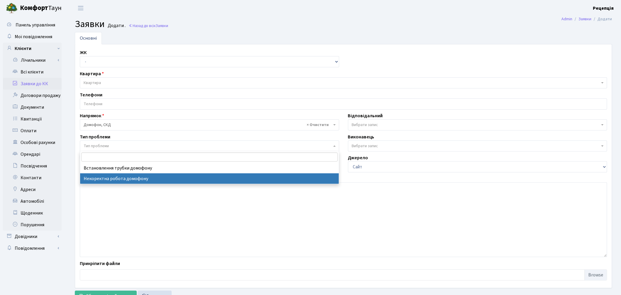
select select "38"
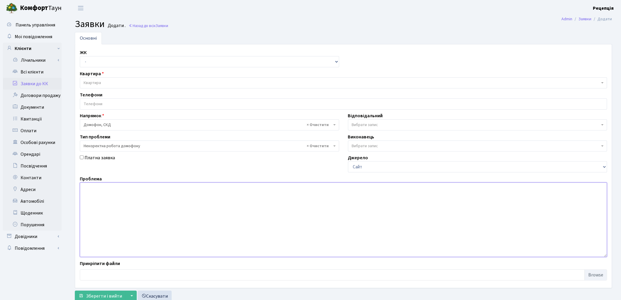
click at [112, 190] on textarea at bounding box center [344, 219] width 528 height 75
click at [34, 72] on link "Всі клієнти" at bounding box center [32, 72] width 59 height 12
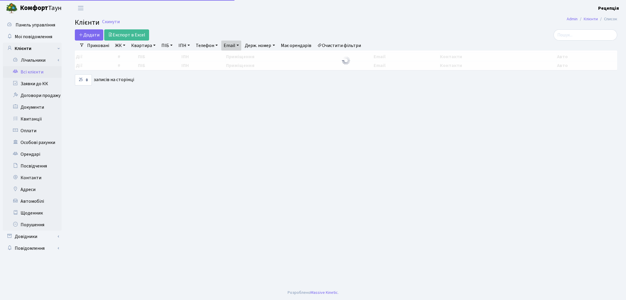
select select "25"
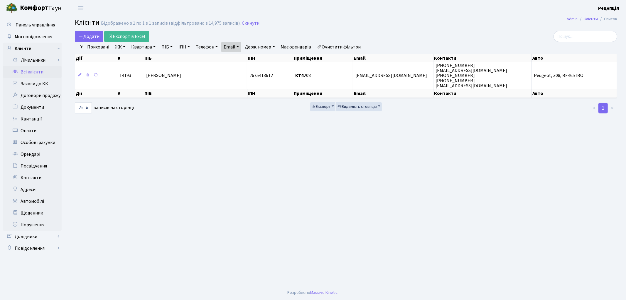
click at [338, 45] on link "Очистити фільтри" at bounding box center [339, 47] width 48 height 10
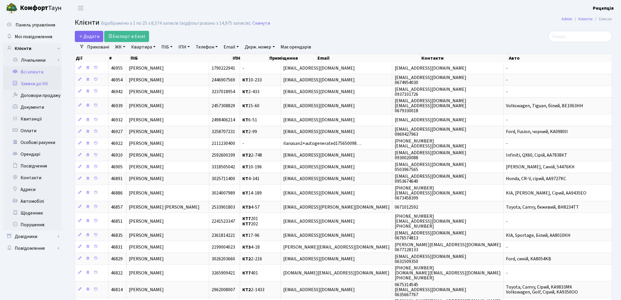
click at [33, 86] on link "Заявки до КК" at bounding box center [32, 84] width 59 height 12
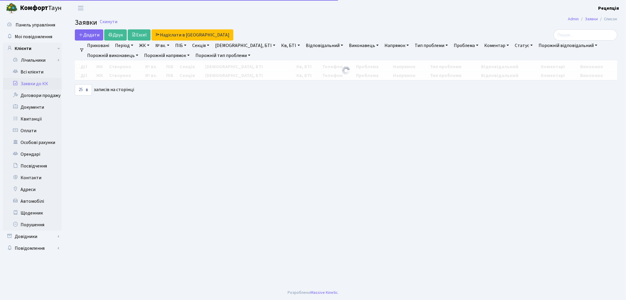
select select "25"
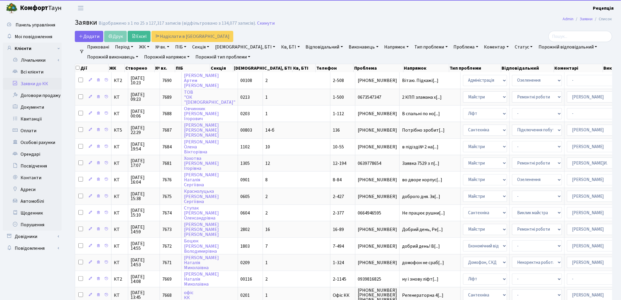
click at [162, 46] on link "№ вх." at bounding box center [162, 47] width 19 height 10
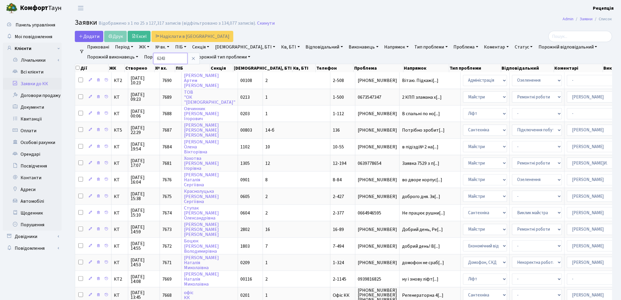
type input "6243"
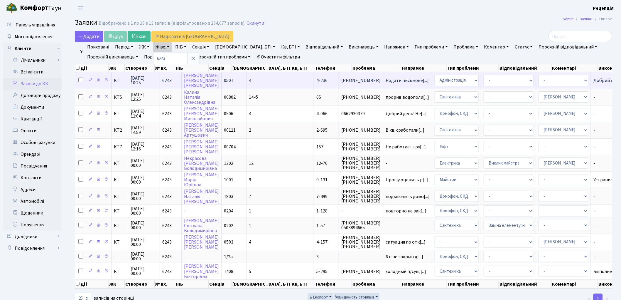
click at [253, 80] on td "4" at bounding box center [281, 80] width 68 height 16
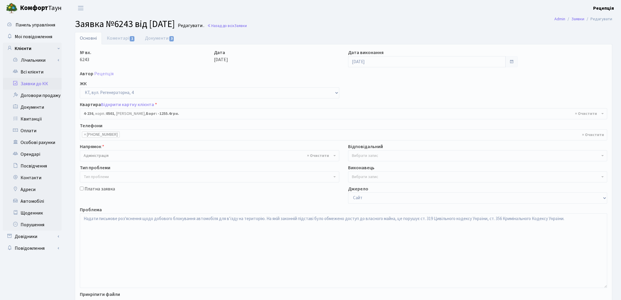
select select "1016"
click at [33, 80] on link "Заявки до КК" at bounding box center [32, 84] width 59 height 12
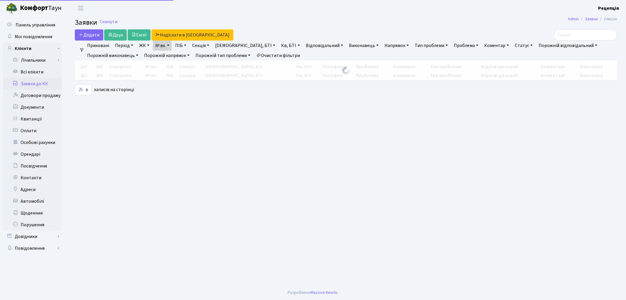
select select "25"
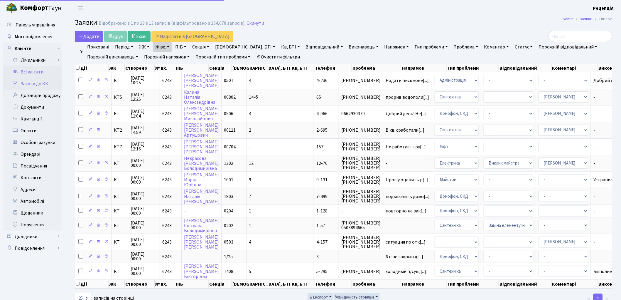
click at [40, 69] on link "Всі клієнти" at bounding box center [32, 72] width 59 height 12
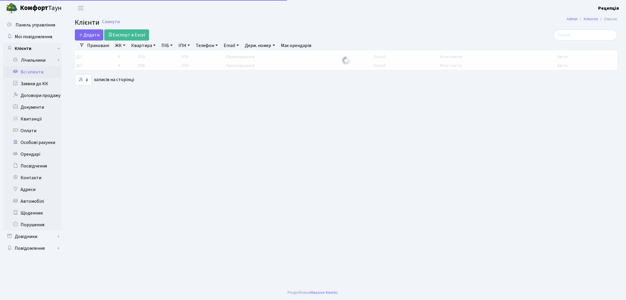
select select "25"
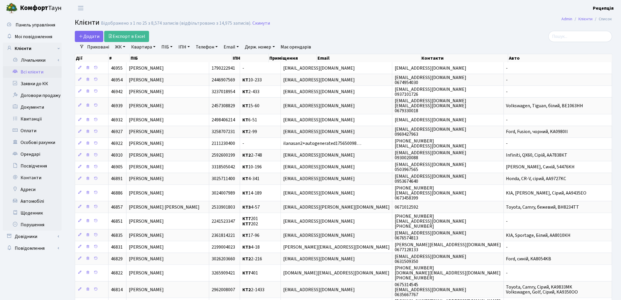
click at [118, 49] on link "ЖК" at bounding box center [120, 47] width 15 height 10
click at [136, 66] on li "КТ, вул. Регенераторна, 4" at bounding box center [149, 67] width 71 height 10
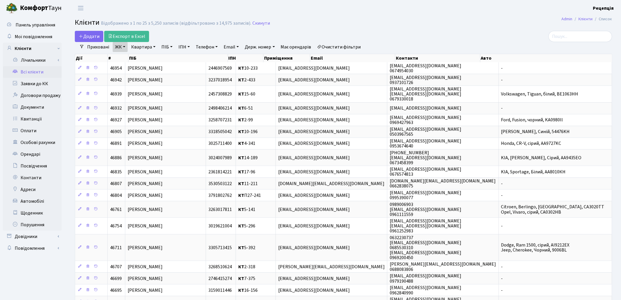
click at [152, 47] on link "Квартира" at bounding box center [143, 47] width 29 height 10
type input "6-101"
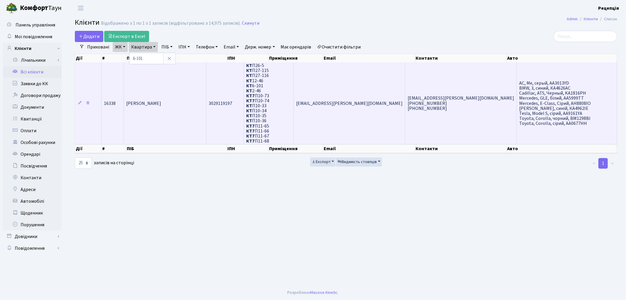
click at [174, 93] on td "Башловка Антон Миколайович" at bounding box center [165, 103] width 83 height 82
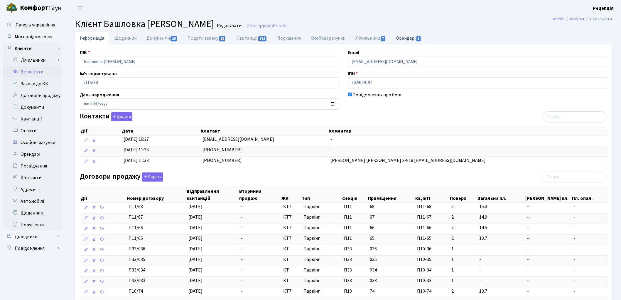
click at [405, 39] on link "Орендарі 3" at bounding box center [410, 38] width 36 height 12
select select "25"
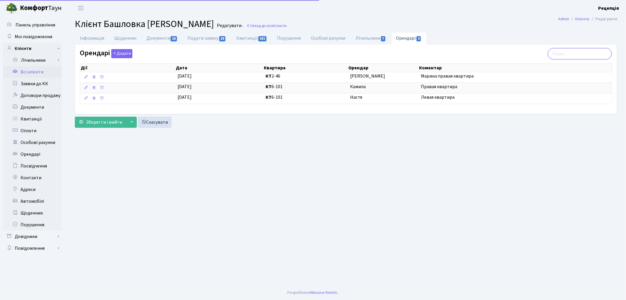
click at [562, 53] on input "search" at bounding box center [580, 53] width 64 height 11
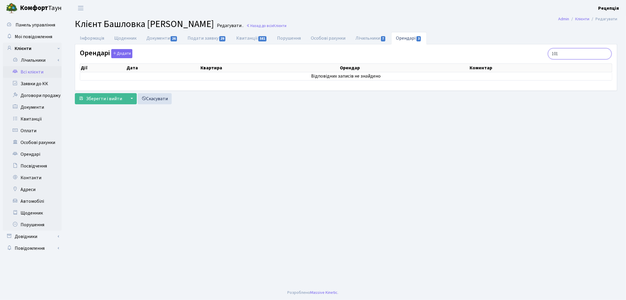
click at [559, 55] on input "101" at bounding box center [580, 53] width 64 height 11
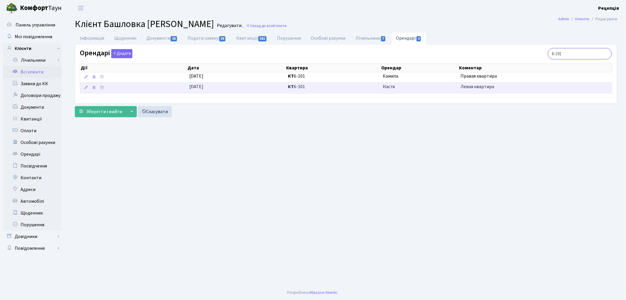
type input "6-101"
click at [419, 86] on span "Настя" at bounding box center [419, 86] width 73 height 7
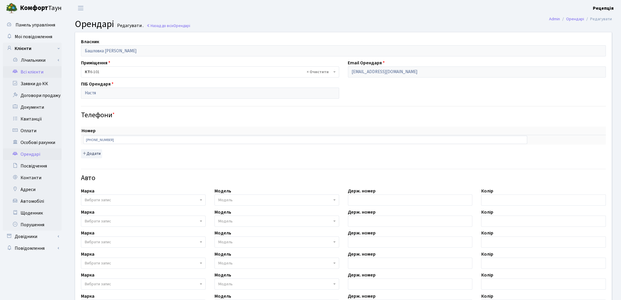
click at [34, 73] on link "Всі клієнти" at bounding box center [32, 72] width 59 height 12
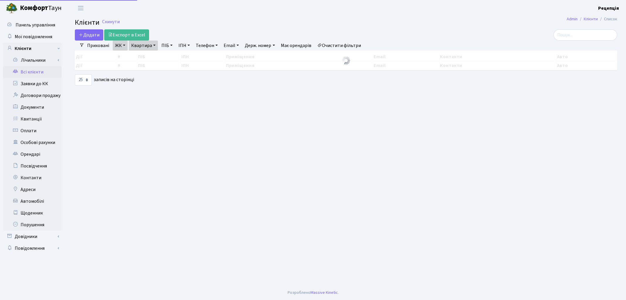
select select "25"
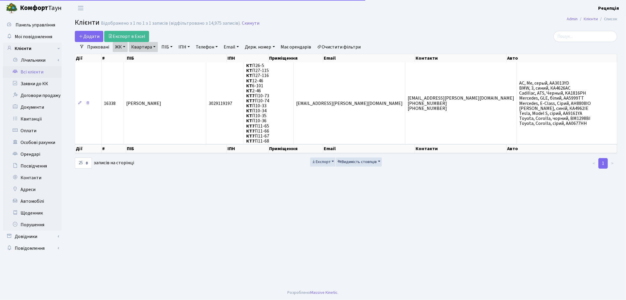
click at [345, 47] on link "Очистити фільтри" at bounding box center [339, 47] width 48 height 10
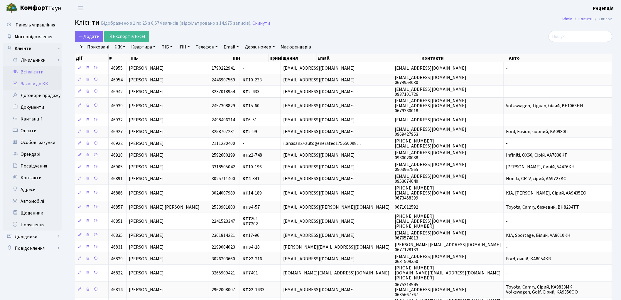
click at [37, 80] on link "Заявки до КК" at bounding box center [32, 84] width 59 height 12
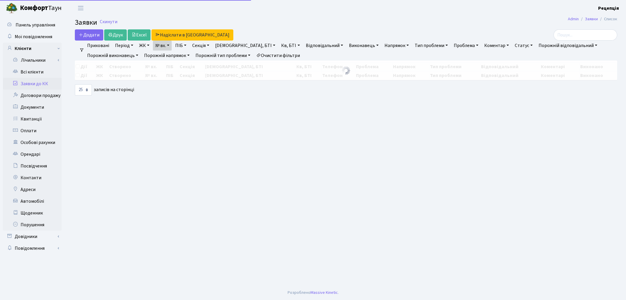
select select
select select "25"
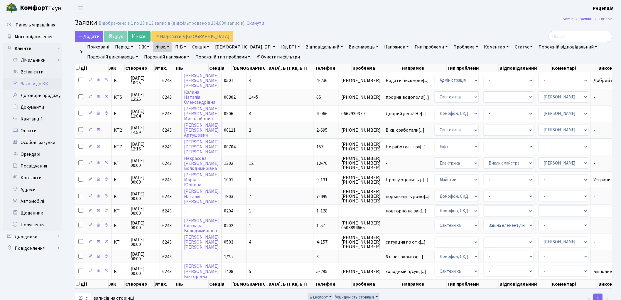
click at [278, 58] on link "Очистити фільтри" at bounding box center [278, 57] width 48 height 10
select select
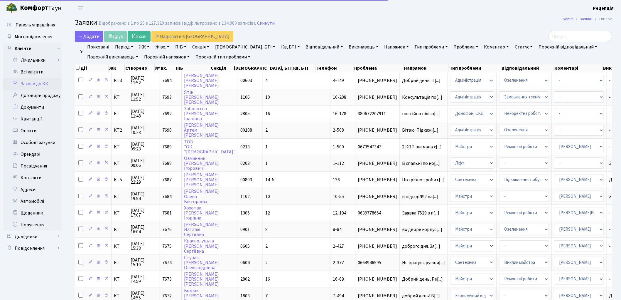
click at [143, 46] on link "ЖК" at bounding box center [144, 47] width 15 height 10
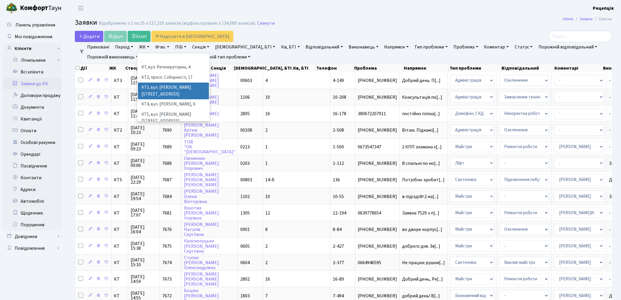
click at [188, 89] on li "КТ3, вул. [PERSON_NAME][STREET_ADDRESS]" at bounding box center [173, 91] width 71 height 17
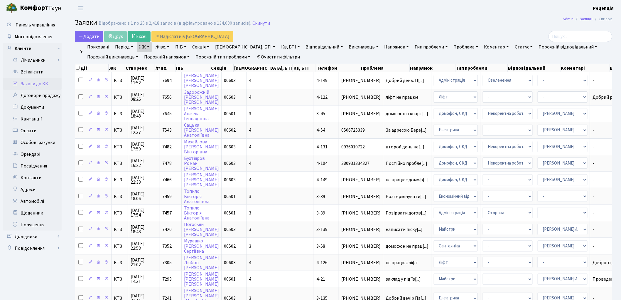
click at [279, 48] on link "Кв, БТІ" at bounding box center [290, 47] width 23 height 10
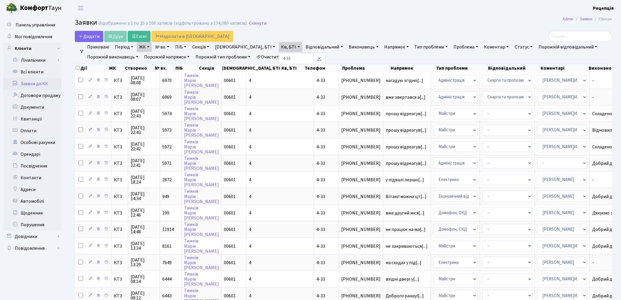
click at [317, 58] on icon at bounding box center [319, 58] width 5 height 5
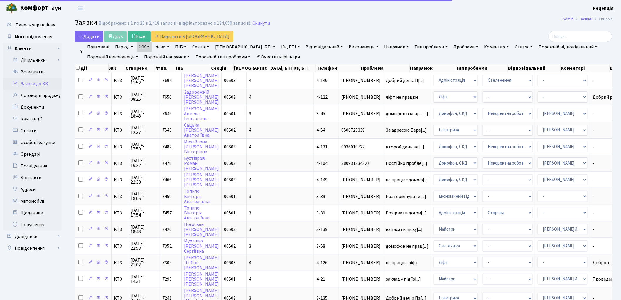
click at [285, 57] on link "Очистити фільтри" at bounding box center [278, 57] width 48 height 10
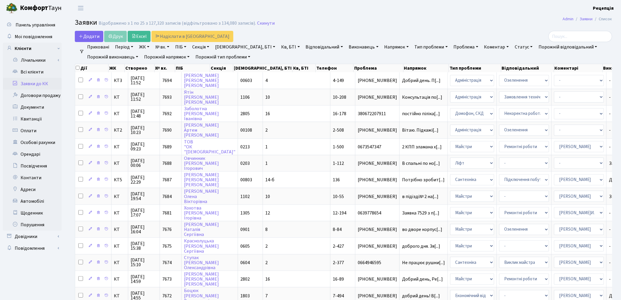
click at [141, 48] on link "ЖК" at bounding box center [144, 47] width 15 height 10
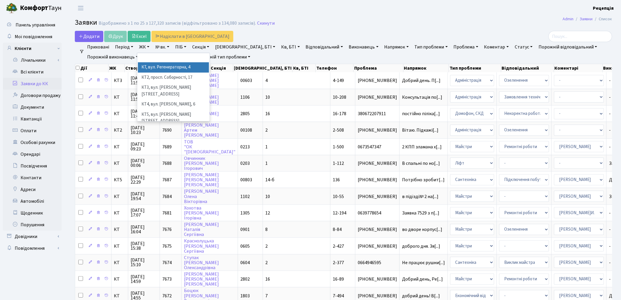
click at [159, 68] on li "КТ, вул. Регенераторна, 4" at bounding box center [173, 67] width 71 height 10
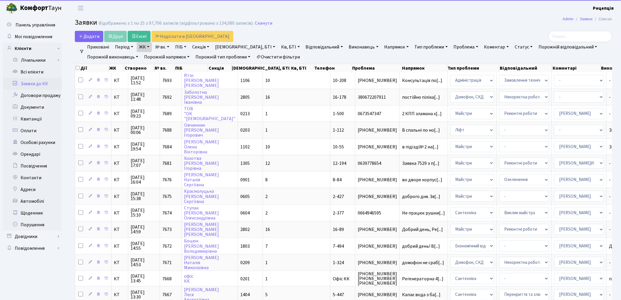
click at [279, 45] on link "Кв, БТІ" at bounding box center [290, 47] width 23 height 10
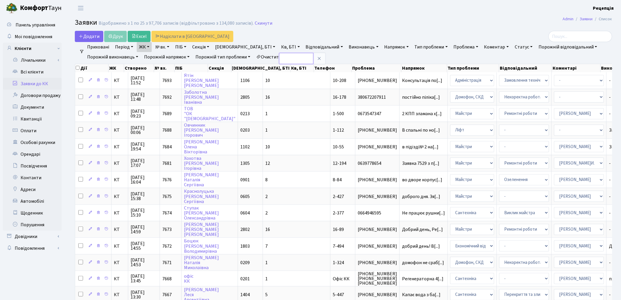
click at [279, 62] on input "text" at bounding box center [296, 58] width 34 height 11
type input "12-128"
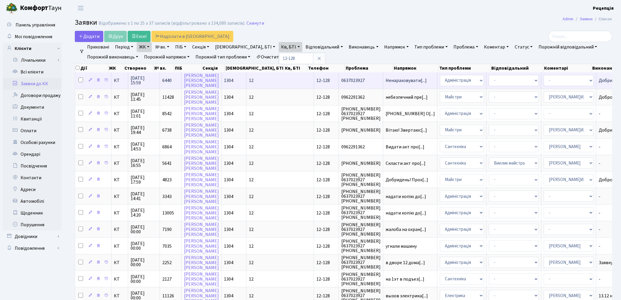
click at [261, 83] on td "12" at bounding box center [281, 80] width 68 height 16
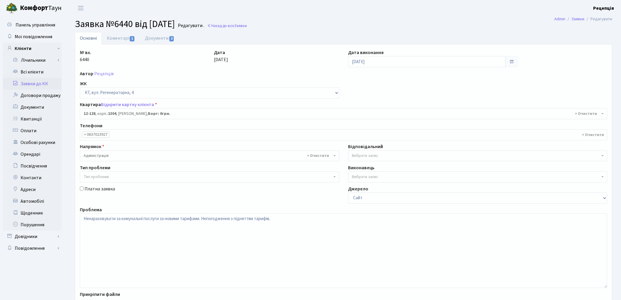
select select "7235"
click at [172, 39] on span "3" at bounding box center [171, 38] width 5 height 5
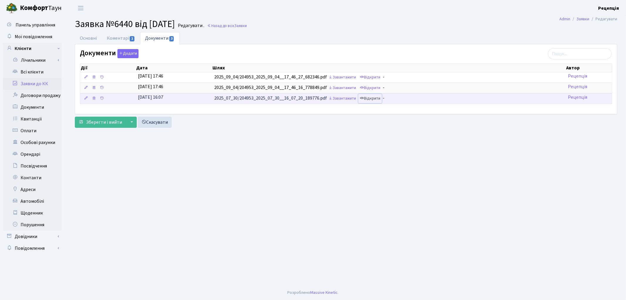
click at [370, 99] on link "Відкрити" at bounding box center [370, 98] width 23 height 9
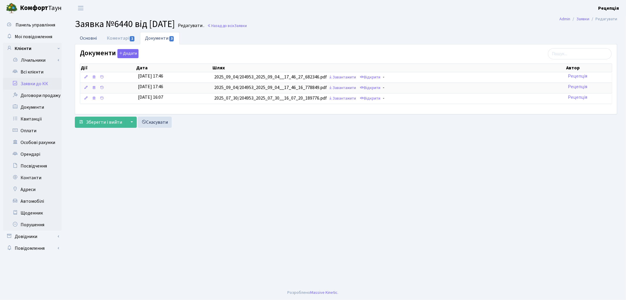
click at [92, 41] on link "Основні" at bounding box center [88, 38] width 27 height 12
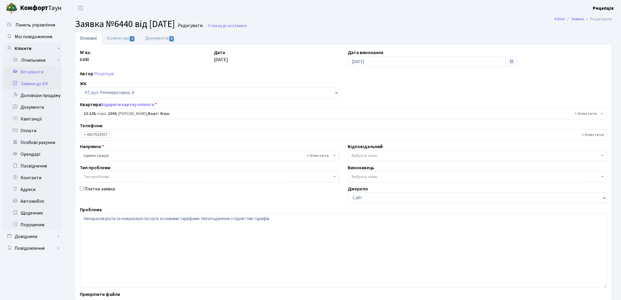
click at [37, 75] on link "Всі клієнти" at bounding box center [32, 72] width 59 height 12
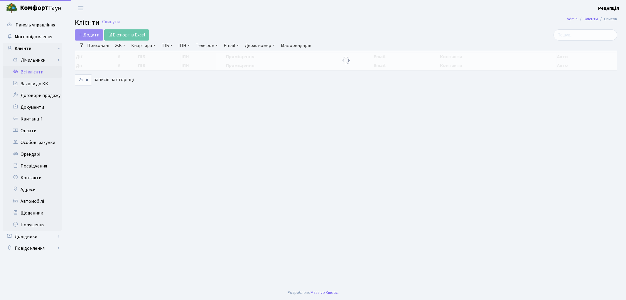
select select
select select "25"
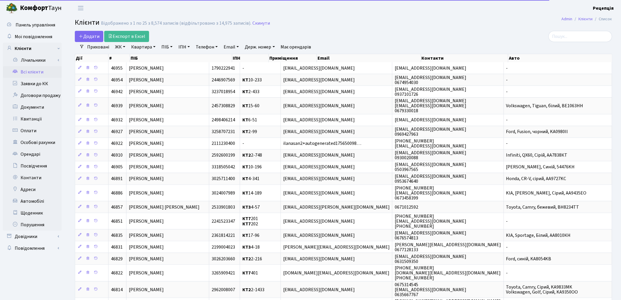
click at [125, 49] on link "ЖК" at bounding box center [120, 47] width 15 height 10
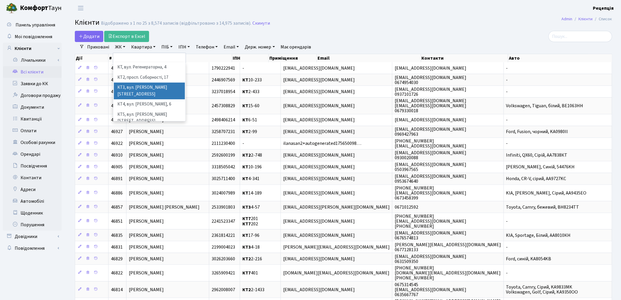
click at [153, 87] on li "КТ3, вул. Березнева, 16" at bounding box center [149, 91] width 71 height 17
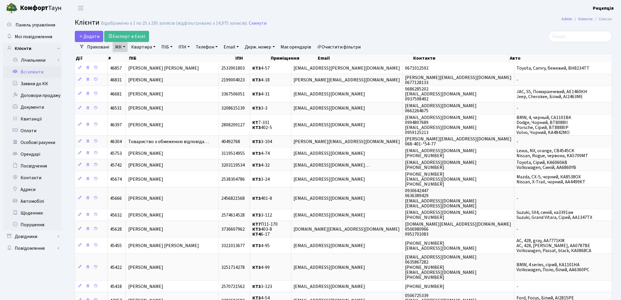
click at [154, 46] on link "Квартира" at bounding box center [143, 47] width 29 height 10
type input "4-33"
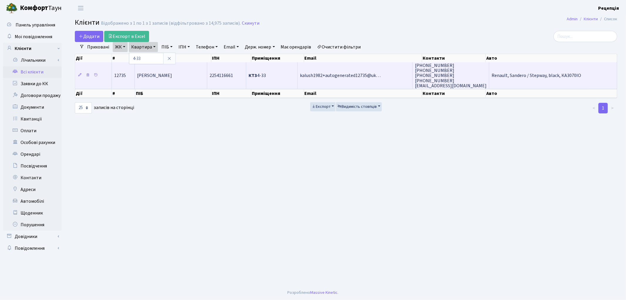
click at [189, 79] on td "[PERSON_NAME]" at bounding box center [171, 75] width 73 height 26
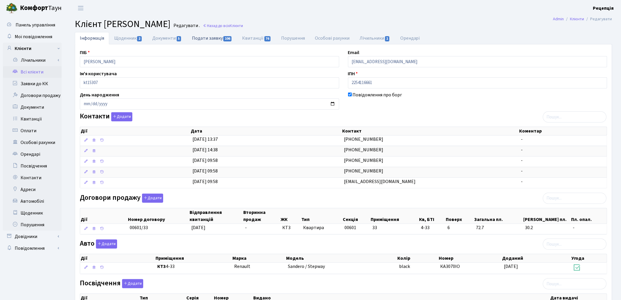
click at [222, 40] on link "Подати заявку 106" at bounding box center [212, 38] width 50 height 12
select select "25"
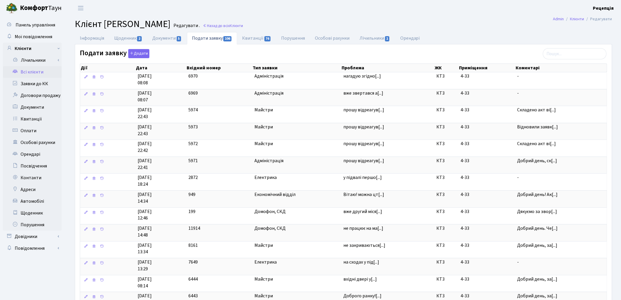
click at [43, 71] on link "Всі клієнти" at bounding box center [32, 72] width 59 height 12
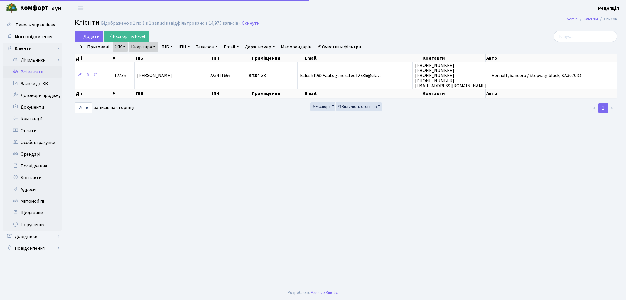
select select "25"
click at [355, 45] on link "Очистити фільтри" at bounding box center [339, 47] width 48 height 10
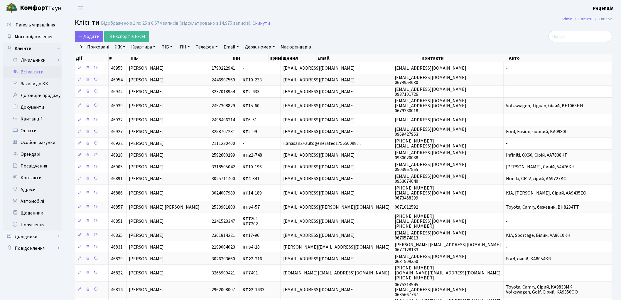
click at [115, 46] on link "ЖК" at bounding box center [120, 47] width 15 height 10
click at [131, 65] on li "КТ, вул. Регенераторна, 4" at bounding box center [149, 67] width 71 height 10
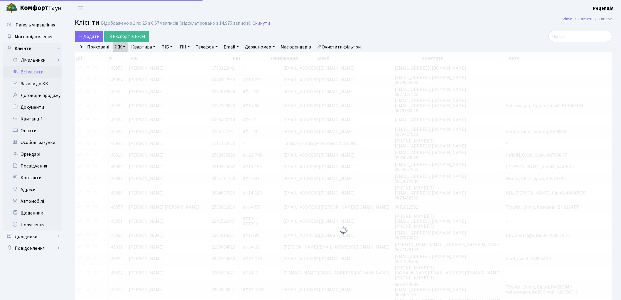
click at [146, 45] on link "Квартира" at bounding box center [143, 47] width 29 height 10
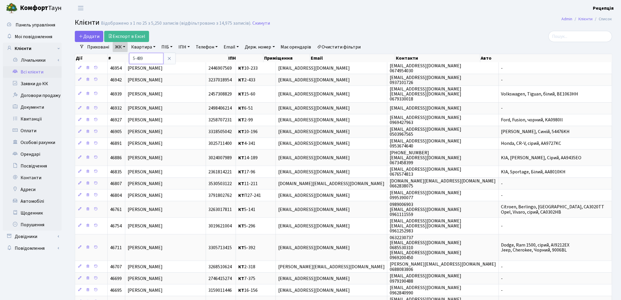
type input "5-489"
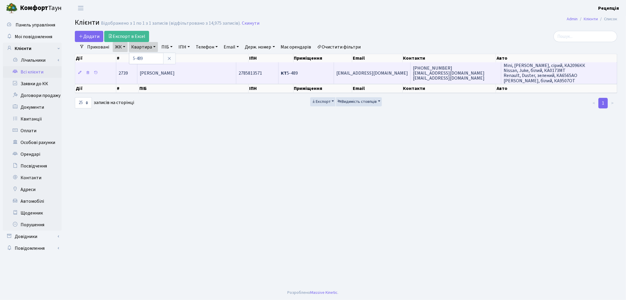
click at [203, 76] on td "Лисенко Олександр Борисович" at bounding box center [186, 72] width 99 height 21
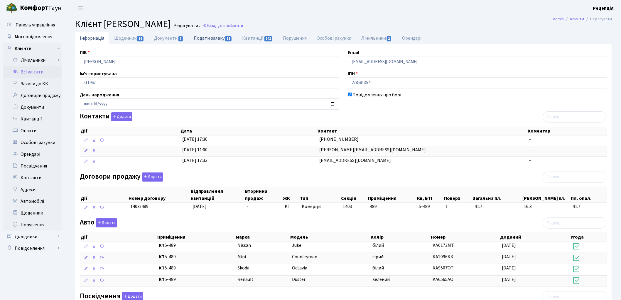
click at [201, 40] on link "Подати заявку 18" at bounding box center [213, 38] width 48 height 12
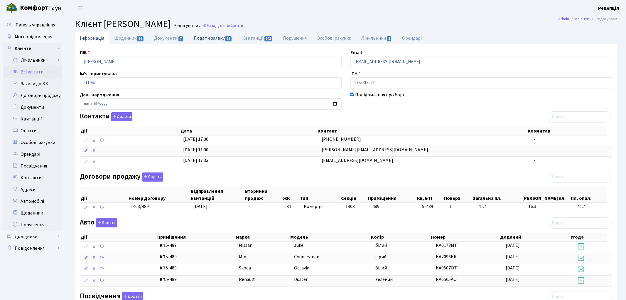
select select "25"
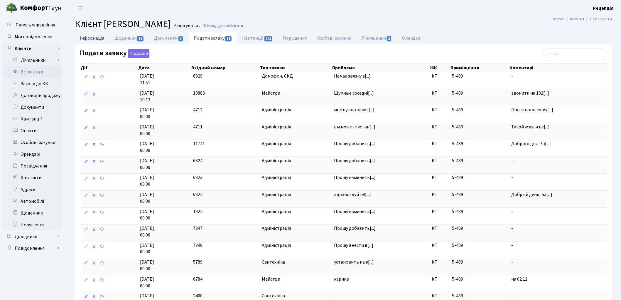
click at [95, 38] on link "Інформація" at bounding box center [92, 38] width 34 height 12
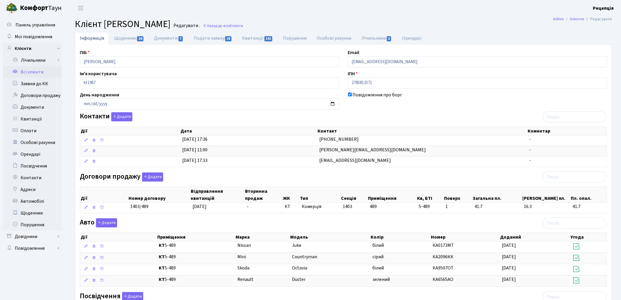
click at [33, 71] on link "Всі клієнти" at bounding box center [32, 72] width 59 height 12
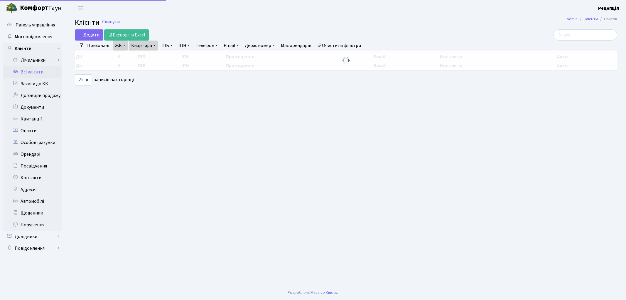
select select "25"
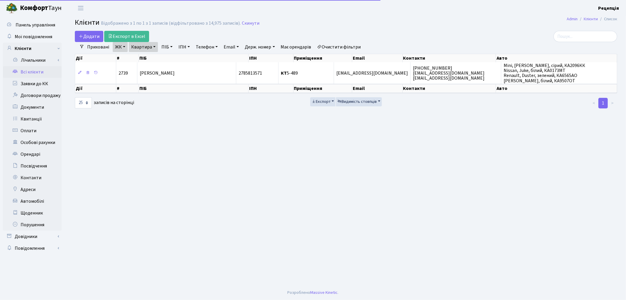
click at [350, 47] on link "Очистити фільтри" at bounding box center [339, 47] width 48 height 10
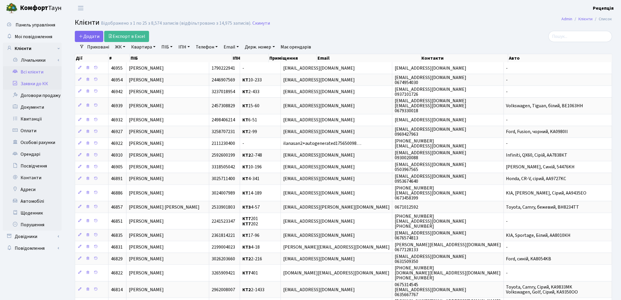
click at [52, 85] on link "Заявки до КК" at bounding box center [32, 84] width 59 height 12
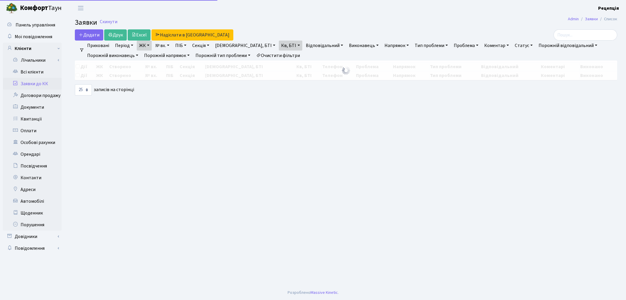
select select "25"
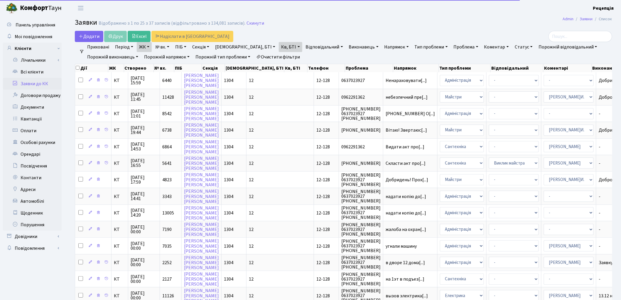
click at [278, 54] on link "Очистити фільтри" at bounding box center [278, 57] width 48 height 10
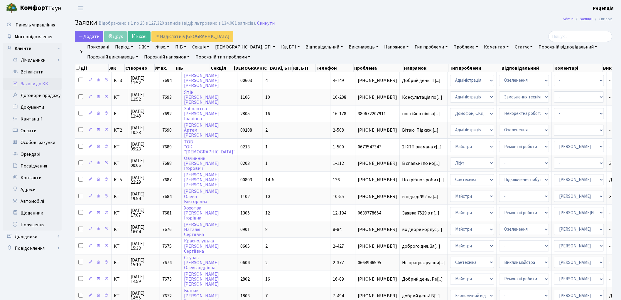
click at [146, 46] on link "ЖК" at bounding box center [144, 47] width 15 height 10
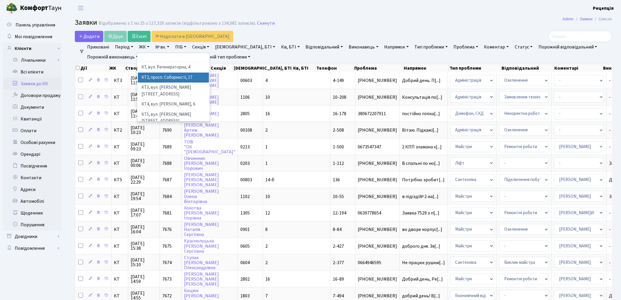
click at [172, 75] on li "КТ2, просп. Соборності, 17" at bounding box center [173, 78] width 71 height 10
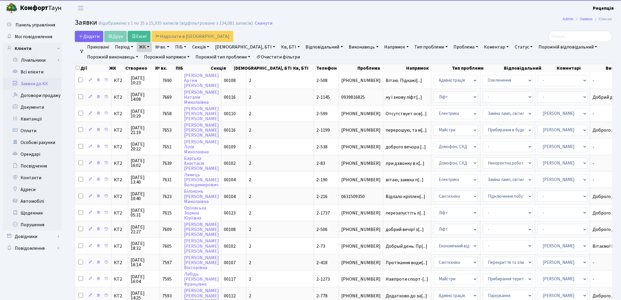
click at [279, 48] on link "Кв, БТІ" at bounding box center [290, 47] width 23 height 10
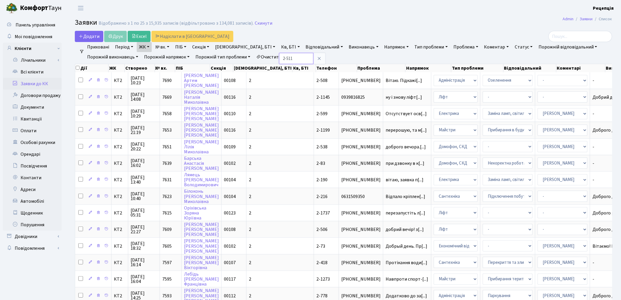
type input "2-511"
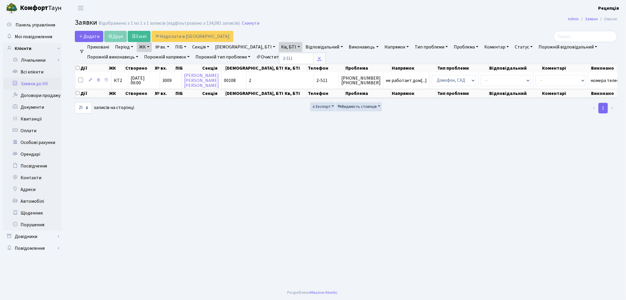
click at [317, 59] on icon at bounding box center [319, 58] width 5 height 5
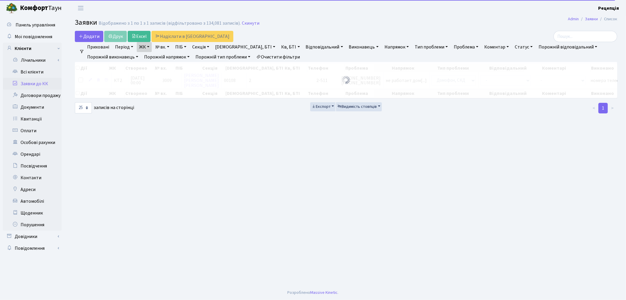
click at [286, 58] on link "Очистити фільтри" at bounding box center [278, 57] width 48 height 10
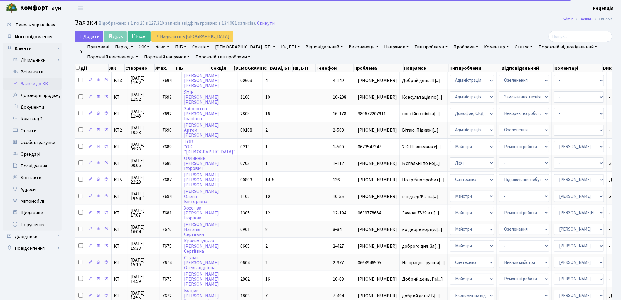
click at [182, 48] on link "ПІБ" at bounding box center [181, 47] width 16 height 10
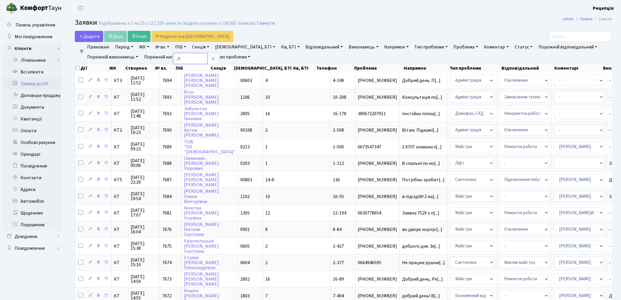
type input ","
type input "бринза"
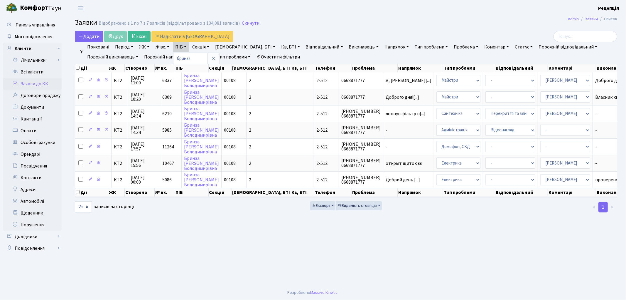
click at [275, 55] on link "Очистити фільтри" at bounding box center [278, 57] width 48 height 10
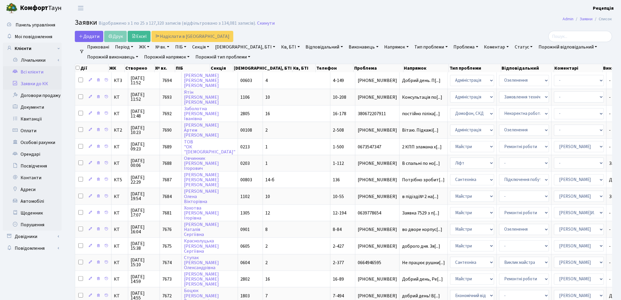
click at [32, 71] on link "Всі клієнти" at bounding box center [32, 72] width 59 height 12
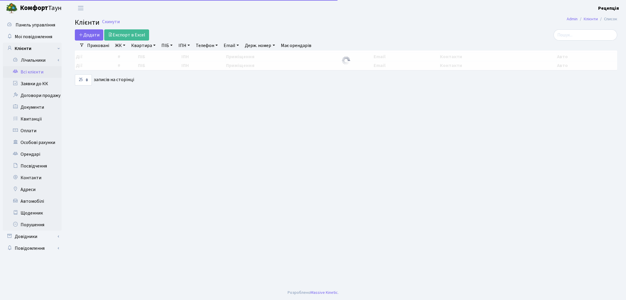
select select "25"
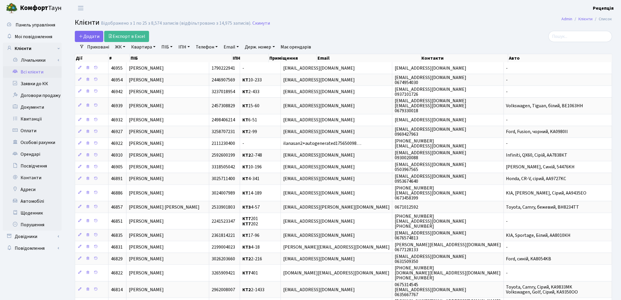
click at [120, 48] on link "ЖК" at bounding box center [120, 47] width 15 height 10
click at [134, 65] on li "КТ, вул. Регенераторна, 4" at bounding box center [149, 67] width 71 height 10
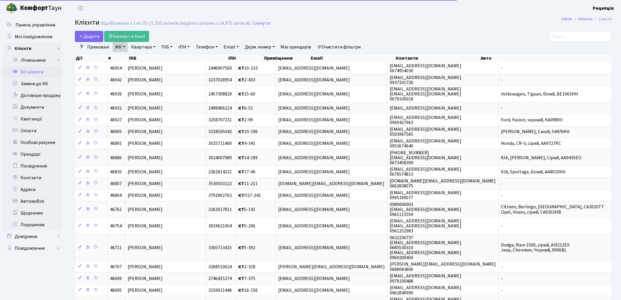
click at [144, 47] on link "Квартира" at bounding box center [143, 47] width 29 height 10
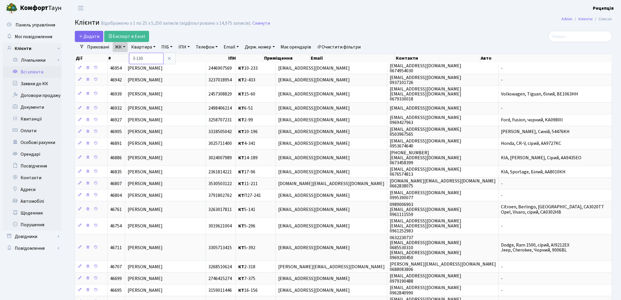
type input "3-130"
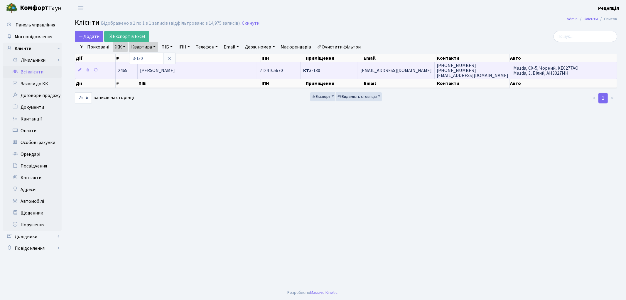
click at [175, 67] on span "[PERSON_NAME]" at bounding box center [157, 70] width 35 height 6
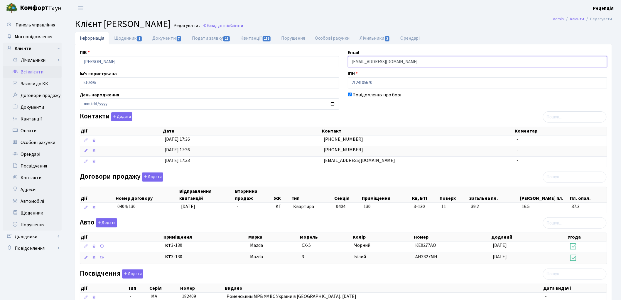
drag, startPoint x: 389, startPoint y: 58, endPoint x: 339, endPoint y: 59, distance: 49.7
click at [339, 59] on div "ПІБ [PERSON_NAME] Email [EMAIL_ADDRESS][DOMAIN_NAME] Ім'я користувача kt0896 ІП…" at bounding box center [343, 208] width 537 height 319
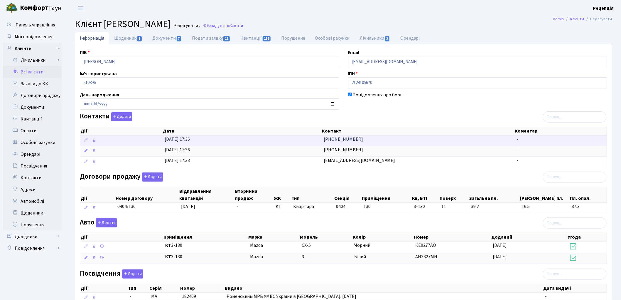
drag, startPoint x: 368, startPoint y: 141, endPoint x: 298, endPoint y: 139, distance: 69.9
click at [298, 139] on \<\/span\>\a "[DATE] 17:36 [PHONE_NUMBER] -" at bounding box center [343, 140] width 527 height 10
copy \<\/span\>\a "[PHONE_NUMBER]"
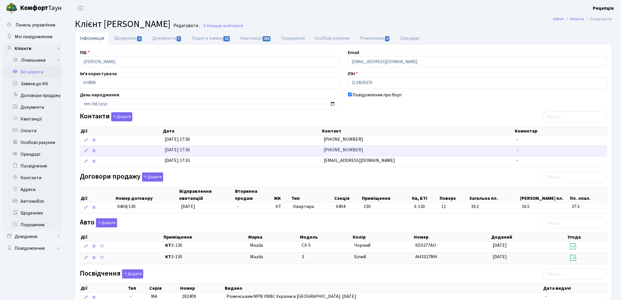
drag, startPoint x: 361, startPoint y: 150, endPoint x: 303, endPoint y: 149, distance: 57.9
click at [303, 149] on \<\/span\>\a "[DATE] 17:36 [PHONE_NUMBER] -" at bounding box center [343, 151] width 527 height 11
copy \<\/span\>\a "[PHONE_NUMBER]"
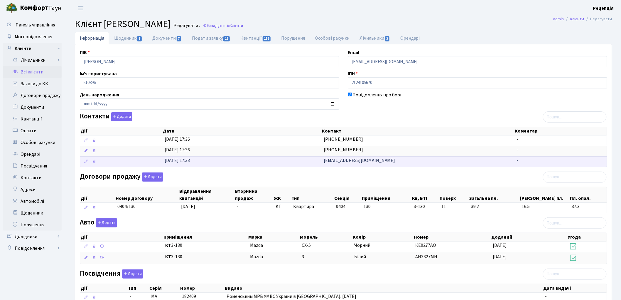
drag, startPoint x: 372, startPoint y: 160, endPoint x: 298, endPoint y: 161, distance: 74.0
click at [298, 161] on \<\/span\>\a "[DATE] 17:33 [EMAIL_ADDRESS][DOMAIN_NAME] -" at bounding box center [343, 161] width 527 height 11
copy \<\/span\>\a "[EMAIL_ADDRESS][DOMAIN_NAME]"
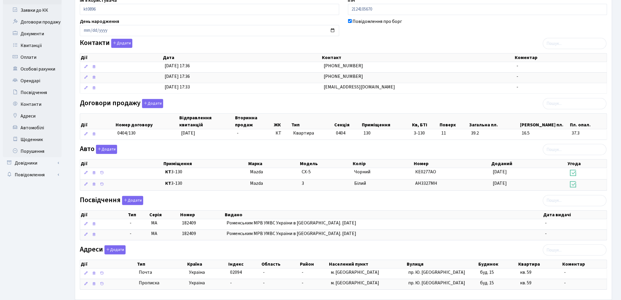
scroll to position [81, 0]
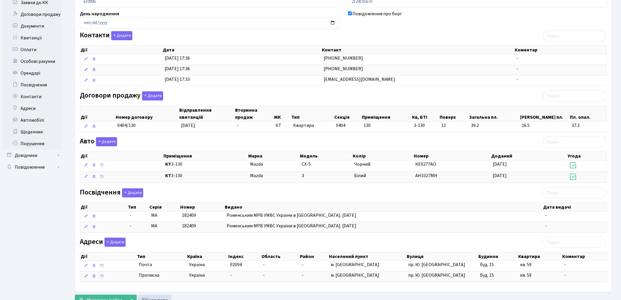
click at [350, 94] on div "Договори продажу Додати Дії Номер договору Відправлення квитанцій Вторинна прод…" at bounding box center [343, 112] width 537 height 43
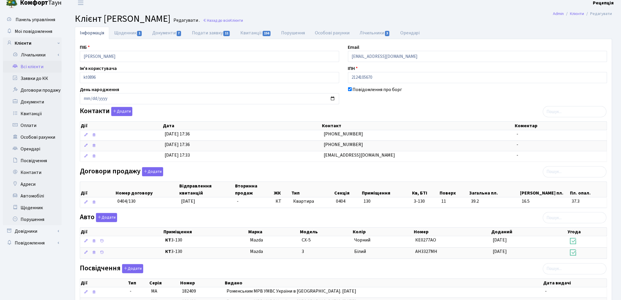
scroll to position [0, 0]
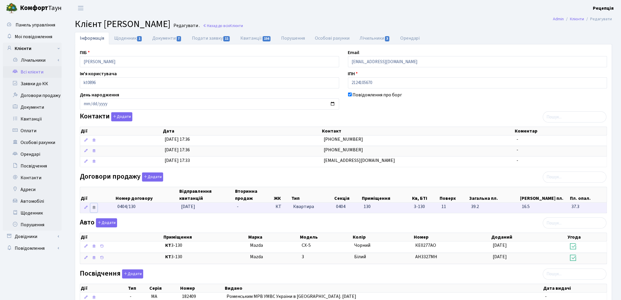
click at [94, 207] on icon at bounding box center [94, 207] width 4 height 4
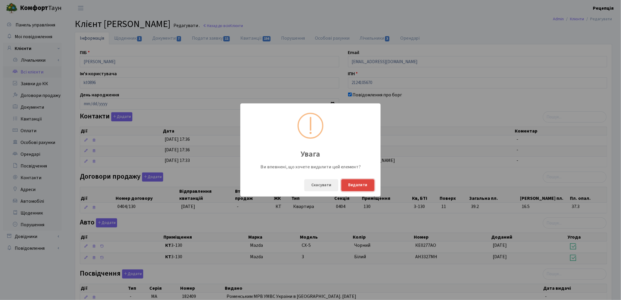
click at [360, 184] on button "Видалити" at bounding box center [358, 185] width 33 height 12
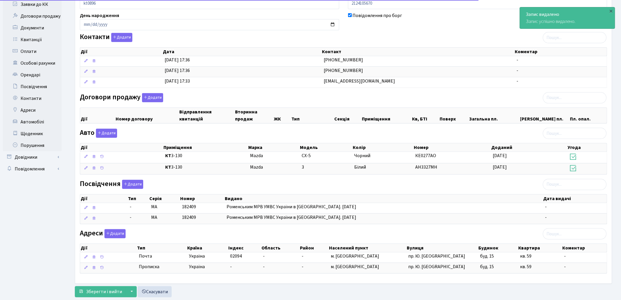
scroll to position [93, 0]
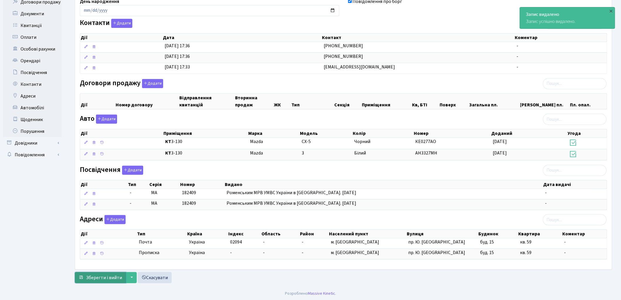
click at [102, 278] on span "Зберегти і вийти" at bounding box center [104, 277] width 36 height 6
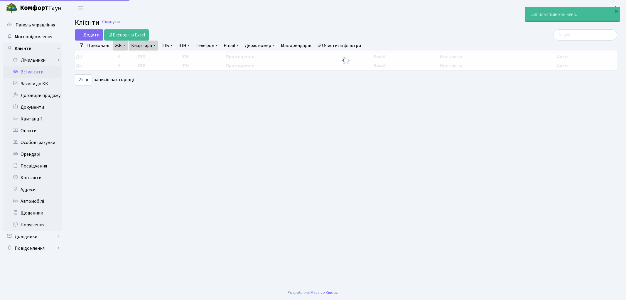
select select "25"
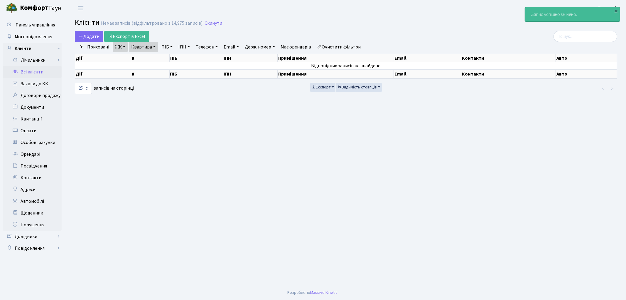
click at [348, 44] on link "Очистити фільтри" at bounding box center [339, 47] width 48 height 10
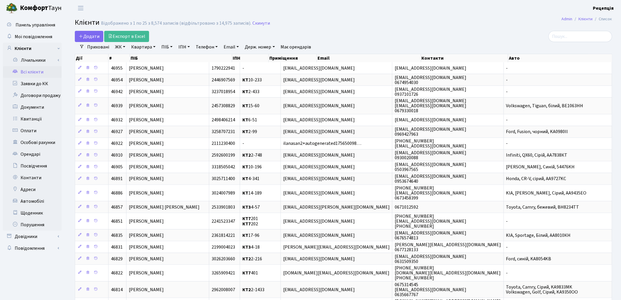
click at [168, 46] on link "ПІБ" at bounding box center [167, 47] width 16 height 10
type input "[PERSON_NAME]"
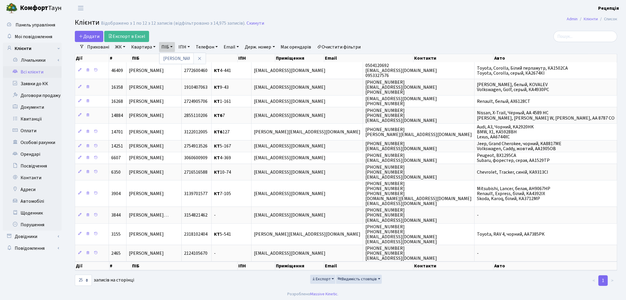
click at [343, 46] on link "Очистити фільтри" at bounding box center [339, 47] width 48 height 10
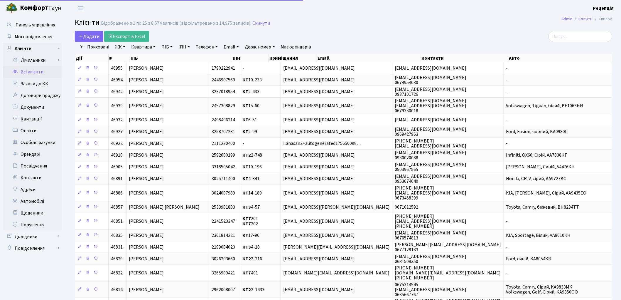
click at [236, 47] on link "Email" at bounding box center [231, 47] width 20 height 10
paste input "[EMAIL_ADDRESS][DOMAIN_NAME]"
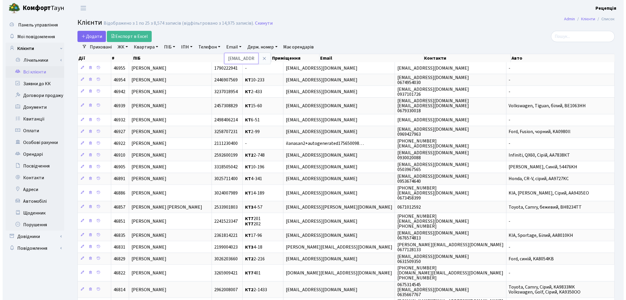
scroll to position [0, 13]
type input "[EMAIL_ADDRESS][DOMAIN_NAME]"
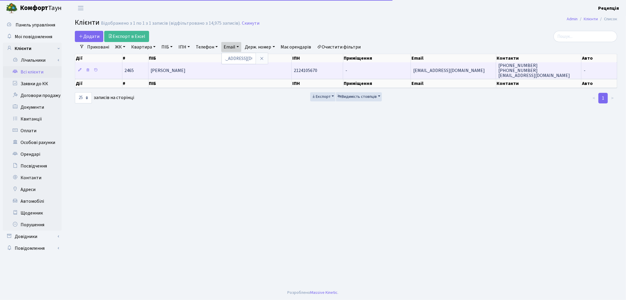
click at [226, 69] on td "Ковальов Володимир Миколайович" at bounding box center [220, 70] width 143 height 16
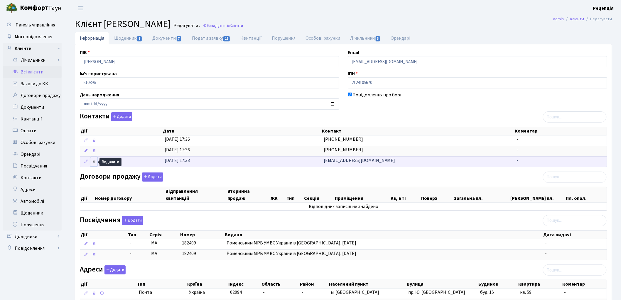
click at [96, 162] on icon at bounding box center [94, 161] width 4 height 4
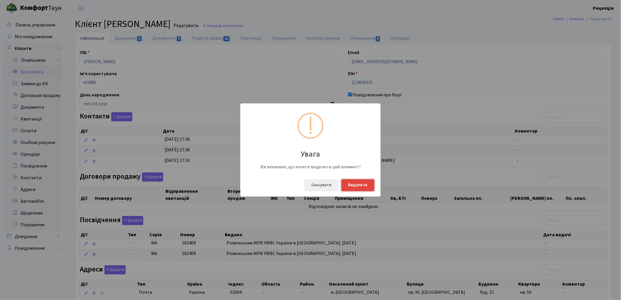
click at [354, 185] on button "Видалити" at bounding box center [358, 185] width 33 height 12
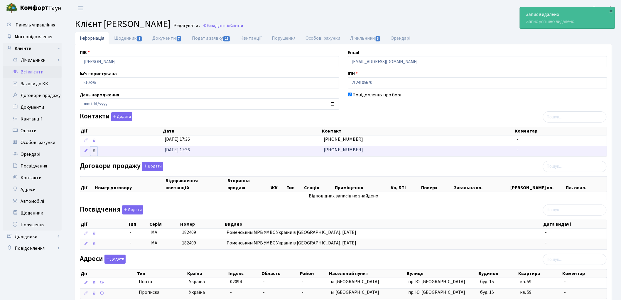
click at [96, 151] on icon at bounding box center [94, 151] width 4 height 4
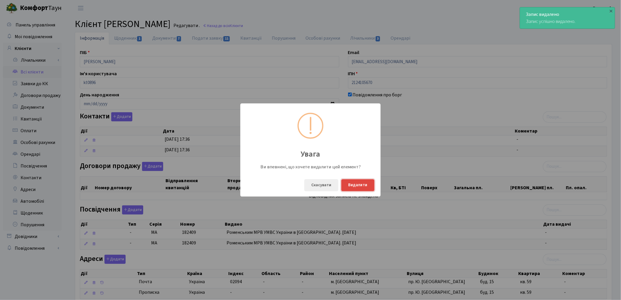
click at [360, 180] on button "Видалити" at bounding box center [358, 185] width 33 height 12
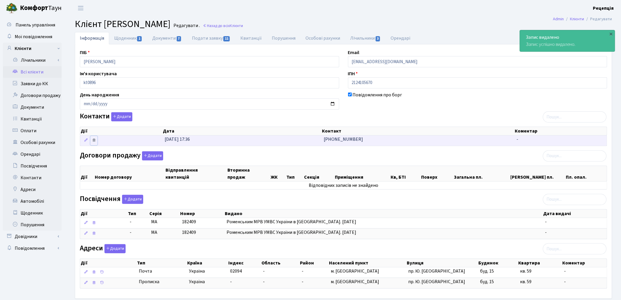
click at [94, 139] on icon at bounding box center [94, 140] width 4 height 4
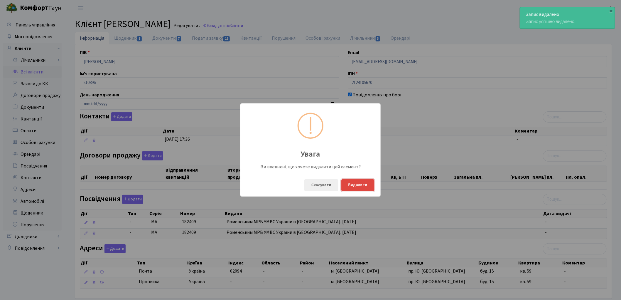
click at [362, 180] on button "Видалити" at bounding box center [358, 185] width 33 height 12
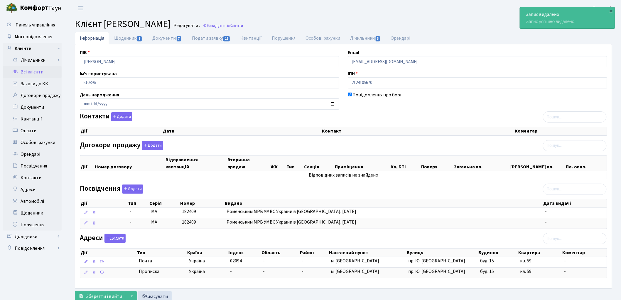
drag, startPoint x: 251, startPoint y: 24, endPoint x: 105, endPoint y: 25, distance: 146.6
click at [105, 25] on h2 "Клієнт Ковальов Володимир Миколайович Редагувати . Назад до всіх Клієнти" at bounding box center [344, 24] width 538 height 11
copy span "Ковальов Володимир Миколайович"
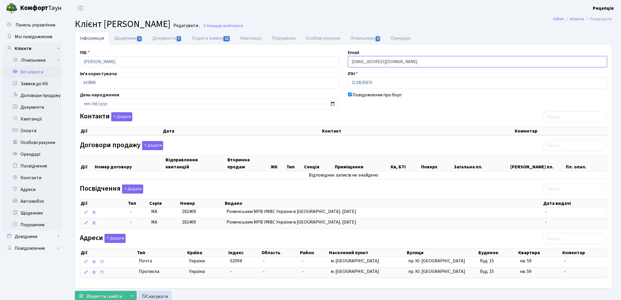
click at [368, 61] on input "[EMAIL_ADDRESS][DOMAIN_NAME]" at bounding box center [478, 61] width 260 height 11
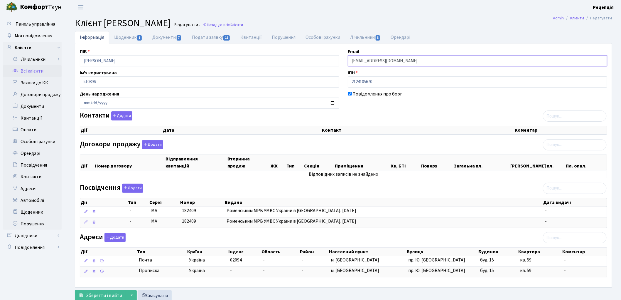
scroll to position [21, 0]
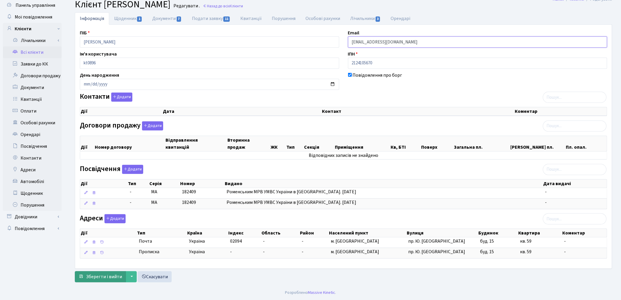
type input "dfhrth@gmail.com"
click at [108, 272] on button "Зберегти і вийти" at bounding box center [100, 276] width 51 height 11
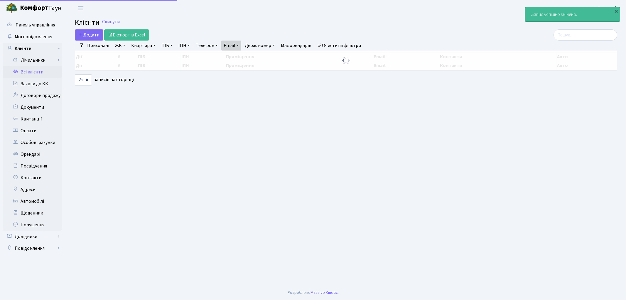
select select "25"
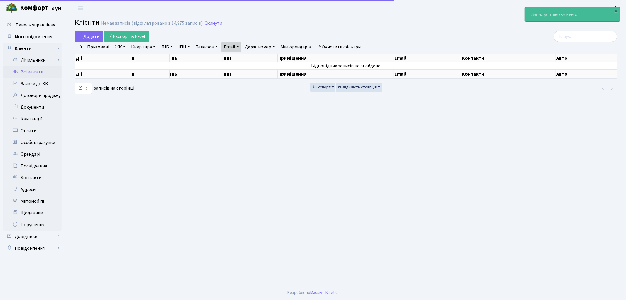
click at [357, 42] on link "Очистити фільтри" at bounding box center [339, 47] width 48 height 10
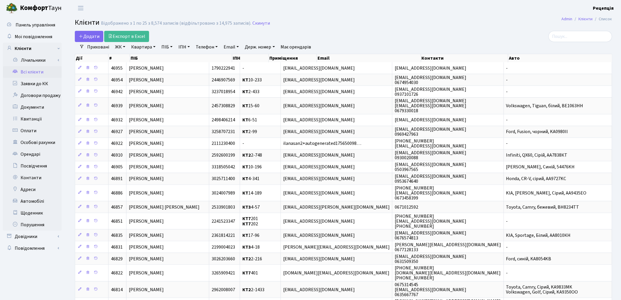
click at [165, 45] on link "ПІБ" at bounding box center [167, 47] width 16 height 10
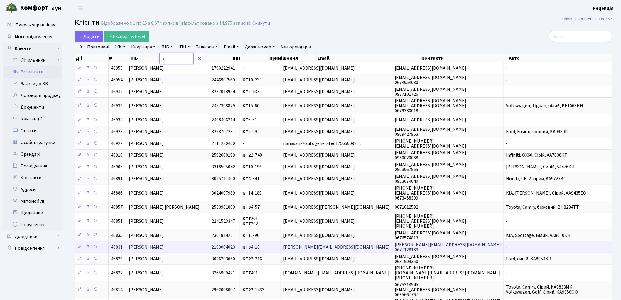
type input "r"
type input "[PERSON_NAME]"
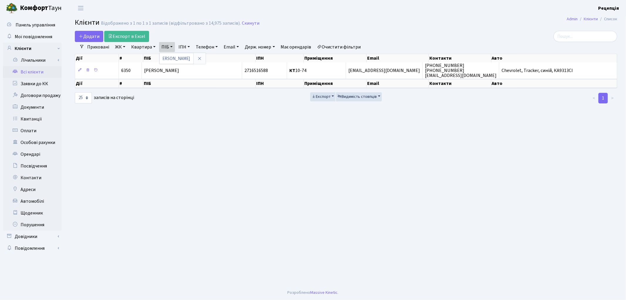
click at [348, 46] on link "Очистити фільтри" at bounding box center [339, 47] width 48 height 10
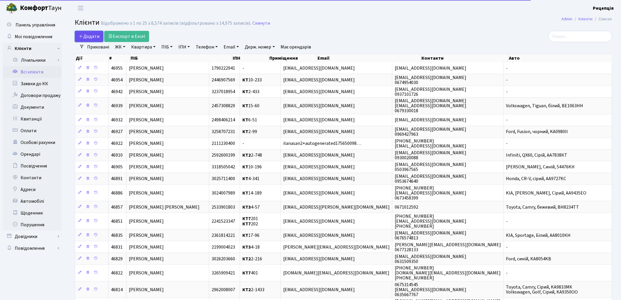
click at [92, 38] on span "Додати" at bounding box center [89, 36] width 21 height 6
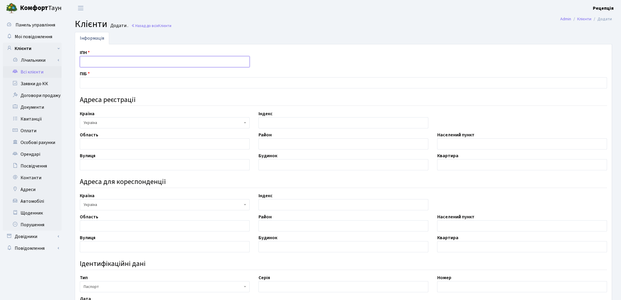
click at [98, 62] on input "text" at bounding box center [165, 61] width 170 height 11
type input "2975909489"
click at [91, 85] on input "text" at bounding box center [344, 82] width 528 height 11
click at [120, 83] on input "[PERSON_NAME] в'ячеславівна" at bounding box center [344, 82] width 528 height 11
type input "[PERSON_NAME] В'ячеславівна"
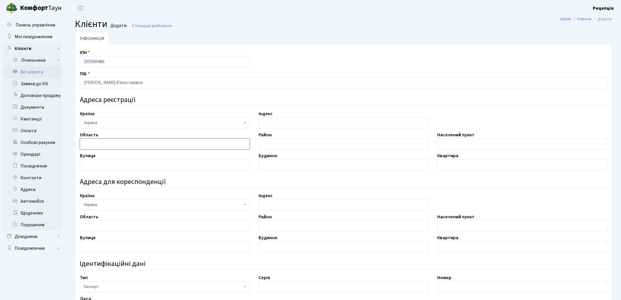
click at [101, 142] on input "text" at bounding box center [165, 143] width 170 height 11
click at [448, 146] on input "text" at bounding box center [523, 143] width 170 height 11
type input "с. Вишеньки"
click at [122, 251] on input "text" at bounding box center [165, 246] width 170 height 11
type input "Ожиніна"
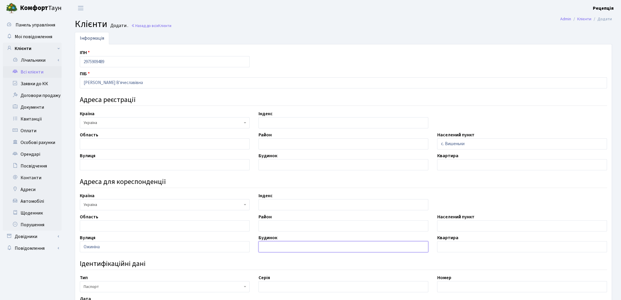
click at [285, 251] on input "text" at bounding box center [344, 246] width 170 height 11
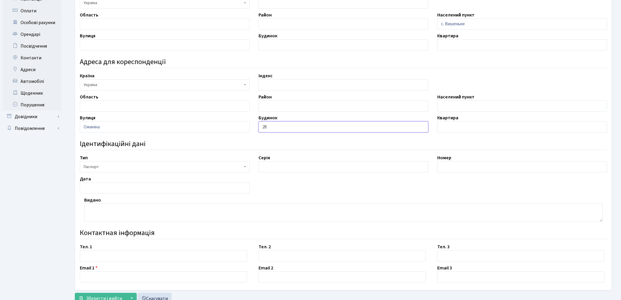
scroll to position [122, 0]
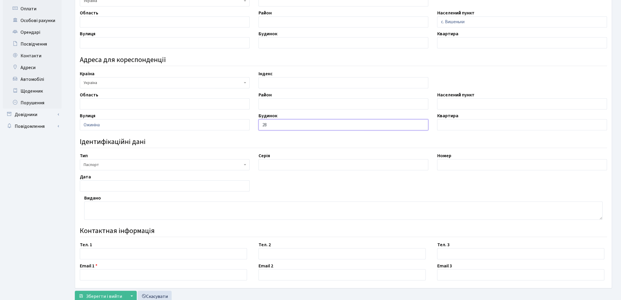
type input "28"
click at [284, 167] on input "text" at bounding box center [344, 164] width 170 height 11
type input "НВ"
click at [449, 166] on input "text" at bounding box center [523, 164] width 170 height 11
type input "416783"
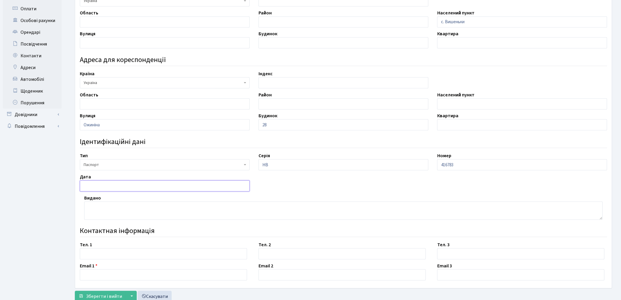
click at [93, 186] on input "text" at bounding box center [165, 185] width 170 height 11
type input "7"
type input "[DATE]"
click at [101, 209] on textarea at bounding box center [343, 210] width 519 height 18
type textarea "Теофіпольським РВ УМВС України в [GEOGRAPHIC_DATA]"
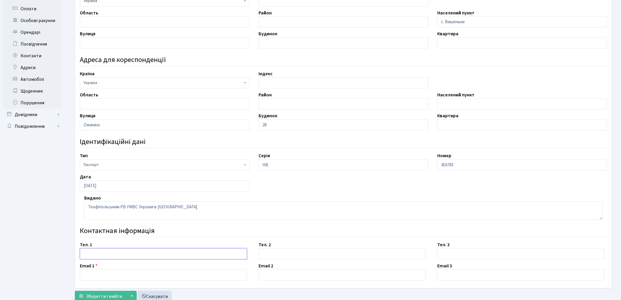
click at [91, 257] on input "text" at bounding box center [163, 253] width 167 height 11
click at [110, 275] on input "text" at bounding box center [163, 274] width 167 height 11
paste input "[EMAIL_ADDRESS][DOMAIN_NAME]"
type input "[EMAIL_ADDRESS][DOMAIN_NAME]"
click at [99, 251] on input "text" at bounding box center [163, 253] width 167 height 11
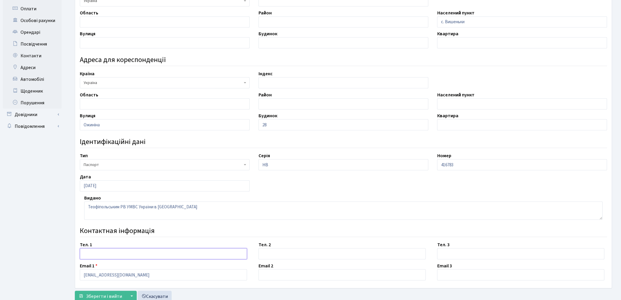
paste input "(067) 244-98-60"
type input "(067) 244-98-60"
click at [260, 256] on input "text" at bounding box center [342, 253] width 167 height 11
paste input "(067) 321-63-11"
click at [263, 255] on input "(067) 321-63-11" at bounding box center [342, 253] width 167 height 11
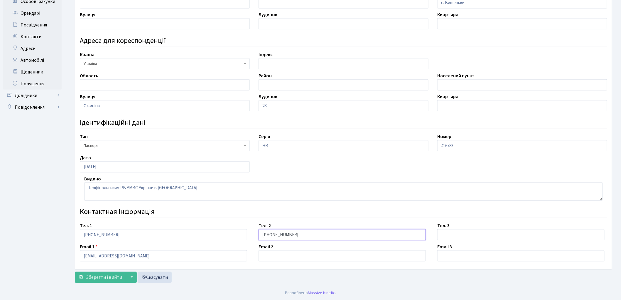
scroll to position [142, 0]
type input "(067) 321-63-11"
click at [96, 277] on span "Зберегти і вийти" at bounding box center [104, 277] width 36 height 6
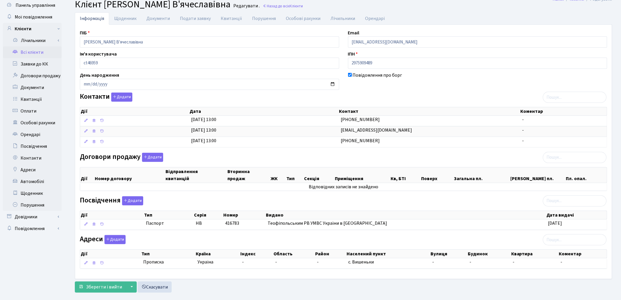
scroll to position [31, 0]
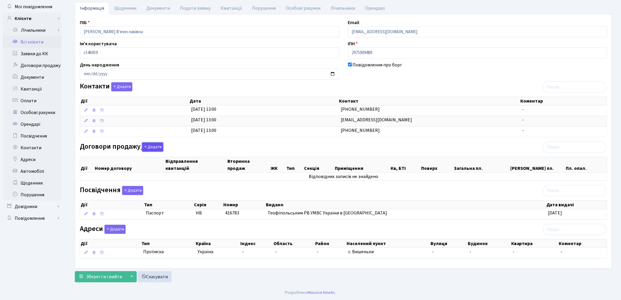
click at [154, 147] on button "Додати" at bounding box center [152, 146] width 21 height 9
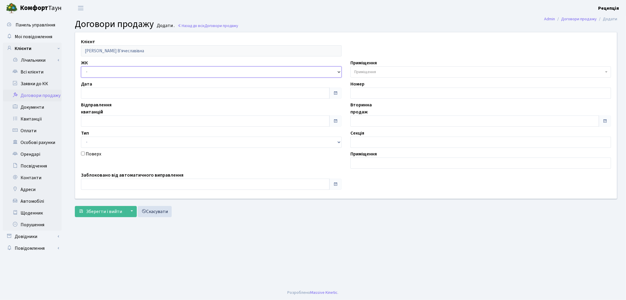
click at [100, 70] on select "- КТ, вул. Регенераторна, 4 КТ2, просп. Соборності, 17 КТ3, вул. Березнева, 16 …" at bounding box center [211, 71] width 261 height 11
select select "271"
click at [81, 66] on select "- КТ, вул. Регенераторна, 4 КТ2, просп. Соборності, 17 КТ3, вул. Березнева, 16 …" at bounding box center [211, 71] width 261 height 11
select select
click at [374, 72] on span "Приміщення" at bounding box center [366, 72] width 22 height 6
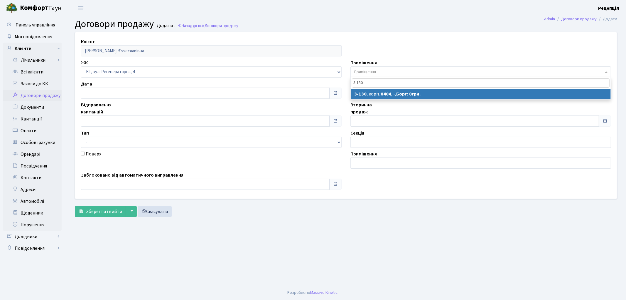
type input "3-130"
select select "939"
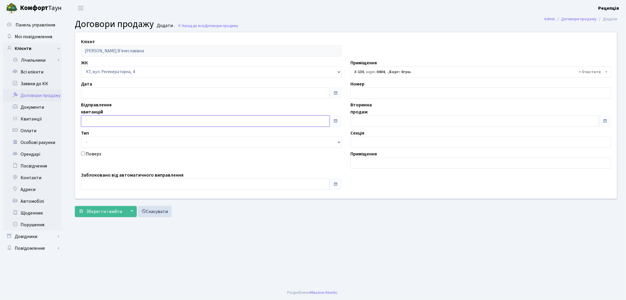
click at [98, 122] on input "text" at bounding box center [205, 120] width 249 height 11
click at [87, 64] on td "1" at bounding box center [87, 65] width 9 height 9
type input "01.09.2025"
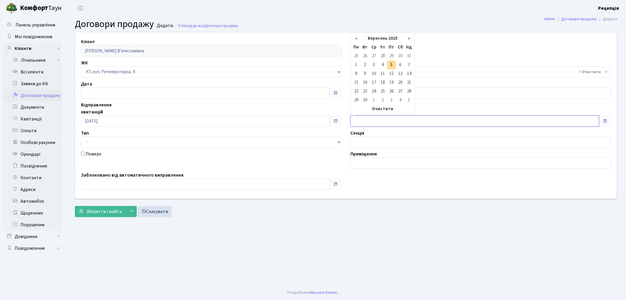
click at [354, 121] on input "text" at bounding box center [475, 120] width 249 height 11
click at [357, 65] on td "1" at bounding box center [356, 65] width 9 height 9
type input "01.09.2025"
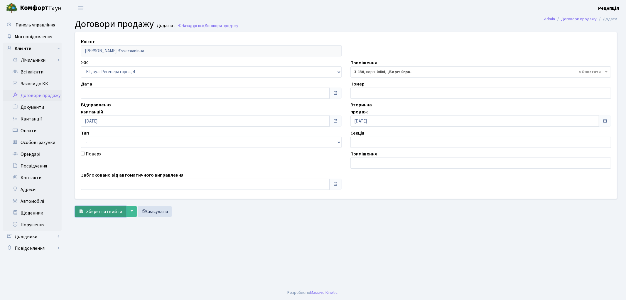
click at [102, 210] on span "Зберегти і вийти" at bounding box center [104, 211] width 36 height 6
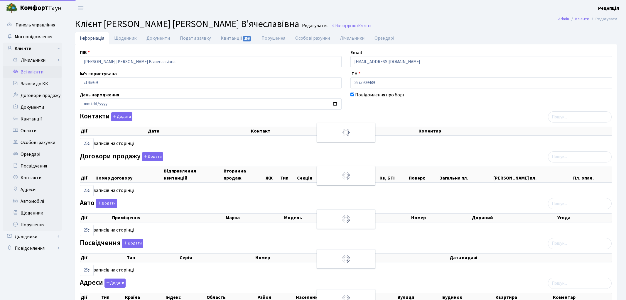
select select "25"
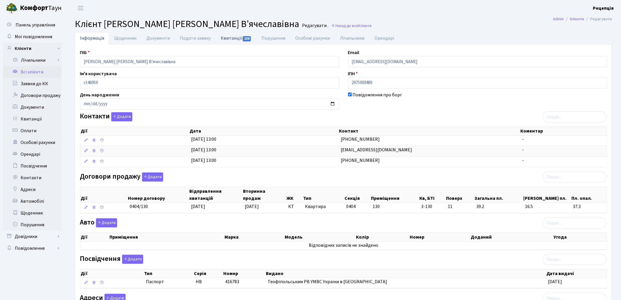
click at [222, 39] on link "Квитанції 156" at bounding box center [236, 38] width 41 height 12
select select "25"
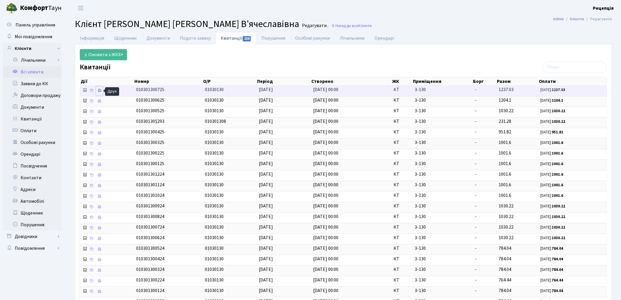
click at [99, 90] on icon at bounding box center [100, 90] width 4 height 4
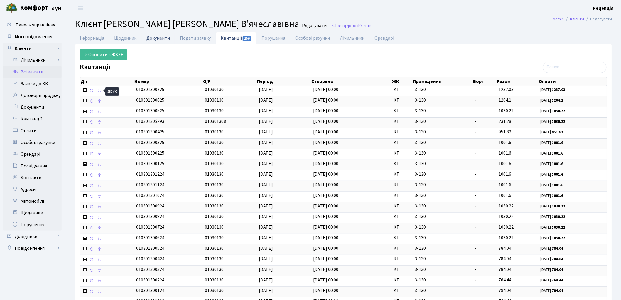
click at [160, 39] on link "Документи" at bounding box center [158, 38] width 33 height 12
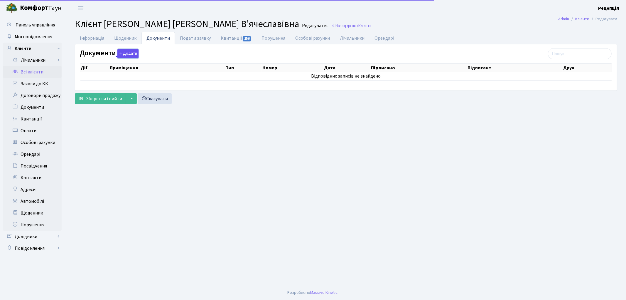
click at [127, 51] on button "Додати" at bounding box center [127, 53] width 21 height 9
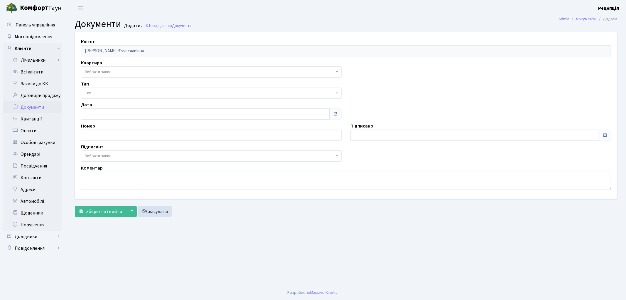
click at [112, 69] on span "Вибрати запис" at bounding box center [210, 72] width 250 height 6
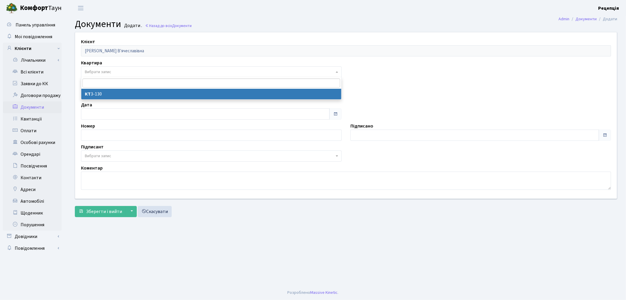
select select "178643"
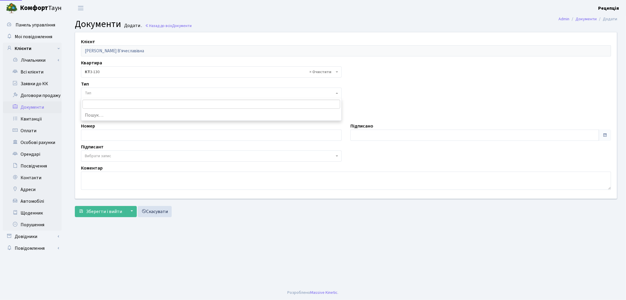
click at [103, 88] on span "Тип" at bounding box center [211, 93] width 261 height 11
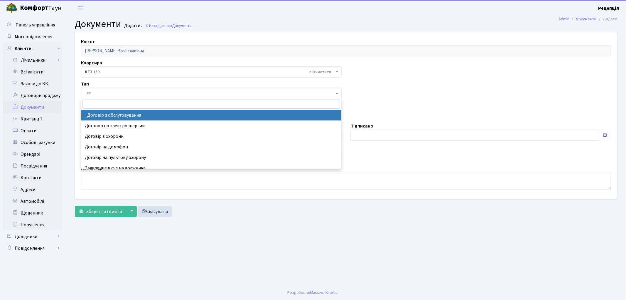
select select "289"
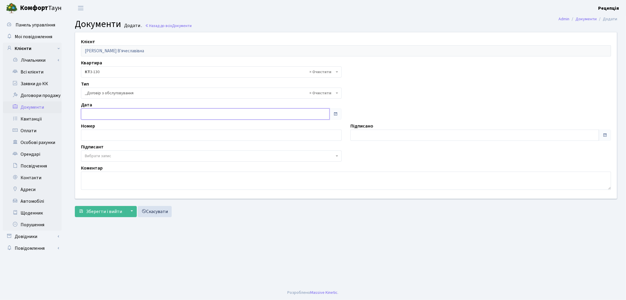
type input "[DATE]"
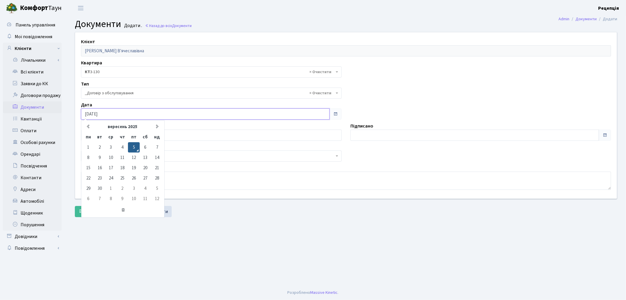
click at [105, 114] on input "[DATE]" at bounding box center [205, 113] width 249 height 11
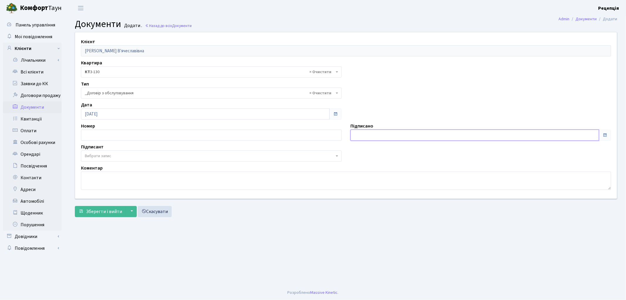
type input "[DATE]"
click at [377, 136] on input "[DATE]" at bounding box center [475, 135] width 249 height 11
click at [120, 155] on span "Вибрати запис" at bounding box center [210, 156] width 250 height 6
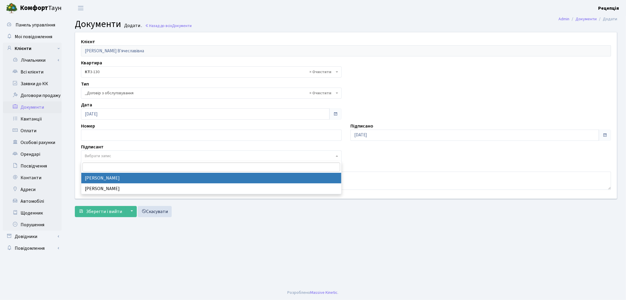
select select "74"
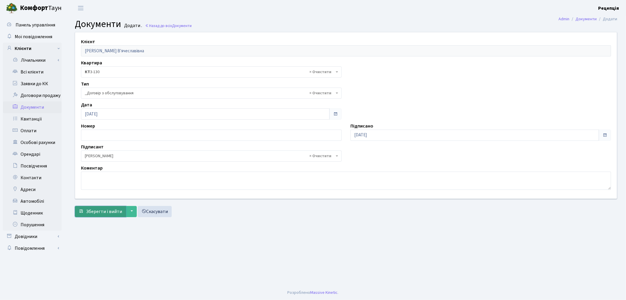
click at [99, 213] on span "Зберегти і вийти" at bounding box center [104, 211] width 36 height 6
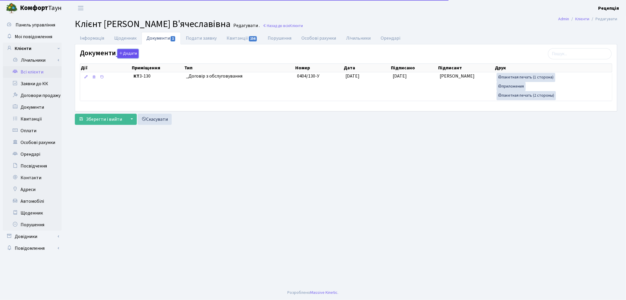
click at [124, 55] on button "Додати" at bounding box center [127, 53] width 21 height 9
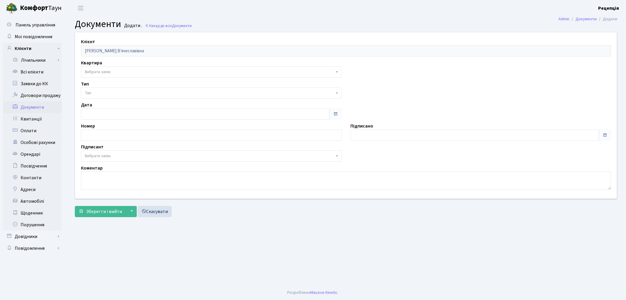
click at [104, 75] on span "Вибрати запис" at bounding box center [211, 71] width 261 height 11
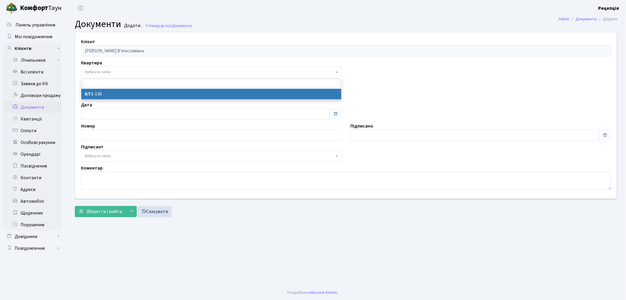
select select "178643"
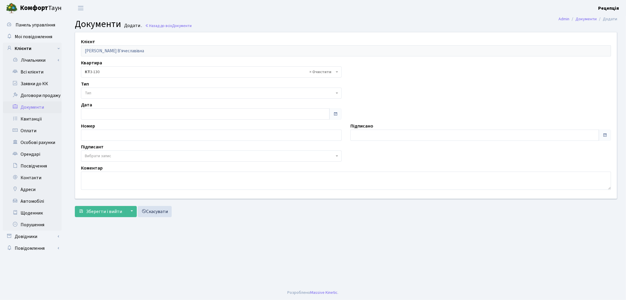
click at [101, 88] on span "Тип" at bounding box center [211, 93] width 261 height 11
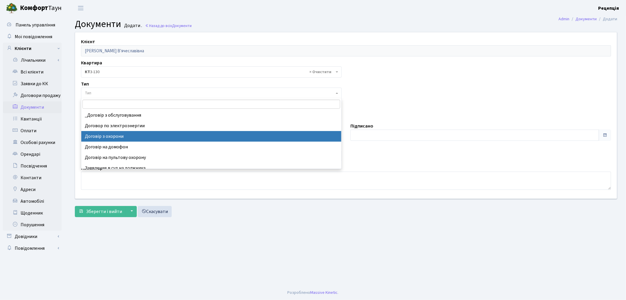
select select "290"
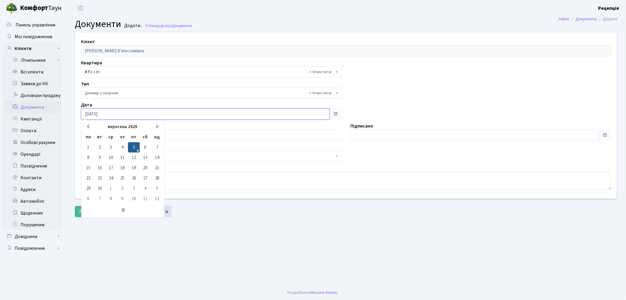
click at [109, 113] on input "[DATE]" at bounding box center [205, 113] width 249 height 11
type input "[DATE]"
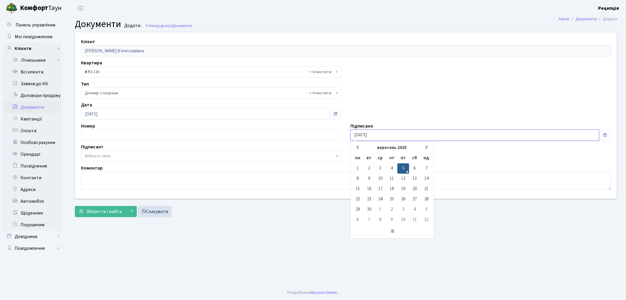
click at [400, 135] on input "[DATE]" at bounding box center [475, 135] width 249 height 11
type input "[DATE]"
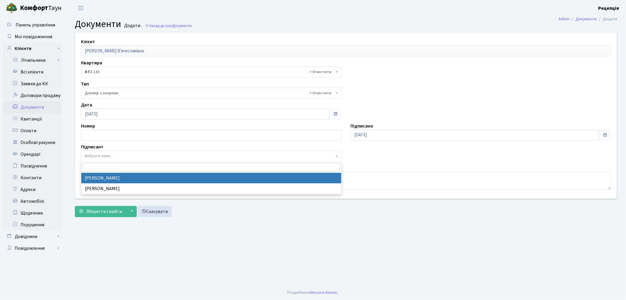
click at [104, 152] on span "Вибрати запис" at bounding box center [211, 155] width 261 height 11
select select "74"
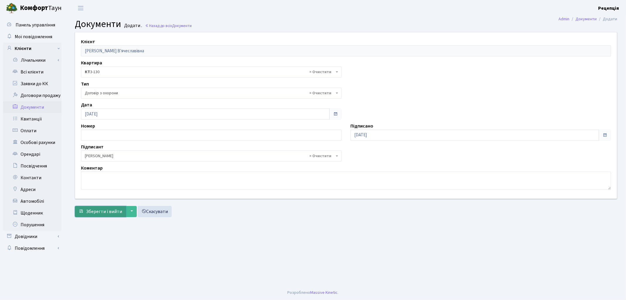
click at [99, 213] on span "Зберегти і вийти" at bounding box center [104, 211] width 36 height 6
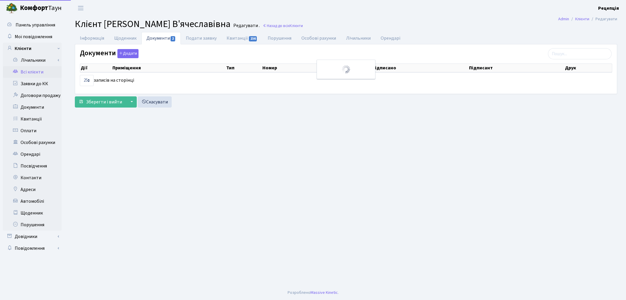
select select "25"
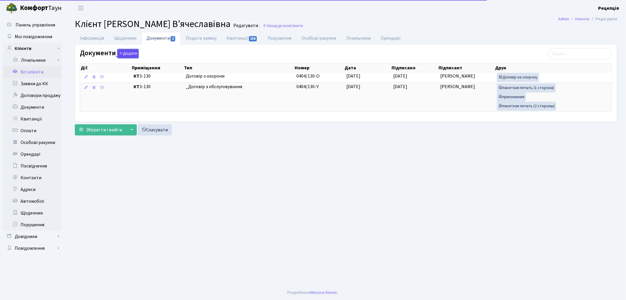
click at [128, 52] on button "Додати" at bounding box center [127, 53] width 21 height 9
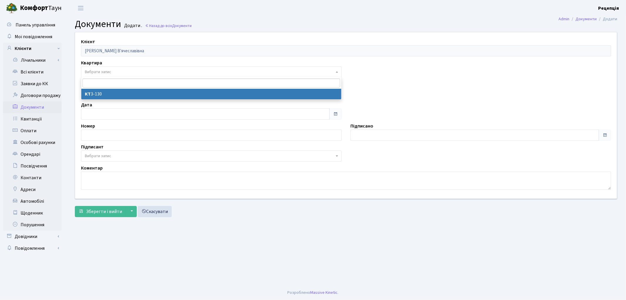
click at [117, 69] on span "Вибрати запис" at bounding box center [210, 72] width 250 height 6
select select "178643"
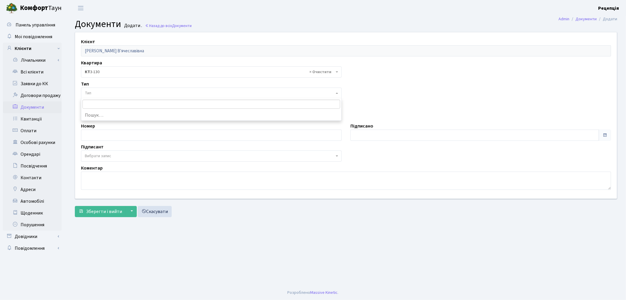
click at [107, 92] on span "Тип" at bounding box center [210, 93] width 250 height 6
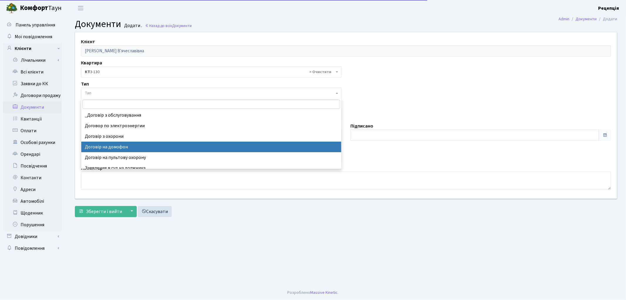
select select "292"
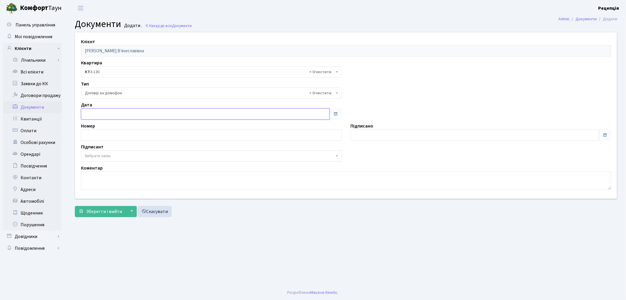
type input "[DATE]"
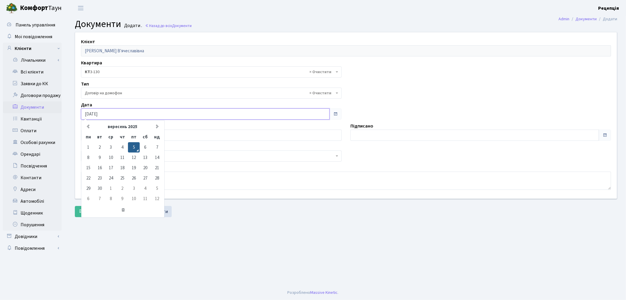
click at [115, 113] on input "[DATE]" at bounding box center [205, 113] width 249 height 11
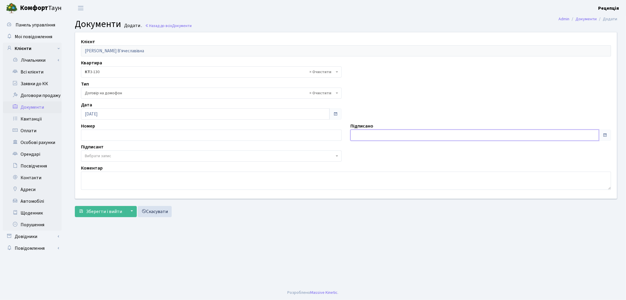
type input "[DATE]"
click at [388, 133] on input "[DATE]" at bounding box center [475, 135] width 249 height 11
click at [104, 153] on span "Вибрати запис" at bounding box center [211, 155] width 261 height 11
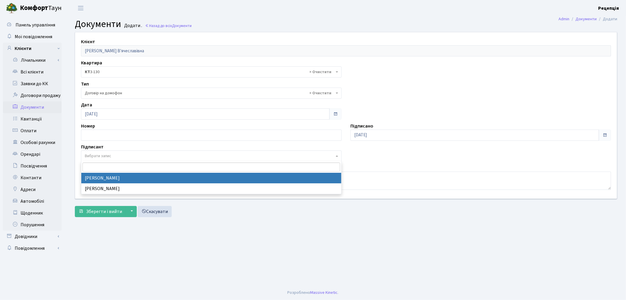
select select "74"
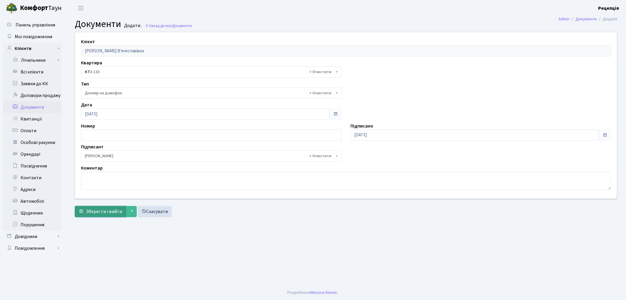
click at [105, 209] on span "Зберегти і вийти" at bounding box center [104, 211] width 36 height 6
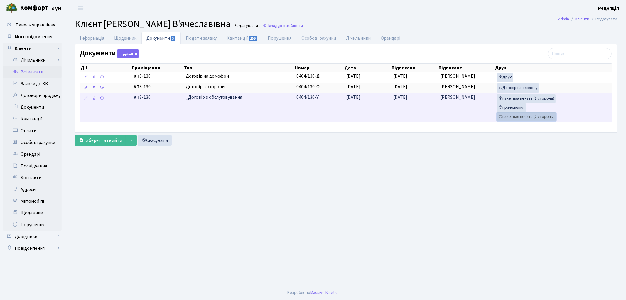
click at [522, 117] on link "пакетная печать (2 стороны)" at bounding box center [526, 116] width 59 height 9
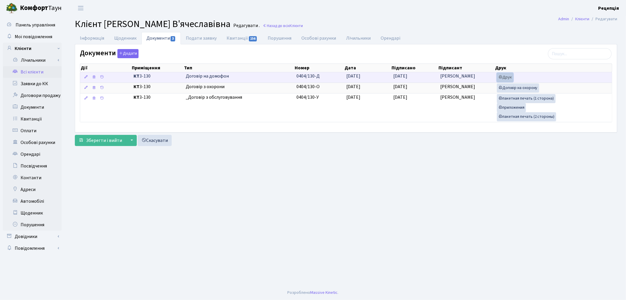
click at [508, 78] on link "Друк" at bounding box center [505, 77] width 16 height 9
